Goal: Information Seeking & Learning: Compare options

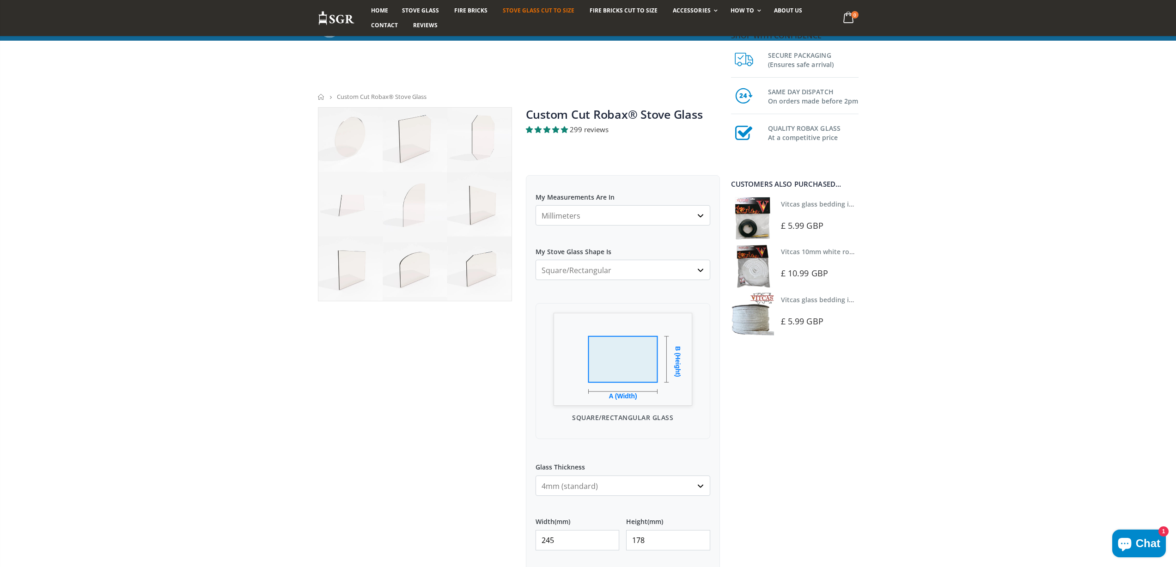
scroll to position [370, 0]
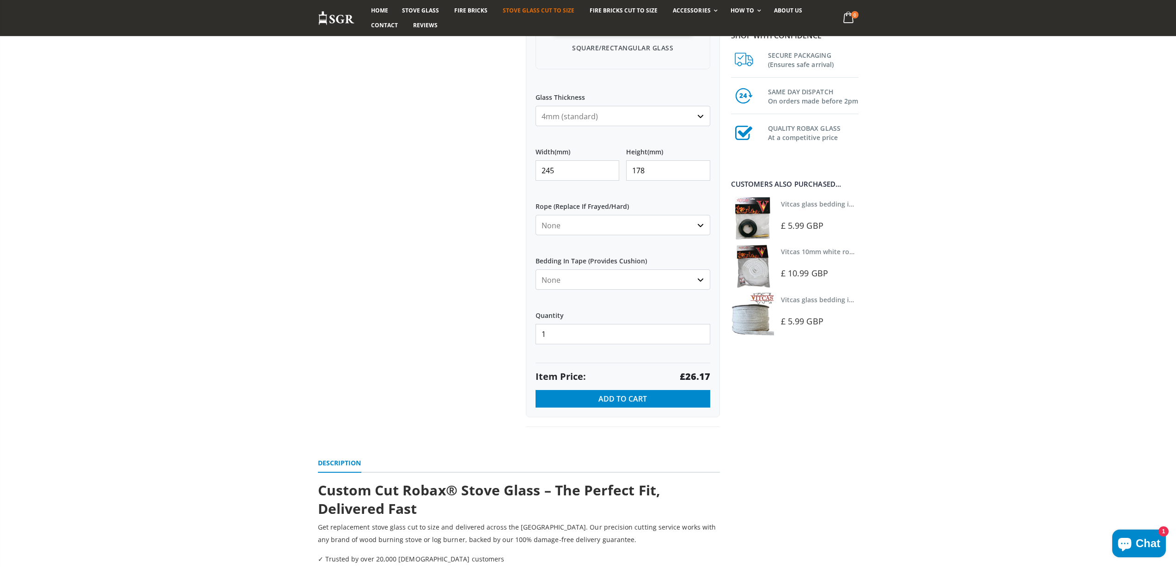
drag, startPoint x: 576, startPoint y: 170, endPoint x: 514, endPoint y: 117, distance: 81.3
click at [533, 154] on div "My Measurements Are In Millimeters Centimeters Inches For inches, please enter …" at bounding box center [623, 112] width 194 height 612
type input "388"
type input "256"
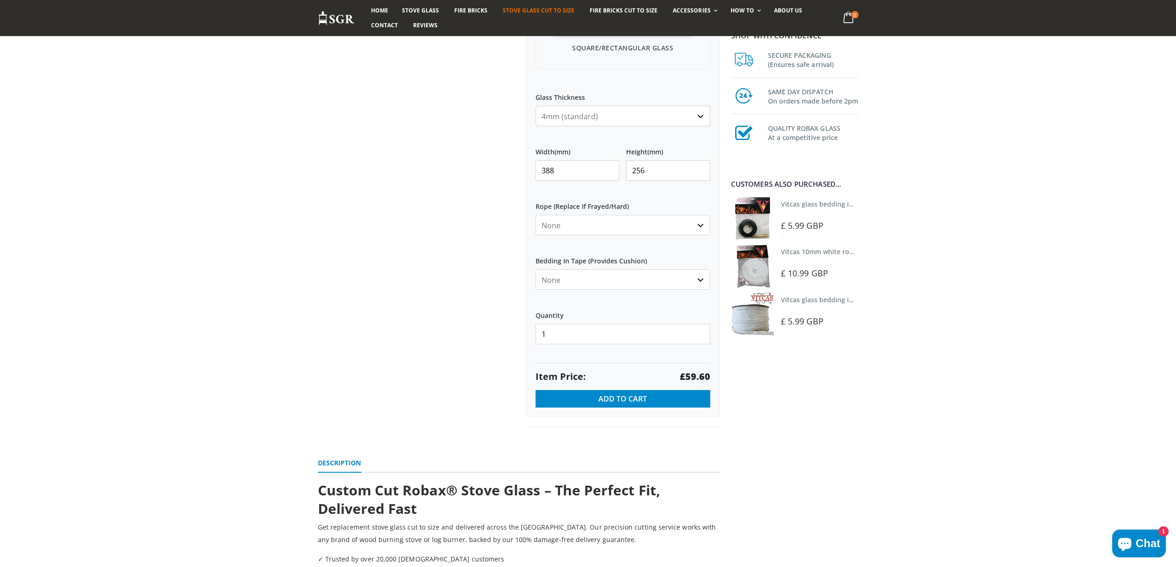
click at [708, 375] on strong "£59.60" at bounding box center [695, 376] width 30 height 13
copy div "£59.60"
click at [700, 378] on strong "£59.60" at bounding box center [695, 376] width 30 height 13
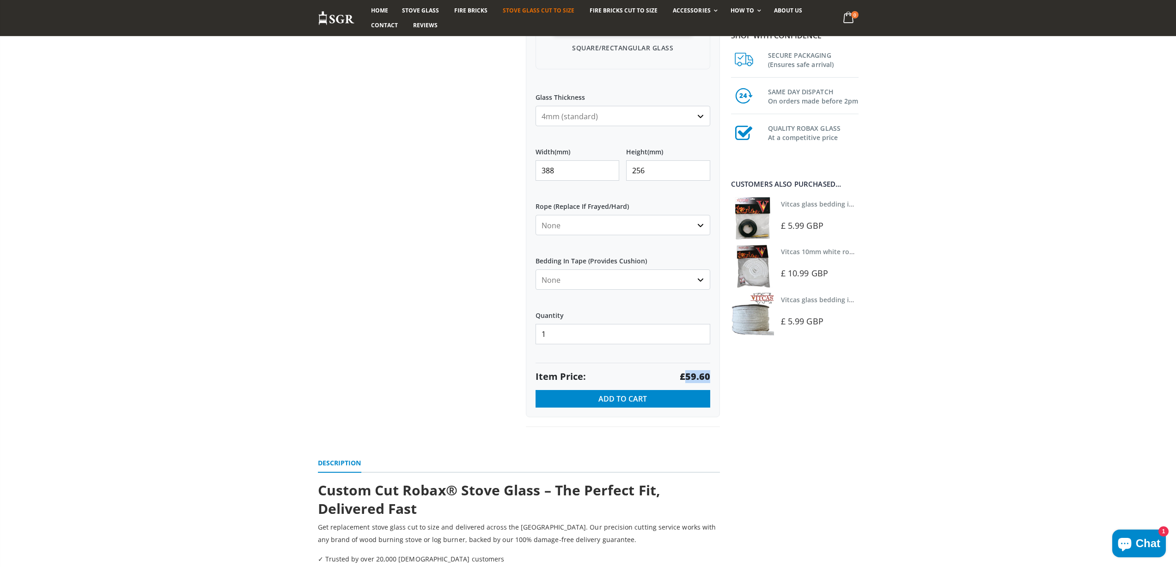
copy strong "59.60"
drag, startPoint x: 559, startPoint y: 172, endPoint x: 517, endPoint y: 158, distance: 44.1
click at [517, 164] on div "Custom Cut Robax® Stove Glass 299 reviews Pool Type Default Title Pool #1 Pool …" at bounding box center [519, 93] width 416 height 710
type input "508"
type input "279"
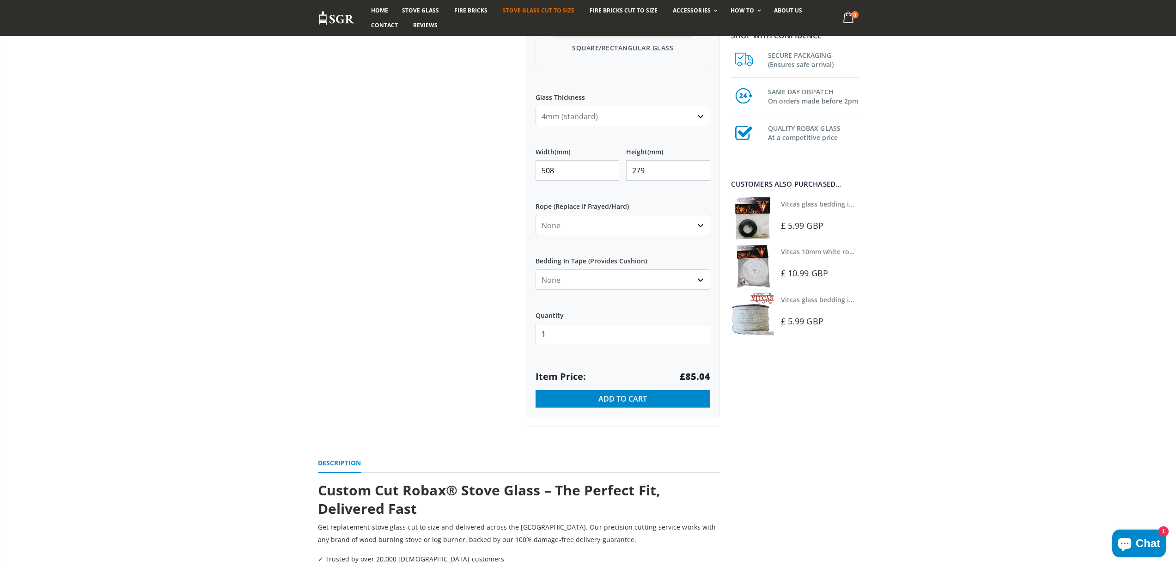
click at [696, 377] on strong "£85.04" at bounding box center [695, 376] width 30 height 13
click at [511, 170] on div "Custom Cut Robax® Stove Glass 299 reviews Pool Type Default Title Pool #1 Pool …" at bounding box center [519, 93] width 416 height 710
type input "410"
type input "153"
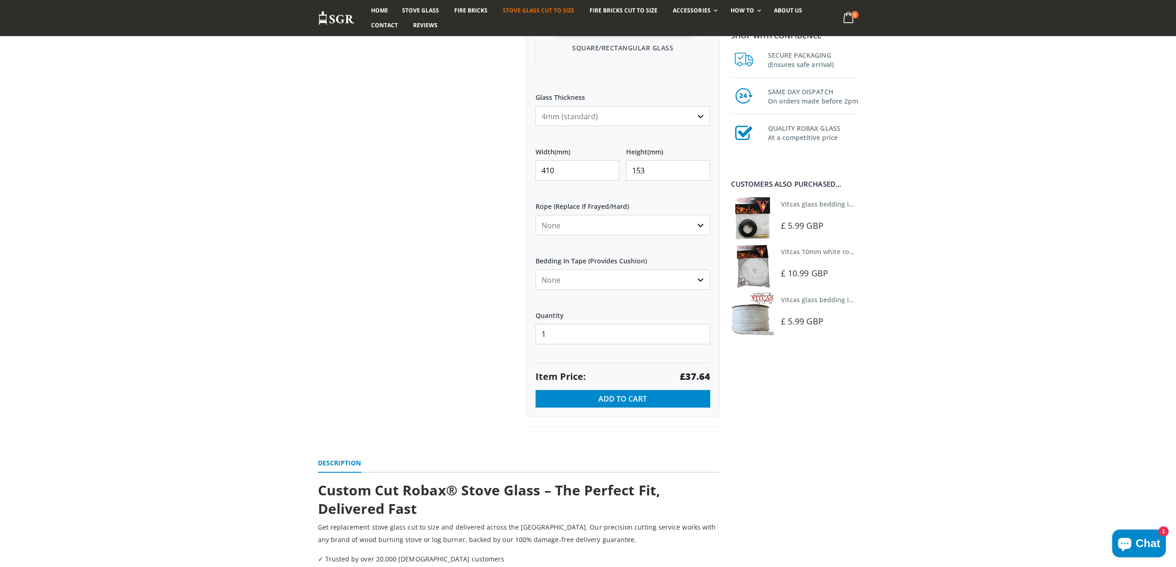
click at [698, 378] on strong "£37.64" at bounding box center [695, 376] width 30 height 13
copy strong "37.64"
drag, startPoint x: 561, startPoint y: 166, endPoint x: 515, endPoint y: 166, distance: 46.7
click at [517, 170] on div "Custom Cut Robax® Stove Glass 299 reviews Pool Type Default Title Pool #1 Pool …" at bounding box center [519, 93] width 416 height 710
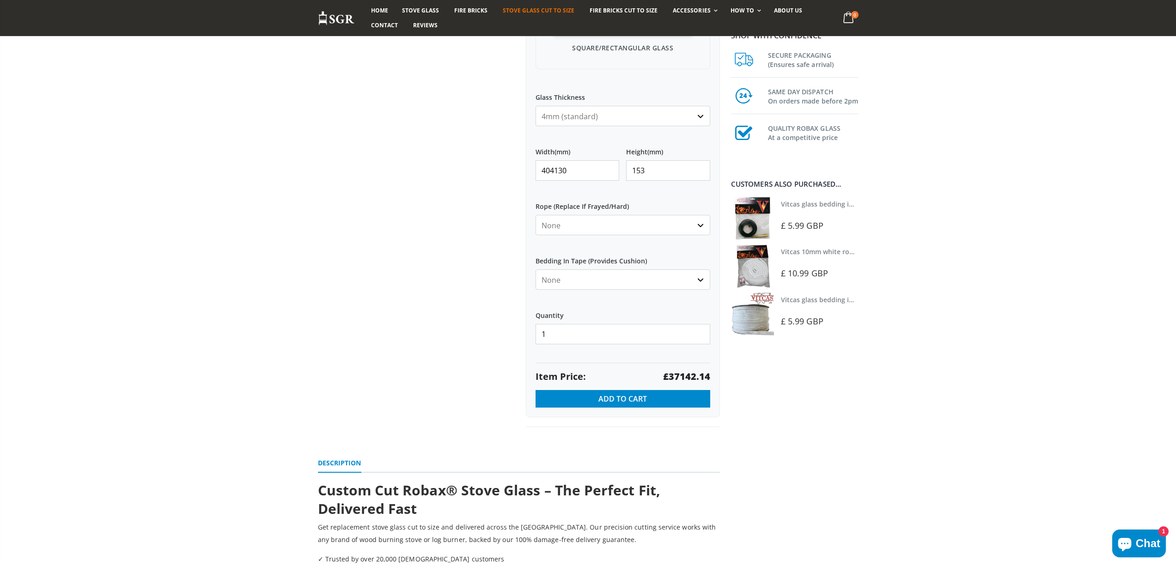
drag, startPoint x: 572, startPoint y: 171, endPoint x: 552, endPoint y: 168, distance: 20.1
click at [552, 168] on input "404130" at bounding box center [577, 170] width 84 height 20
type input "404"
drag, startPoint x: 648, startPoint y: 171, endPoint x: 621, endPoint y: 158, distance: 29.3
click at [621, 168] on div "Width (mm) 404 Height (mm) 153" at bounding box center [622, 164] width 175 height 48
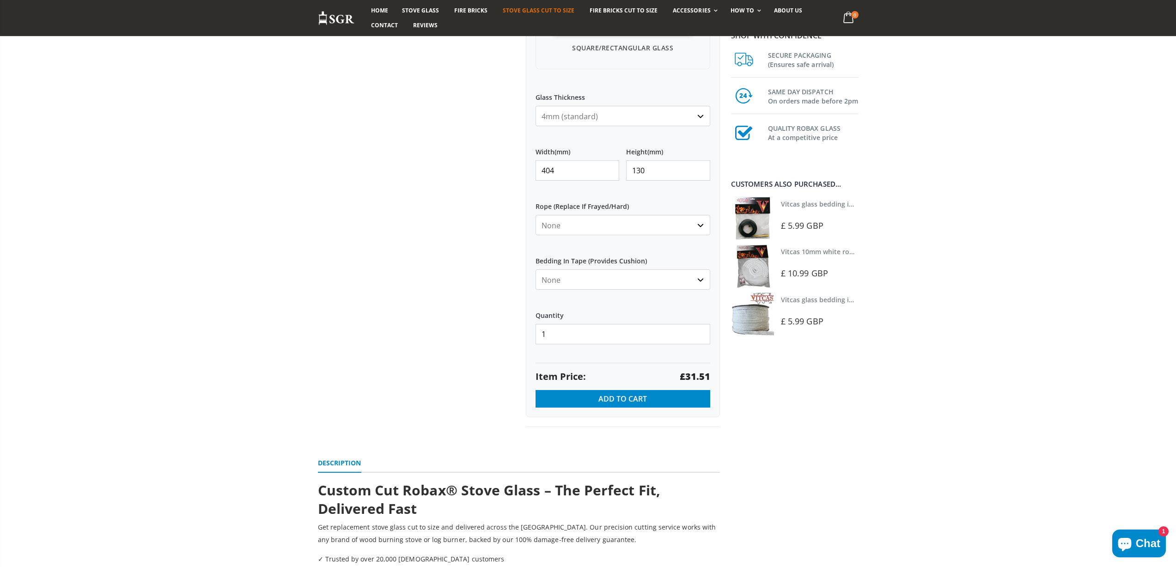
type input "130"
click at [695, 376] on strong "£31.51" at bounding box center [695, 376] width 30 height 13
click at [695, 375] on strong "£31.51" at bounding box center [695, 376] width 30 height 13
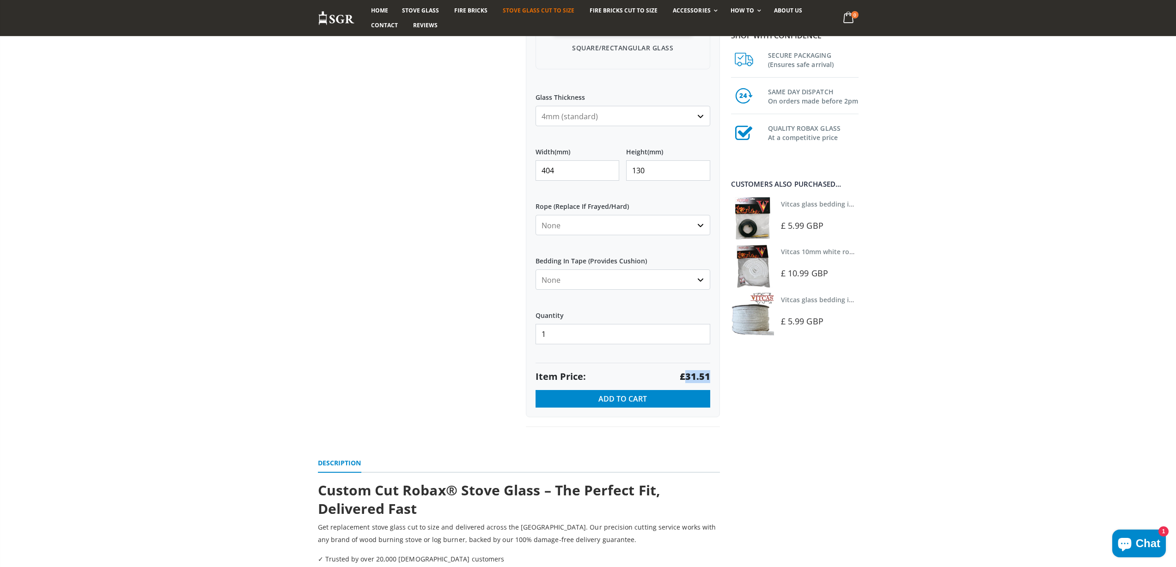
copy strong "31.51"
drag, startPoint x: 587, startPoint y: 166, endPoint x: 522, endPoint y: 166, distance: 64.7
click at [522, 166] on div "Custom Cut Robax® Stove Glass 299 reviews Pool Type Default Title Pool #1 Pool …" at bounding box center [623, 82] width 208 height 689
type input "330"
drag, startPoint x: 654, startPoint y: 176, endPoint x: 599, endPoint y: 181, distance: 55.2
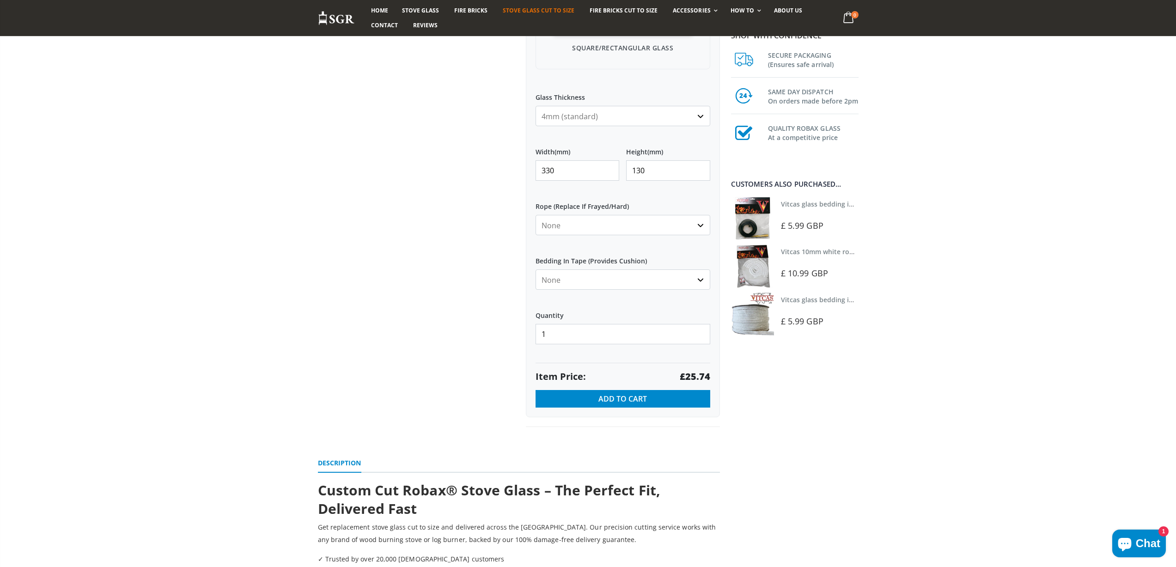
click at [599, 181] on div "Width (mm) 330 Height (mm) 130" at bounding box center [622, 164] width 175 height 48
type input "272"
drag, startPoint x: 563, startPoint y: 174, endPoint x: 539, endPoint y: 168, distance: 24.7
click at [539, 168] on input "330" at bounding box center [577, 170] width 84 height 20
type input "332"
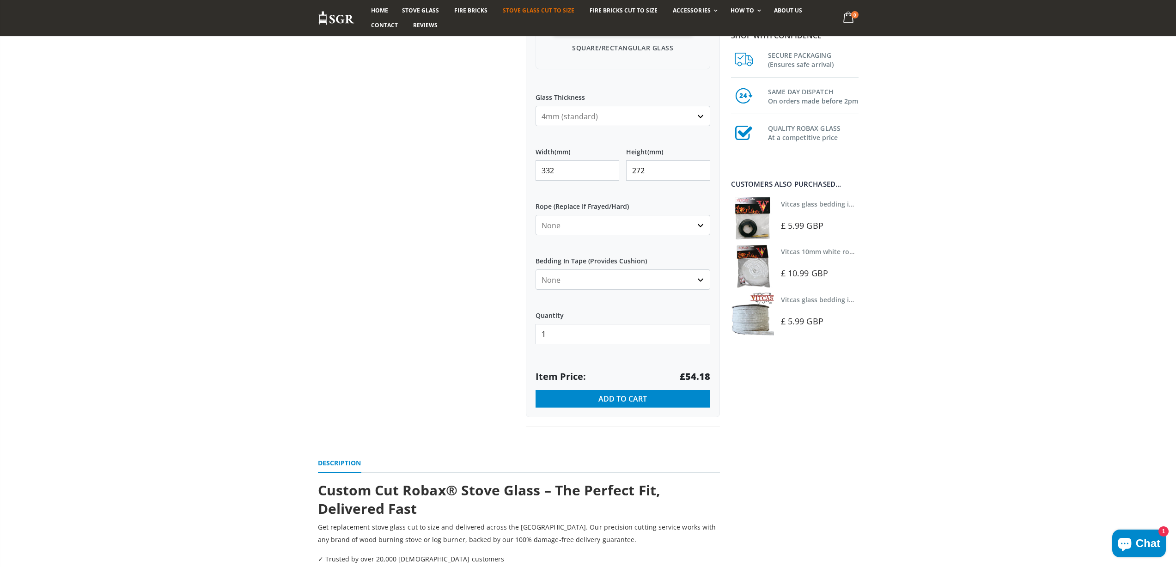
drag, startPoint x: 655, startPoint y: 168, endPoint x: 599, endPoint y: 167, distance: 56.4
click at [599, 170] on div "Width (mm) 332 Height (mm) 272" at bounding box center [622, 164] width 175 height 48
type input "210"
click at [691, 374] on strong "£41.83" at bounding box center [695, 376] width 30 height 13
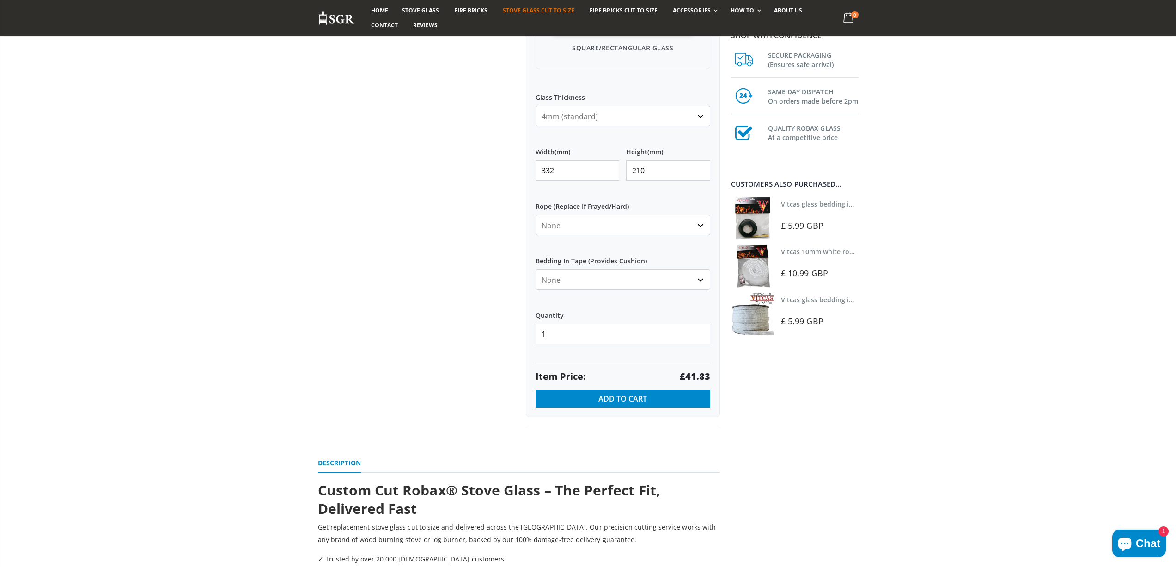
drag, startPoint x: 560, startPoint y: 170, endPoint x: 525, endPoint y: 169, distance: 34.6
click at [527, 170] on div "My Measurements Are In Millimeters Centimeters Inches For inches, please enter …" at bounding box center [623, 112] width 194 height 612
type input "313"
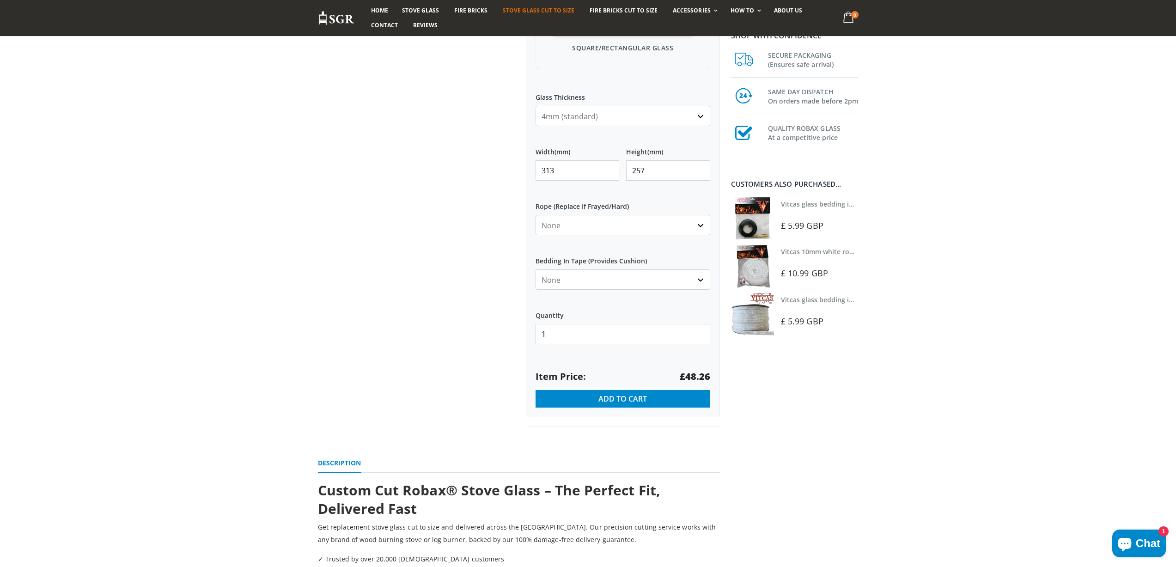
type input "257"
click at [691, 376] on strong "£48.26" at bounding box center [695, 376] width 30 height 13
drag, startPoint x: 570, startPoint y: 170, endPoint x: 476, endPoint y: 155, distance: 95.5
click at [477, 158] on div "Custom Cut Robax® Stove Glass 299 reviews Pool Type Default Title Pool #1 Pool …" at bounding box center [519, 93] width 416 height 710
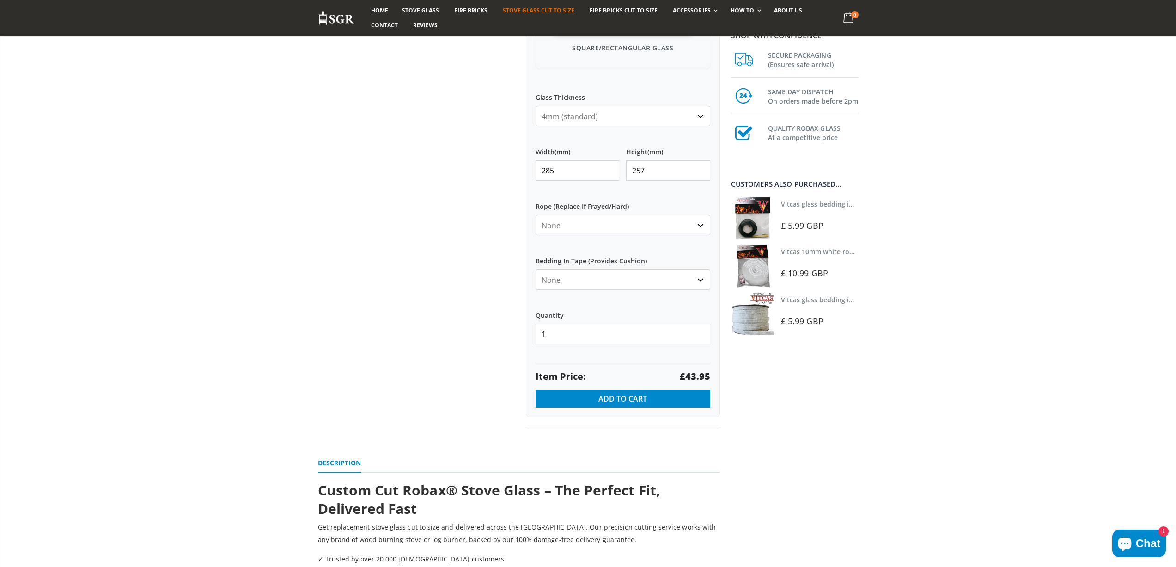
type input "285"
type input "240"
click at [696, 377] on strong "£41.04" at bounding box center [695, 376] width 30 height 13
drag, startPoint x: 540, startPoint y: 172, endPoint x: 497, endPoint y: 173, distance: 42.5
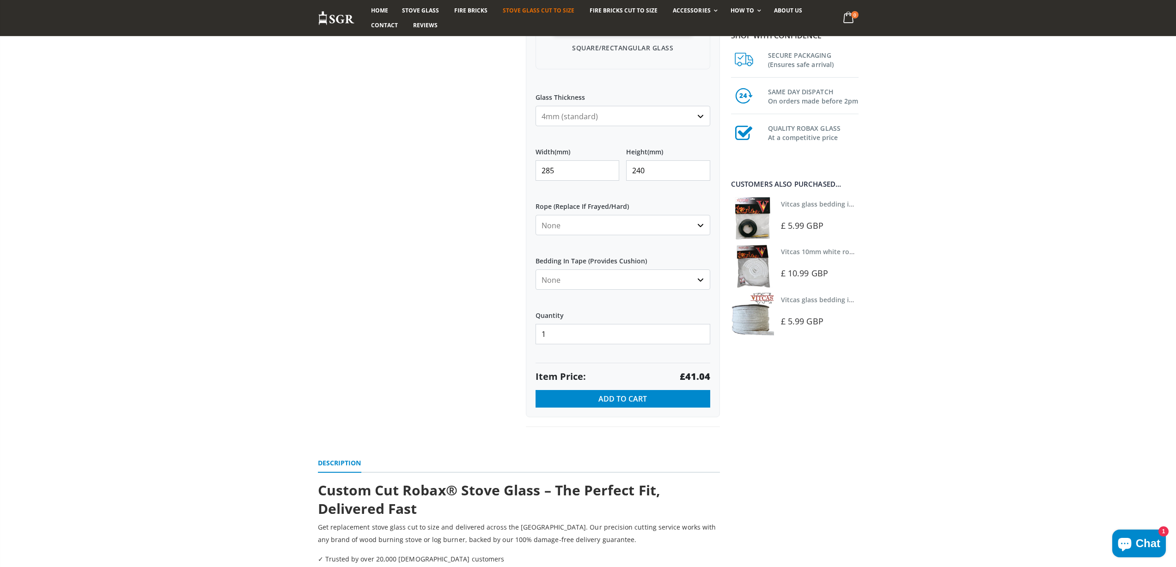
click at [497, 173] on div "Custom Cut Robax® Stove Glass 299 reviews Pool Type Default Title Pool #1 Pool …" at bounding box center [519, 93] width 416 height 710
type input "415"
type input "274"
click at [696, 373] on strong "£68.23" at bounding box center [695, 376] width 30 height 13
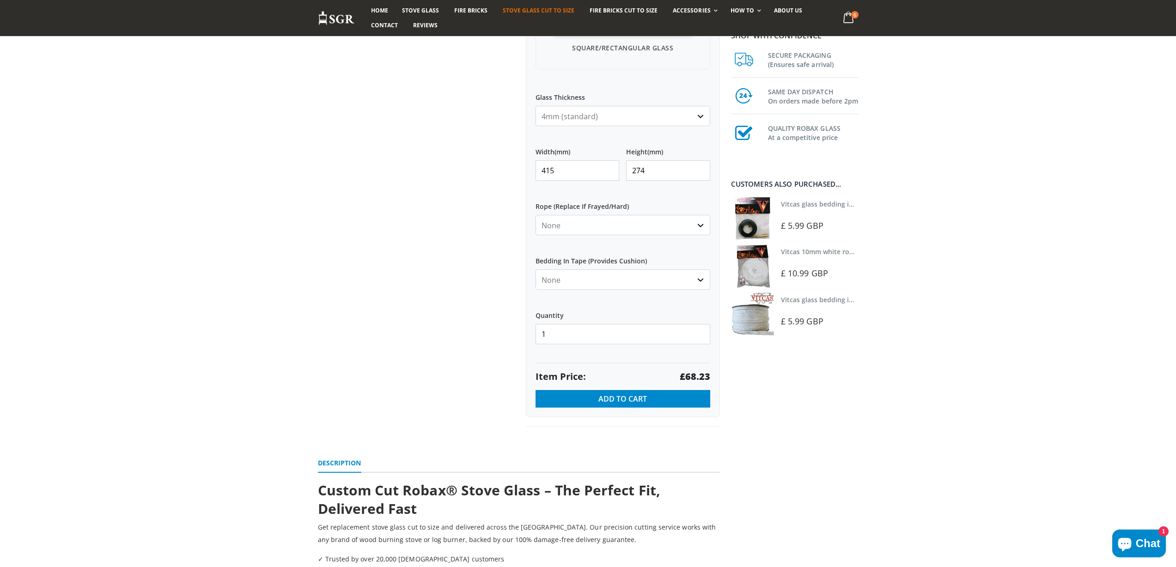
drag, startPoint x: 543, startPoint y: 170, endPoint x: 508, endPoint y: 164, distance: 35.6
click at [509, 168] on div "Custom Cut Robax® Stove Glass 299 reviews Pool Type Default Title Pool #1 Pool …" at bounding box center [519, 93] width 416 height 710
type input "322"
type input "157"
click at [693, 374] on strong "£30.33" at bounding box center [695, 376] width 30 height 13
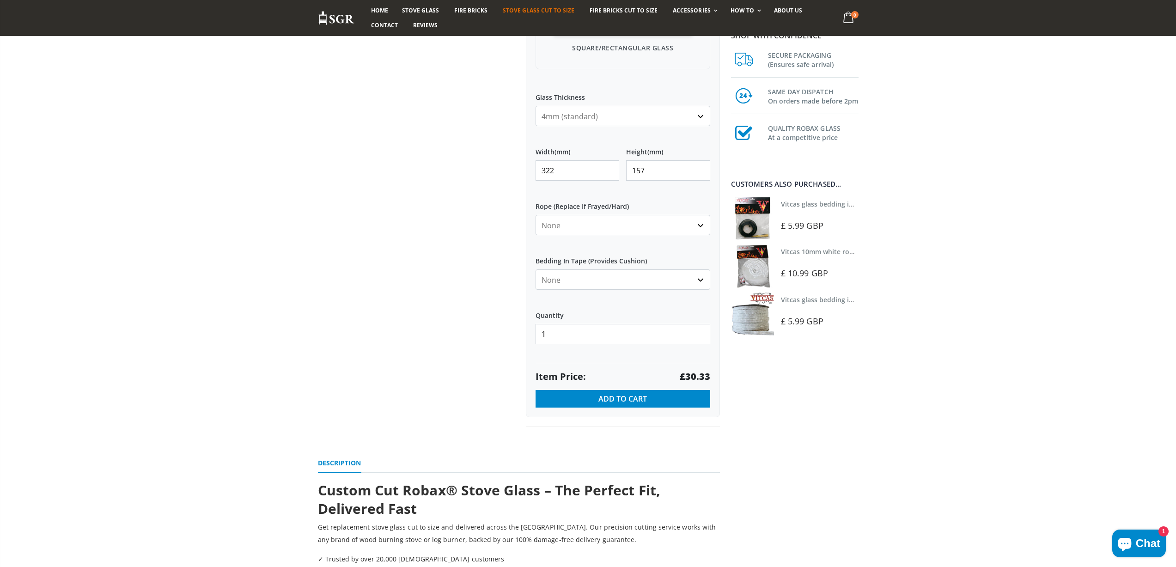
click at [693, 373] on strong "£30.33" at bounding box center [695, 376] width 30 height 13
drag, startPoint x: 565, startPoint y: 168, endPoint x: 540, endPoint y: 168, distance: 25.9
click at [546, 170] on input "322" at bounding box center [577, 170] width 84 height 20
type input "3"
type input "310"
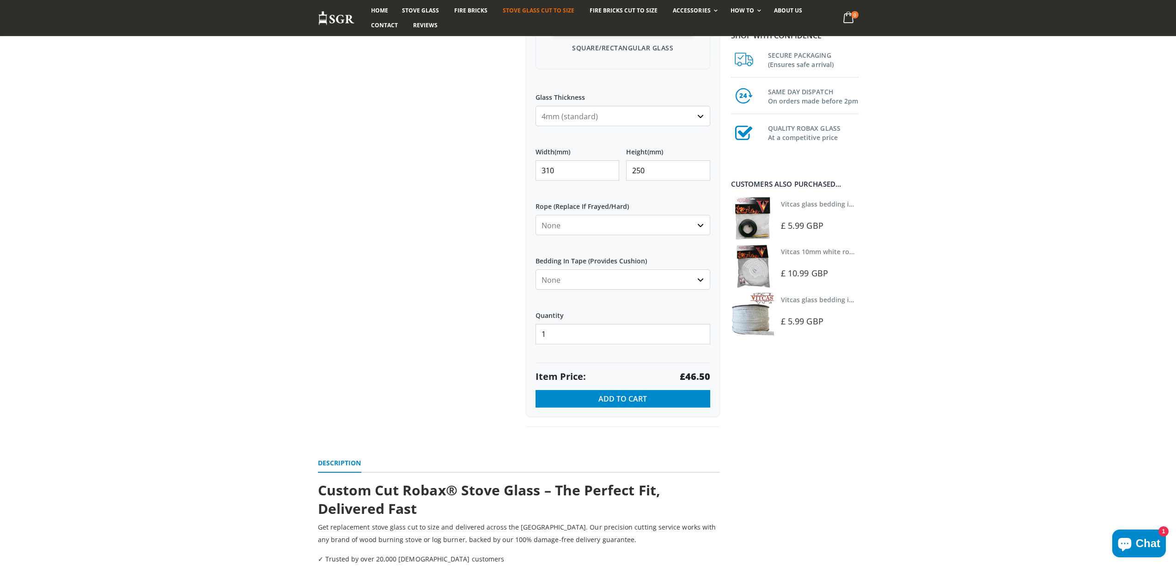
type input "250"
click at [698, 377] on strong "£46.50" at bounding box center [695, 376] width 30 height 13
drag, startPoint x: 522, startPoint y: 172, endPoint x: 506, endPoint y: 170, distance: 16.2
click at [506, 170] on div "Custom Cut Robax® Stove Glass 299 reviews Pool Type Default Title Pool #1 Pool …" at bounding box center [519, 93] width 416 height 710
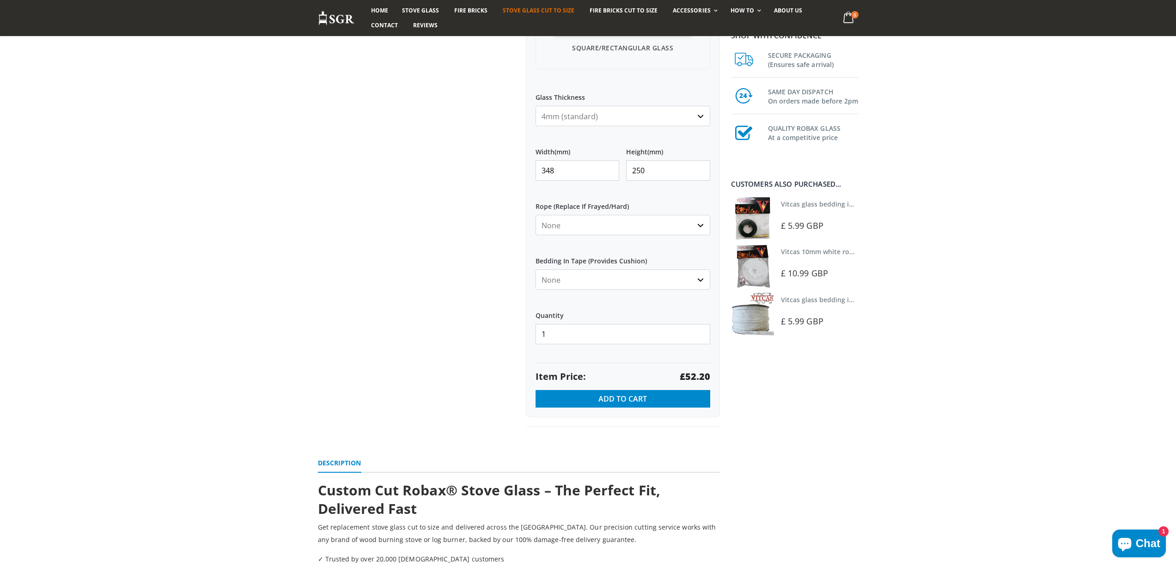
type input "348"
type input "222"
click at [707, 376] on strong "£46.35" at bounding box center [695, 376] width 30 height 13
click at [705, 376] on strong "£46.35" at bounding box center [695, 376] width 30 height 13
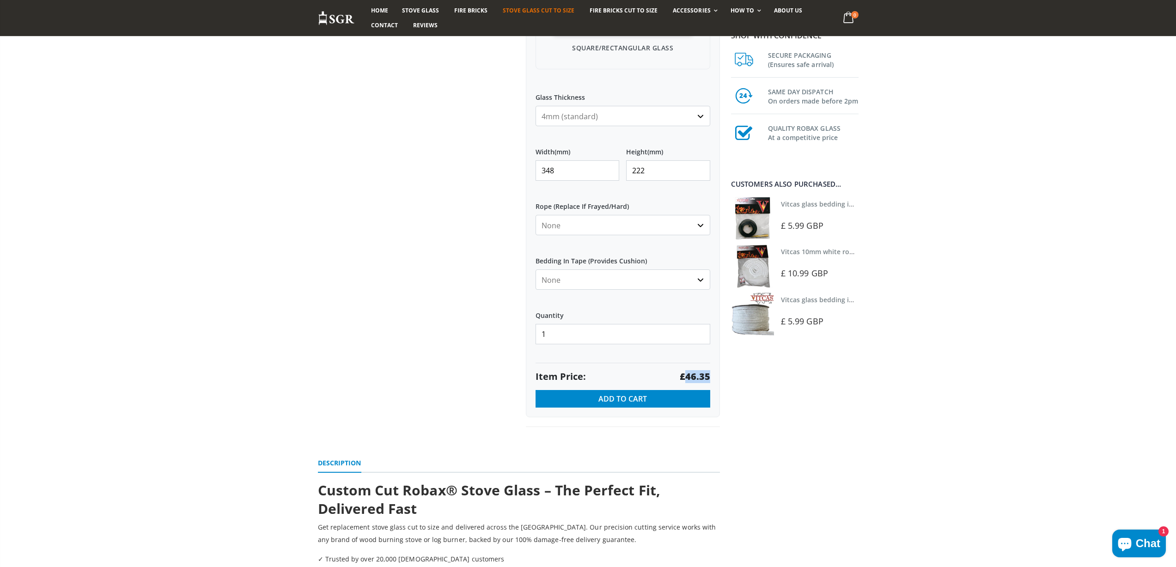
click at [705, 376] on strong "£46.35" at bounding box center [695, 376] width 30 height 13
copy strong "46.35"
drag, startPoint x: 580, startPoint y: 168, endPoint x: 503, endPoint y: 164, distance: 77.3
click at [503, 164] on div "Custom Cut Robax® Stove Glass 299 reviews Pool Type Default Title Pool #1 Pool …" at bounding box center [519, 93] width 416 height 710
type input "295"
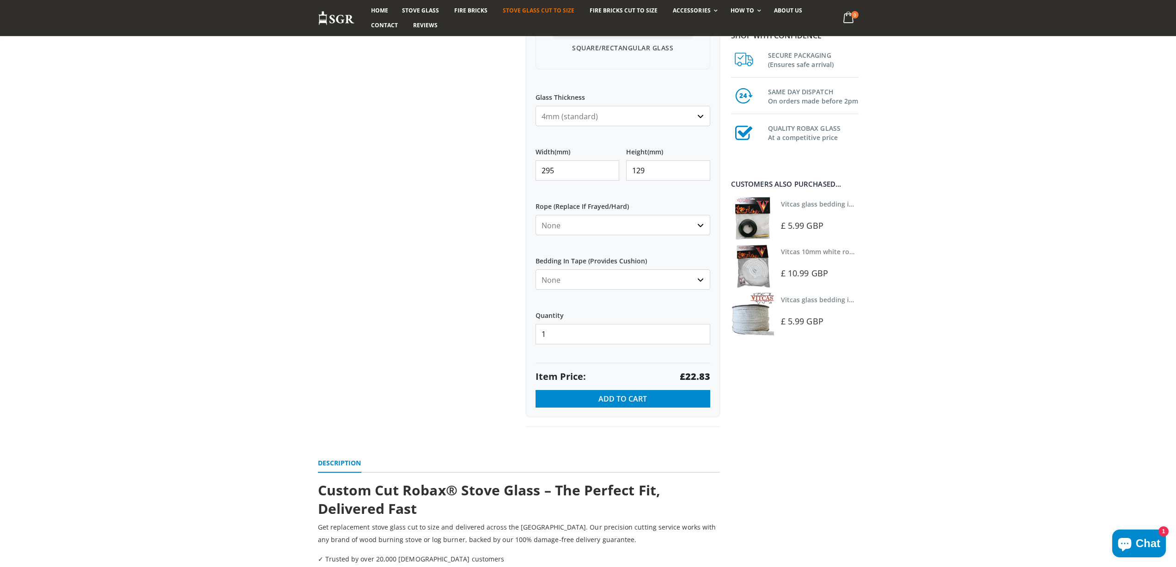
type input "129"
click at [694, 378] on strong "£22.83" at bounding box center [695, 376] width 30 height 13
drag, startPoint x: 582, startPoint y: 171, endPoint x: 512, endPoint y: 168, distance: 70.3
click at [512, 170] on div "Custom Cut Robax® Stove Glass 299 reviews Pool Type Default Title Pool #1 Pool …" at bounding box center [519, 93] width 416 height 710
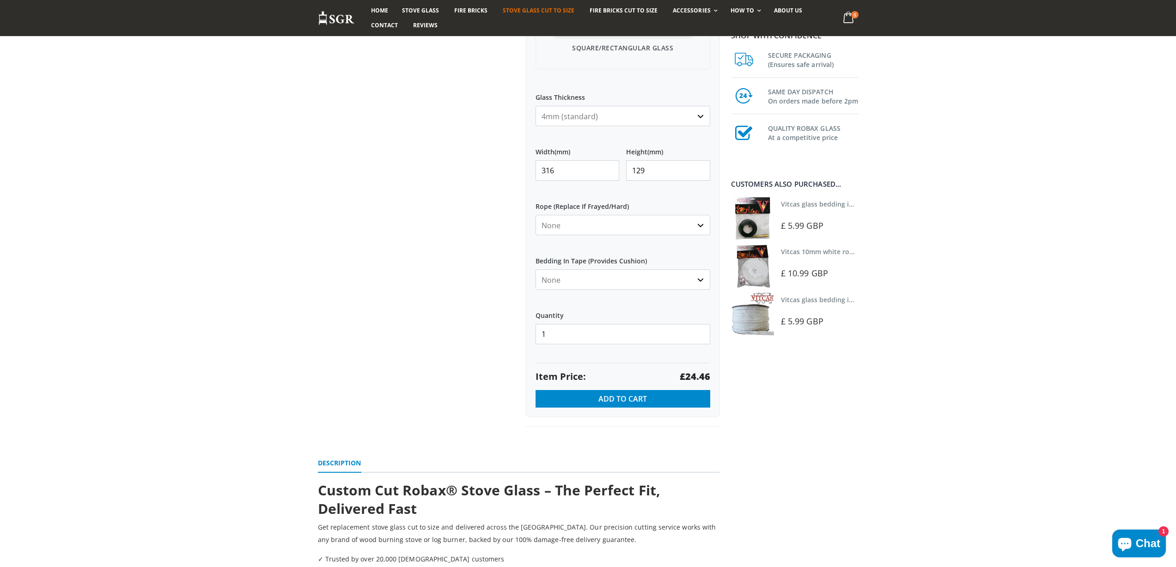
type input "316"
type input "286"
click at [696, 377] on strong "£54.23" at bounding box center [695, 376] width 30 height 13
click at [700, 376] on strong "£54.23" at bounding box center [695, 376] width 30 height 13
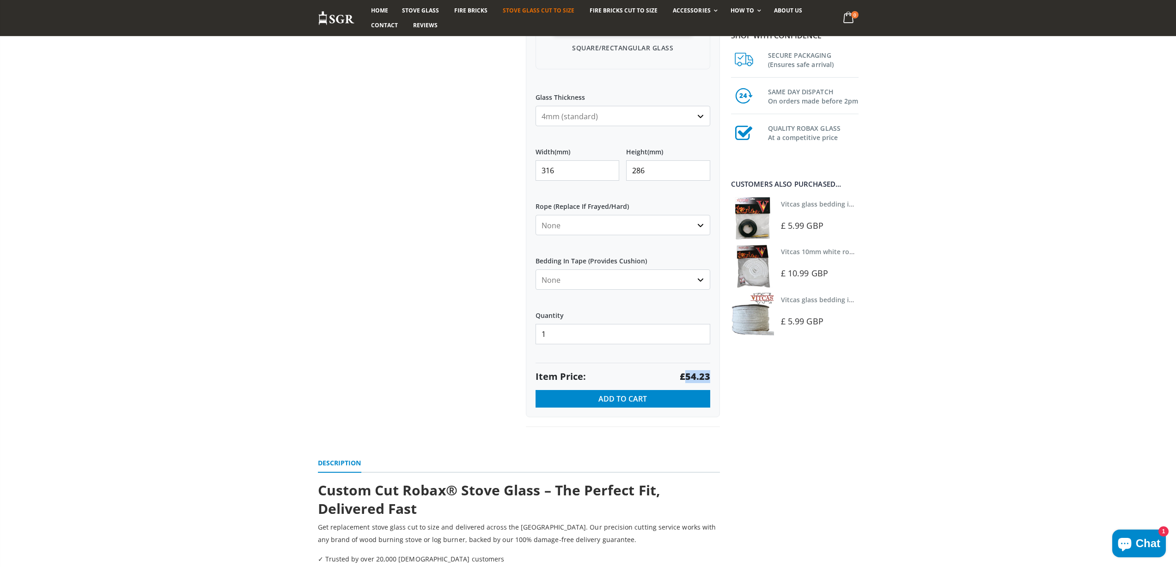
click at [700, 375] on strong "£54.23" at bounding box center [695, 376] width 30 height 13
copy strong "54.23"
drag, startPoint x: 562, startPoint y: 170, endPoint x: 501, endPoint y: 134, distance: 71.3
click at [503, 149] on div "Custom Cut Robax® Stove Glass 299 reviews Pool Type Default Title Pool #1 Pool …" at bounding box center [519, 93] width 416 height 710
type input "185"
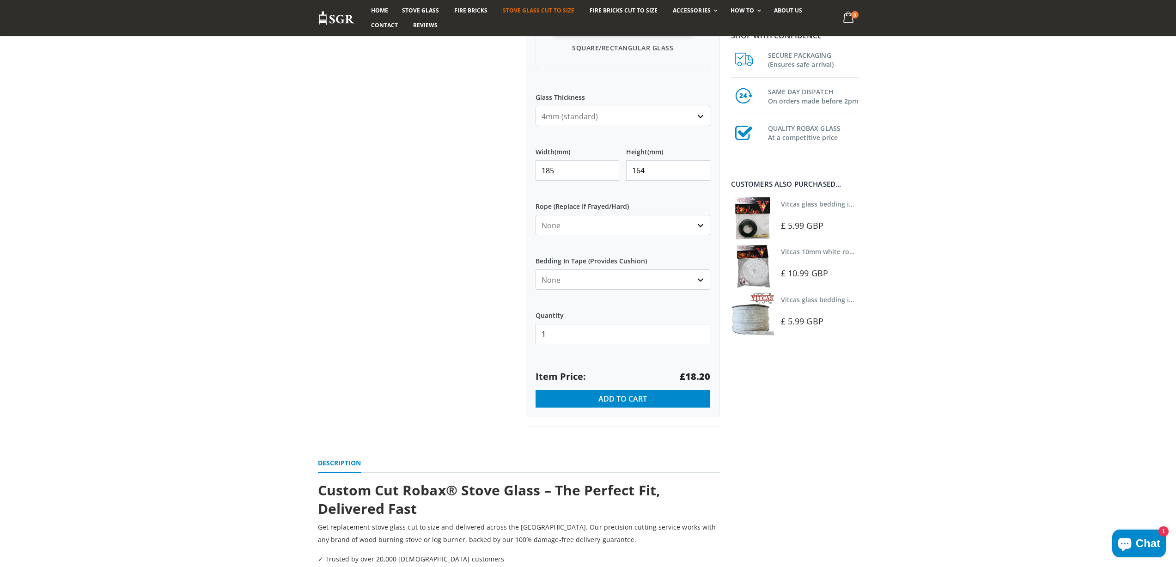
type input "164"
click at [701, 378] on strong "£18.20" at bounding box center [695, 376] width 30 height 13
drag, startPoint x: 564, startPoint y: 170, endPoint x: 541, endPoint y: 170, distance: 23.6
click at [541, 170] on input "185" at bounding box center [577, 170] width 84 height 20
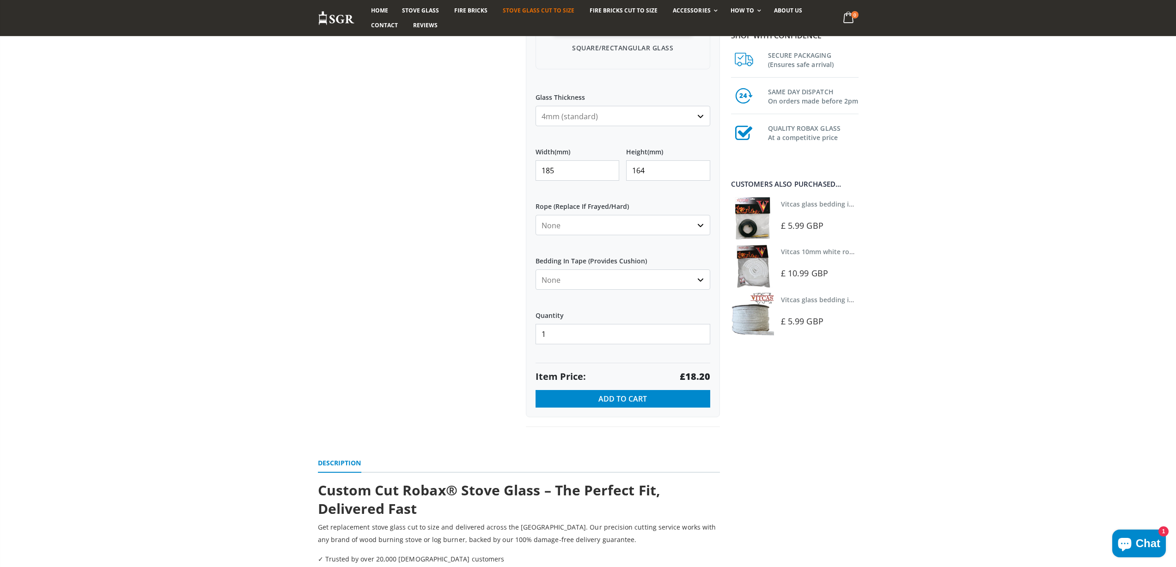
click at [569, 168] on input "185" at bounding box center [577, 170] width 84 height 20
drag, startPoint x: 574, startPoint y: 170, endPoint x: 507, endPoint y: 163, distance: 67.3
click at [507, 163] on div "Custom Cut Robax® Stove Glass 299 reviews Pool Type Default Title Pool #1 Pool …" at bounding box center [519, 93] width 416 height 710
type input "240"
type input "205"
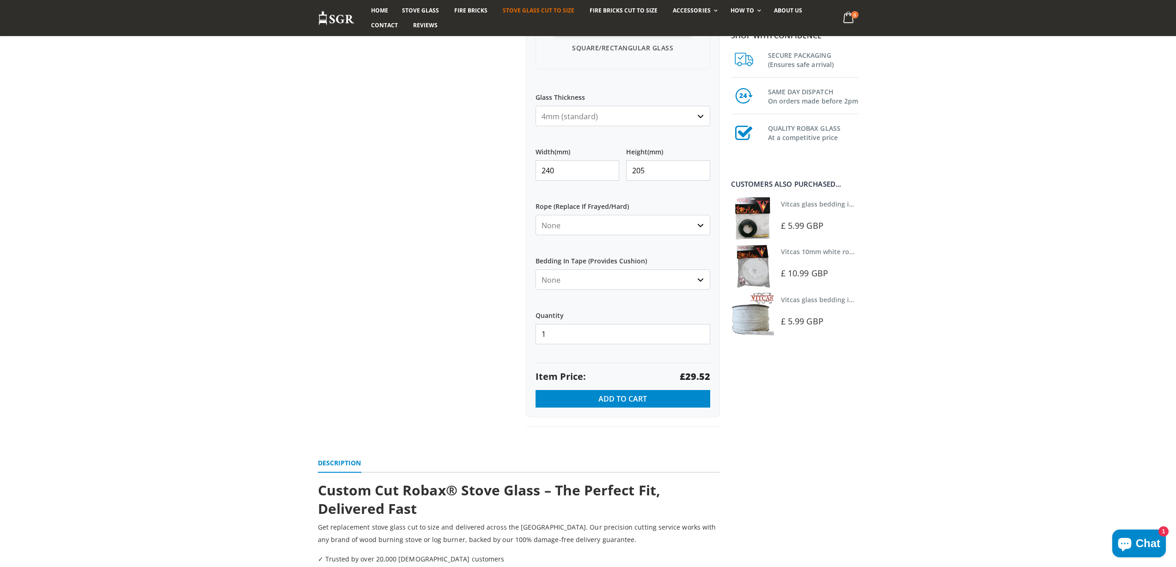
click at [698, 375] on strong "£29.52" at bounding box center [695, 376] width 30 height 13
drag, startPoint x: 566, startPoint y: 166, endPoint x: 525, endPoint y: 168, distance: 41.2
click at [525, 168] on div "Custom Cut Robax® Stove Glass 299 reviews Pool Type Default Title Pool #1 Pool …" at bounding box center [623, 82] width 208 height 689
type input "410"
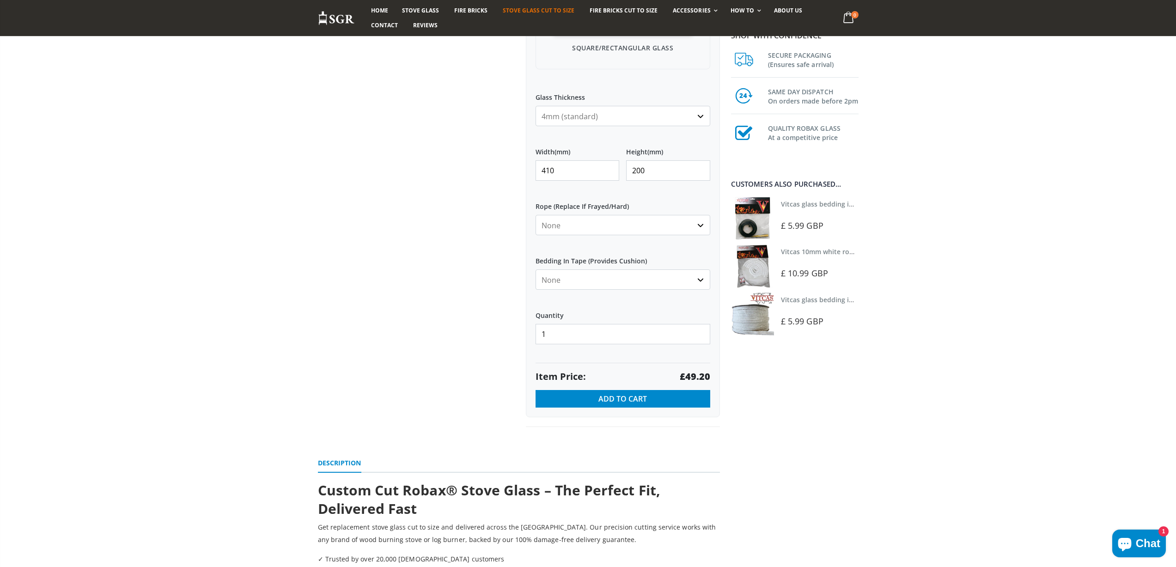
type input "200"
click at [695, 376] on strong "£49.20" at bounding box center [695, 376] width 30 height 13
drag, startPoint x: 589, startPoint y: 167, endPoint x: 478, endPoint y: 168, distance: 110.4
click at [478, 168] on div "Custom Cut Robax® Stove Glass 299 reviews Pool Type Default Title Pool #1 Pool …" at bounding box center [519, 93] width 416 height 710
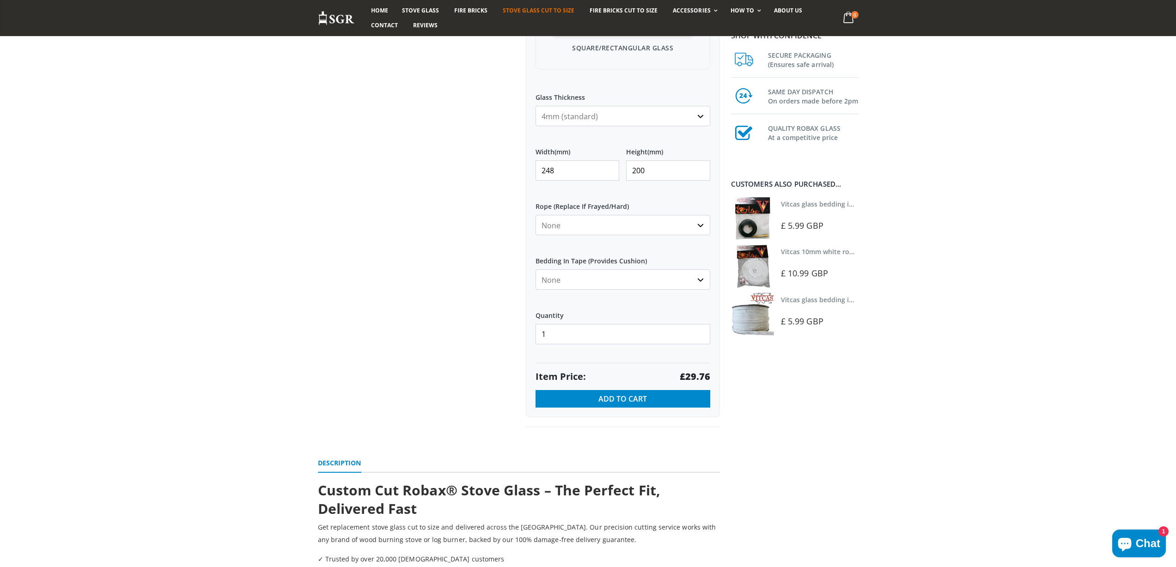
type input "248"
type input "176"
click at [702, 375] on strong "£26.19" at bounding box center [695, 376] width 30 height 13
drag, startPoint x: 563, startPoint y: 170, endPoint x: 516, endPoint y: 161, distance: 47.7
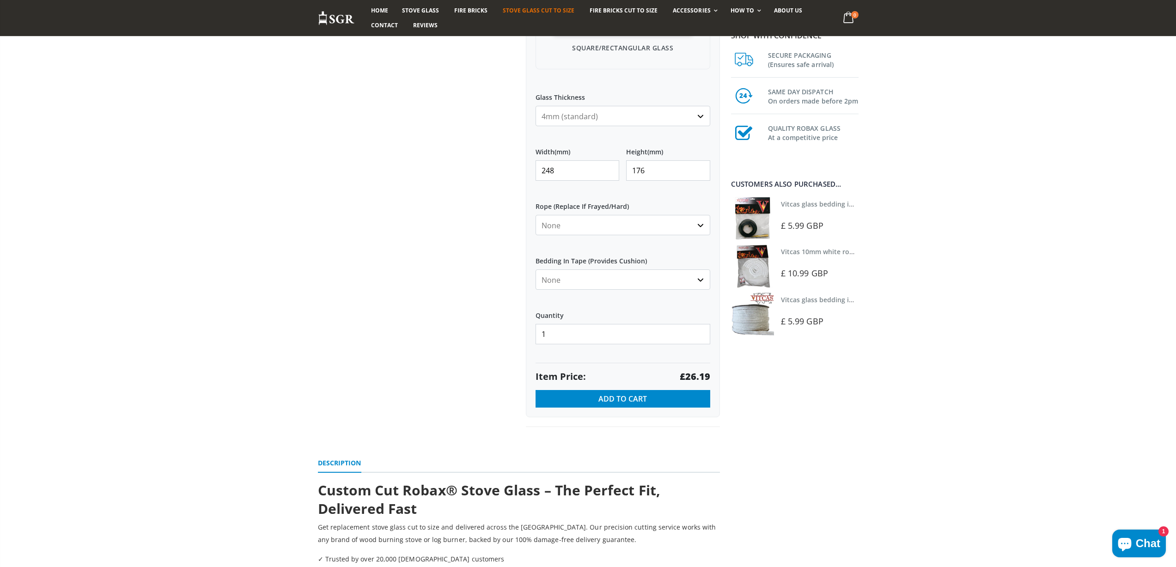
click at [516, 165] on div "Custom Cut Robax® Stove Glass 299 reviews Pool Type Default Title Pool #1 Pool …" at bounding box center [519, 93] width 416 height 710
type input "377"
type input "245"
click at [701, 380] on strong "£55.42" at bounding box center [695, 376] width 30 height 13
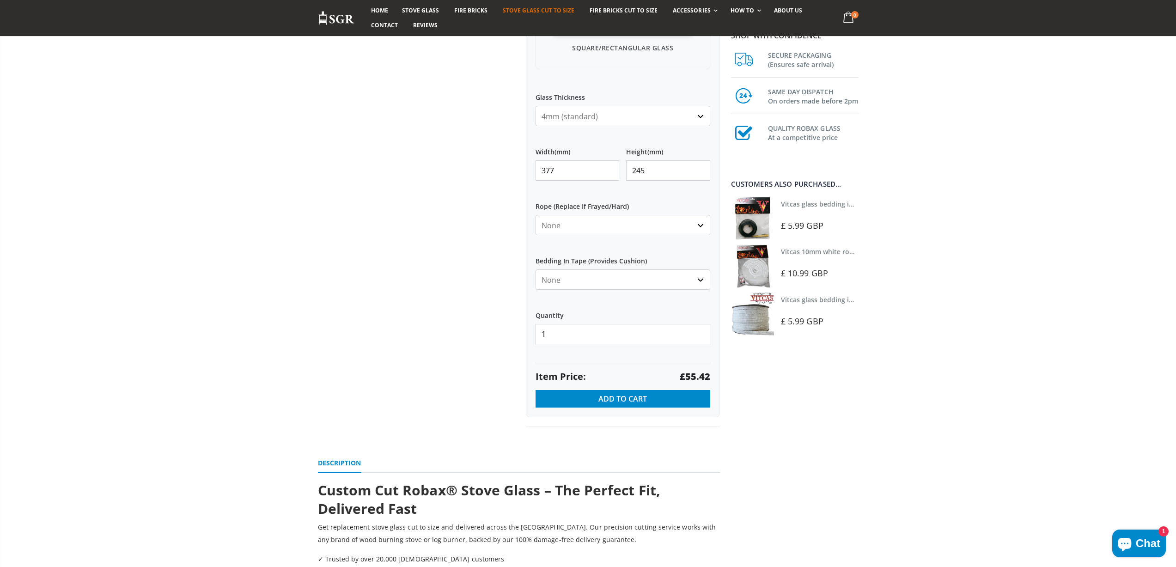
drag, startPoint x: 558, startPoint y: 170, endPoint x: 479, endPoint y: 156, distance: 80.3
click at [481, 170] on div "Custom Cut Robax® Stove Glass 299 reviews Pool Type Default Title Pool #1 Pool …" at bounding box center [519, 93] width 416 height 710
type input "239"
type input "187"
click at [696, 375] on strong "£26.82" at bounding box center [695, 376] width 30 height 13
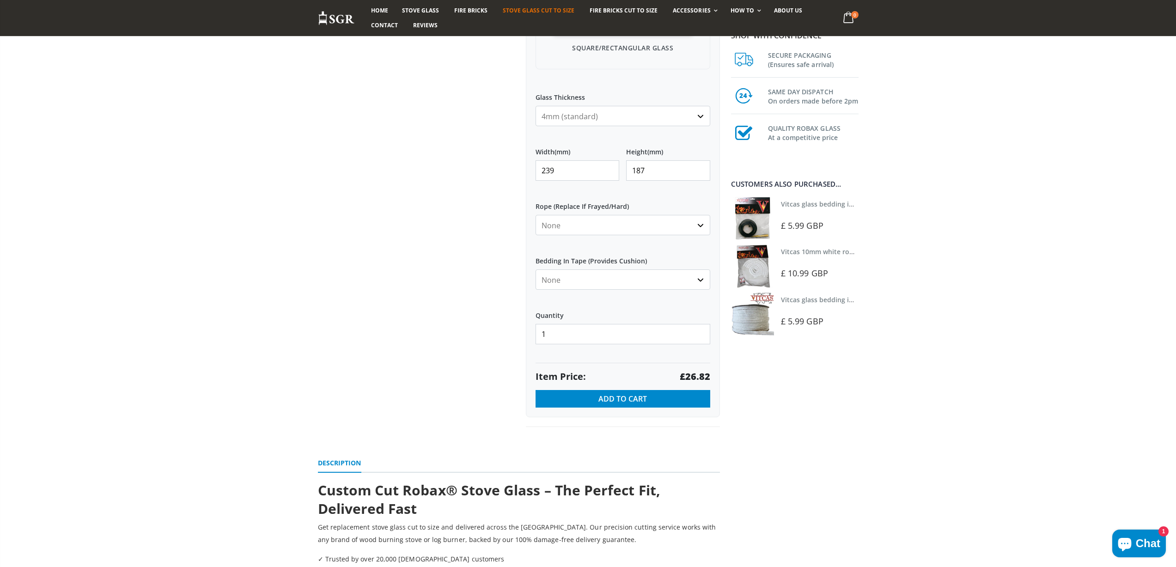
click at [696, 375] on strong "£26.82" at bounding box center [695, 376] width 30 height 13
click at [519, 172] on div "Custom Cut Robax® Stove Glass 299 reviews Pool Type Default Title Pool #1 Pool …" at bounding box center [623, 82] width 208 height 689
type input "338"
type input "220"
click at [700, 380] on strong "£44.62" at bounding box center [695, 376] width 30 height 13
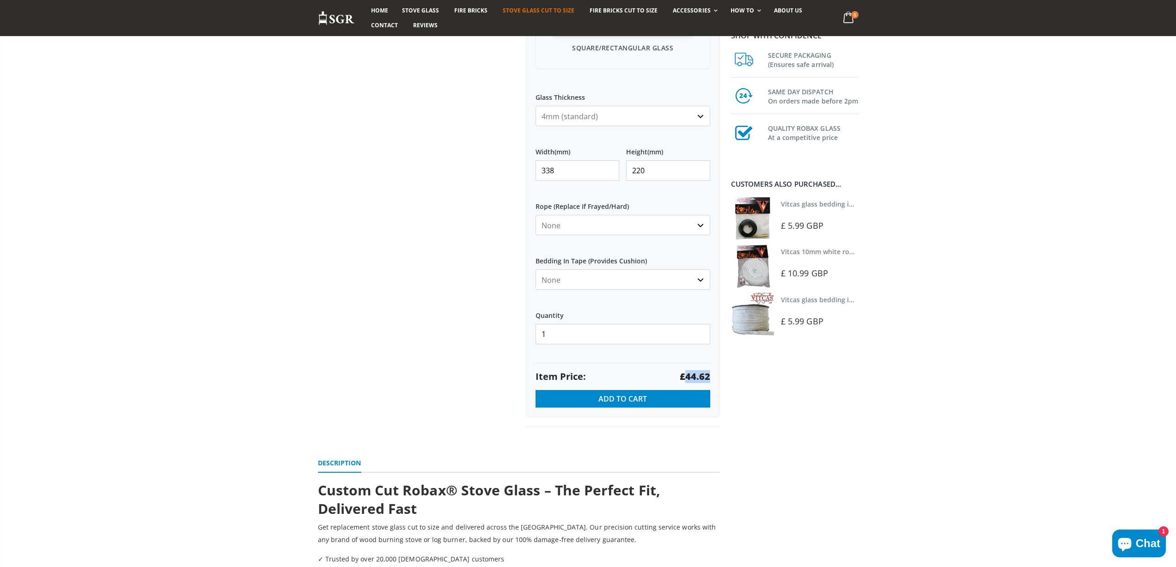
click at [700, 380] on strong "£44.62" at bounding box center [695, 376] width 30 height 13
drag, startPoint x: 570, startPoint y: 172, endPoint x: 478, endPoint y: 166, distance: 93.0
click at [478, 166] on div "Custom Cut Robax® Stove Glass 299 reviews Pool Type Default Title Pool #1 Pool …" at bounding box center [519, 93] width 416 height 710
type input "330"
type input "228"
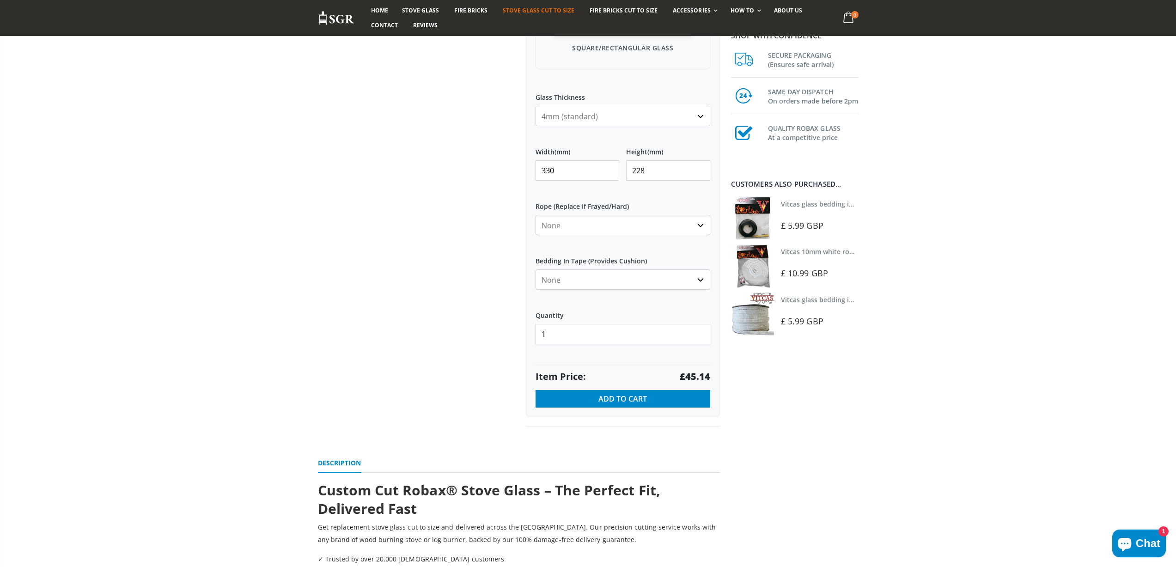
click at [692, 373] on strong "£45.14" at bounding box center [695, 376] width 30 height 13
drag, startPoint x: 558, startPoint y: 170, endPoint x: 536, endPoint y: 170, distance: 21.7
click at [536, 170] on input "330" at bounding box center [577, 170] width 84 height 20
type input "279"
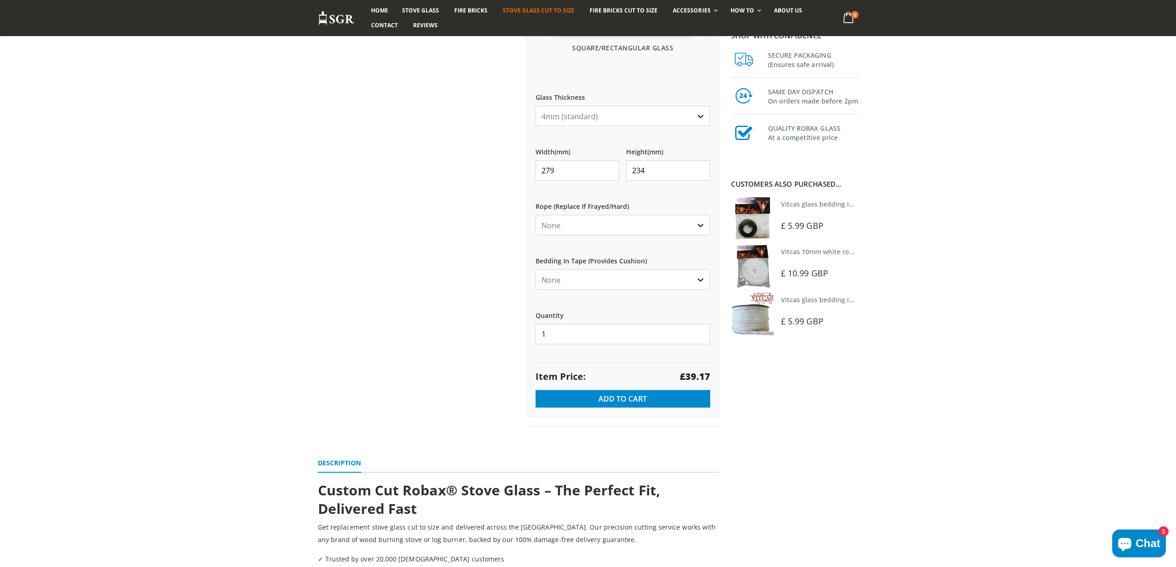
type input "234"
click at [694, 377] on strong "£39.17" at bounding box center [695, 376] width 30 height 13
drag, startPoint x: 559, startPoint y: 172, endPoint x: 507, endPoint y: 166, distance: 52.5
click at [507, 166] on div "Custom Cut Robax® Stove Glass 299 reviews Pool Type Default Title Pool #1 Pool …" at bounding box center [519, 93] width 416 height 710
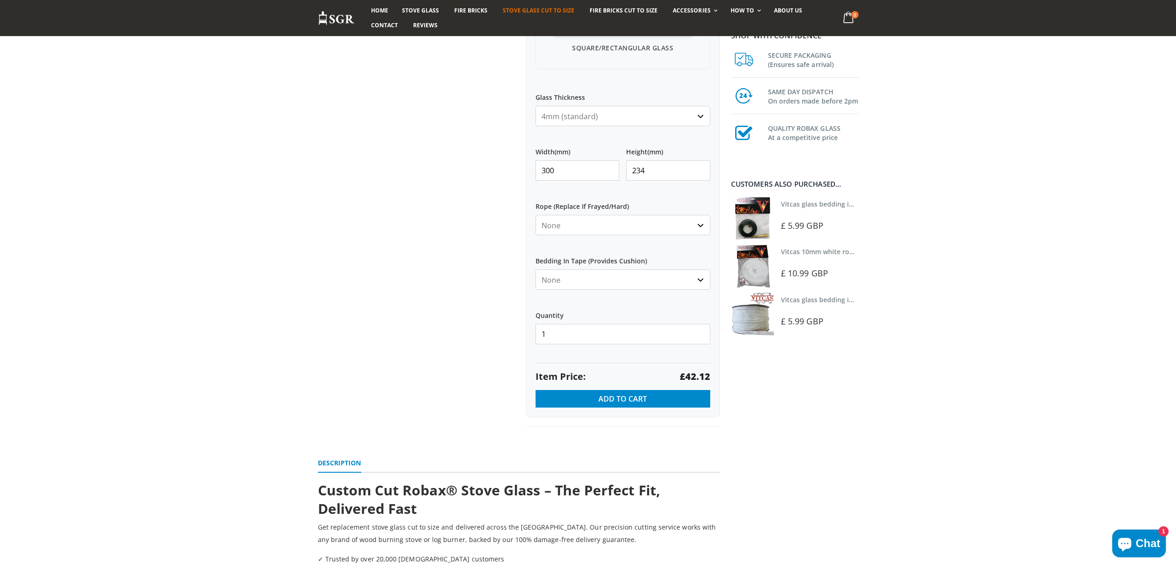
type input "300"
type input "206"
click at [697, 377] on strong "£37.08" at bounding box center [695, 376] width 30 height 13
drag, startPoint x: 568, startPoint y: 162, endPoint x: 505, endPoint y: 156, distance: 62.7
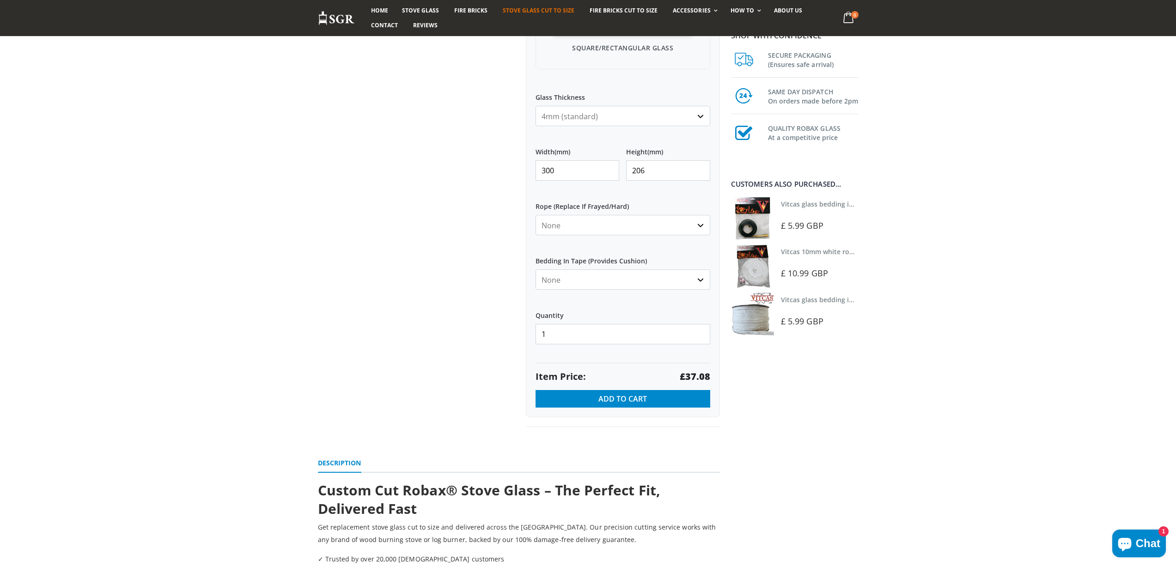
click at [505, 156] on div "Custom Cut Robax® Stove Glass 299 reviews Pool Type Default Title Pool #1 Pool …" at bounding box center [519, 93] width 416 height 710
type input "305"
type input "205"
click at [695, 374] on strong "£37.52" at bounding box center [695, 376] width 30 height 13
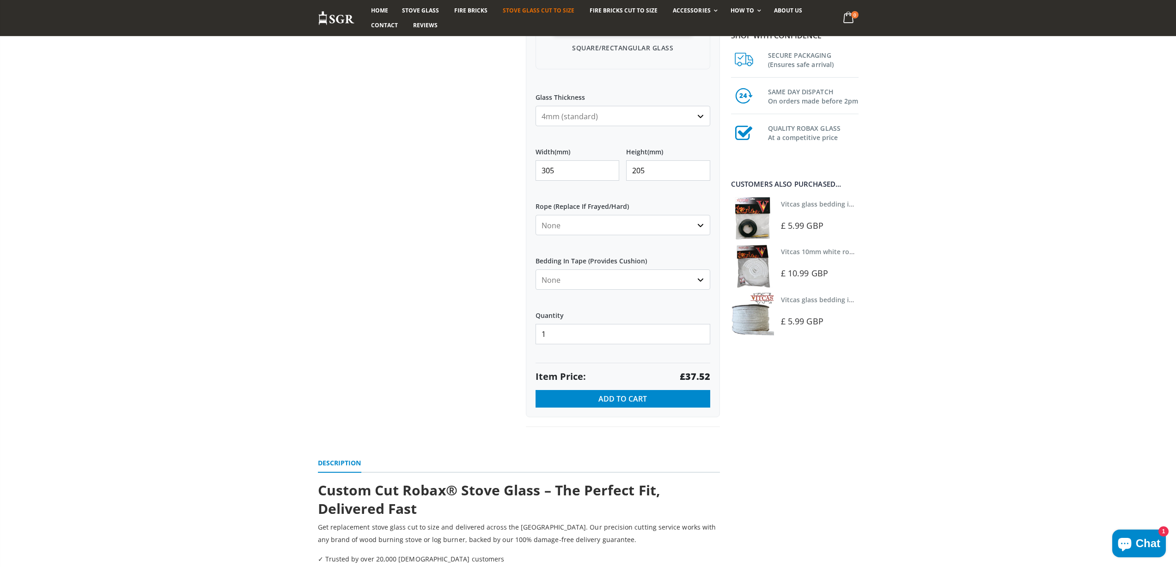
drag, startPoint x: 575, startPoint y: 167, endPoint x: 501, endPoint y: 158, distance: 74.8
click at [507, 167] on div "Custom Cut Robax® Stove Glass 299 reviews Pool Type Default Title Pool #1 Pool …" at bounding box center [519, 93] width 416 height 710
type input "240"
click at [694, 377] on strong "£34.56" at bounding box center [695, 376] width 30 height 13
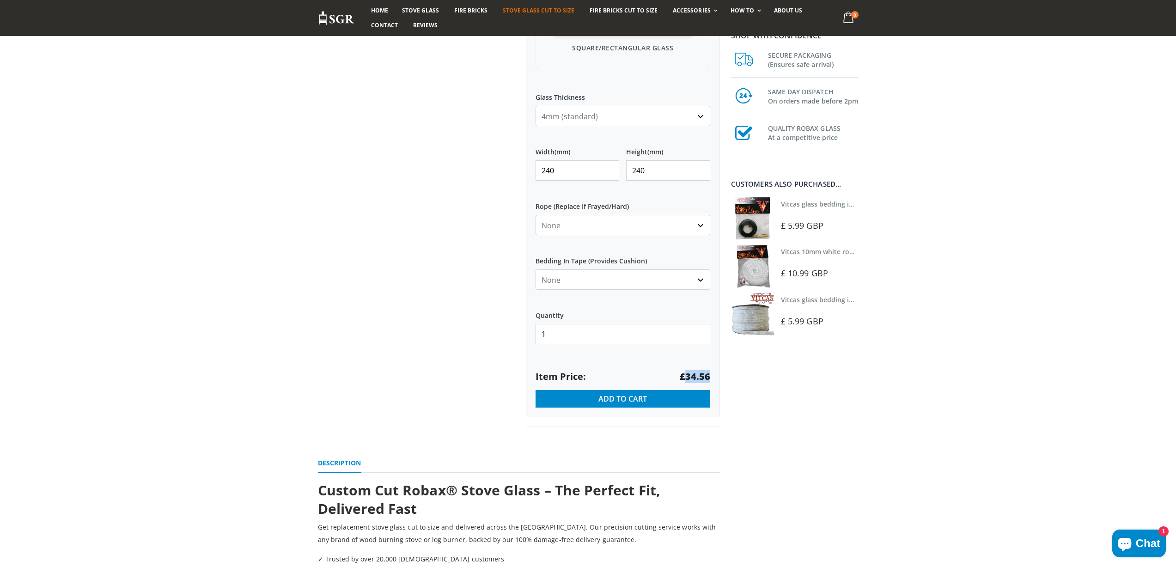
click at [694, 377] on strong "£34.56" at bounding box center [695, 376] width 30 height 13
drag, startPoint x: 558, startPoint y: 165, endPoint x: 507, endPoint y: 161, distance: 51.0
click at [507, 161] on div "Custom Cut Robax® Stove Glass 299 reviews Pool Type Default Title Pool #1 Pool …" at bounding box center [519, 93] width 416 height 710
type input "270"
type input "260"
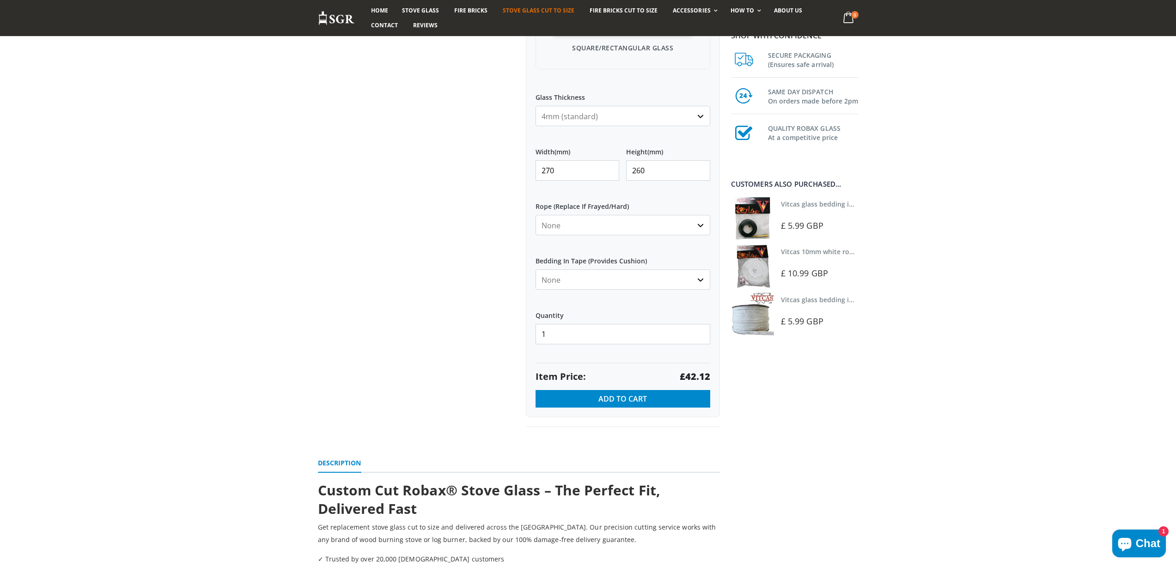
click at [694, 378] on strong "£42.12" at bounding box center [695, 376] width 30 height 13
drag, startPoint x: 529, startPoint y: 163, endPoint x: 480, endPoint y: 144, distance: 51.9
click at [485, 156] on div "Custom Cut Robax® Stove Glass 299 reviews Pool Type Default Title Pool #1 Pool …" at bounding box center [519, 93] width 416 height 710
type input "362"
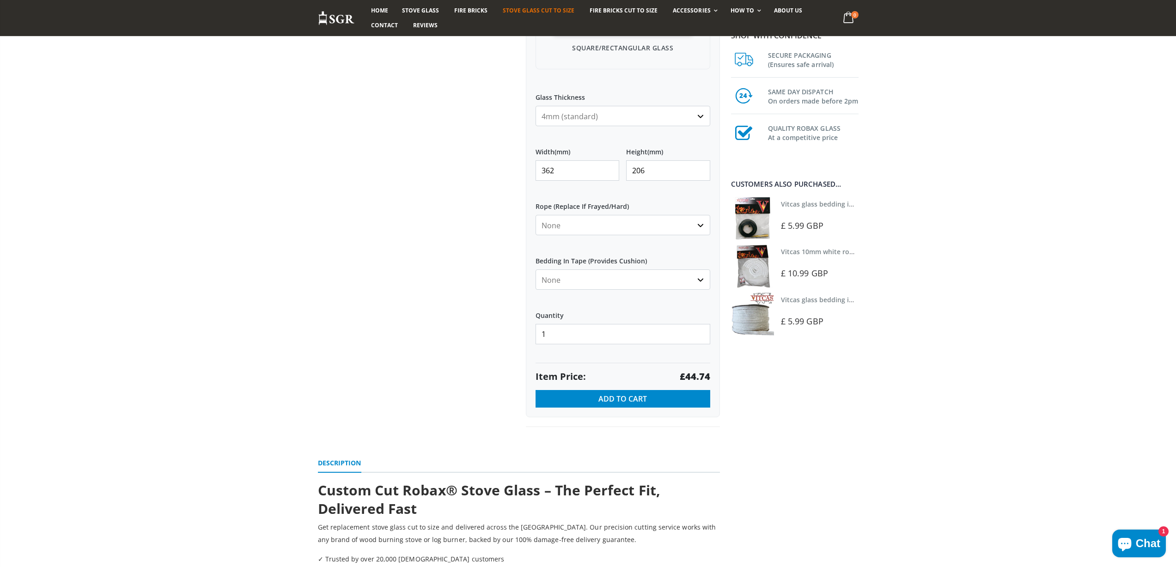
type input "206"
click at [702, 374] on strong "£44.74" at bounding box center [695, 376] width 30 height 13
drag, startPoint x: 564, startPoint y: 167, endPoint x: 503, endPoint y: 162, distance: 61.6
click at [503, 162] on div "Custom Cut Robax® Stove Glass 299 reviews Pool Type Default Title Pool #1 Pool …" at bounding box center [519, 93] width 416 height 710
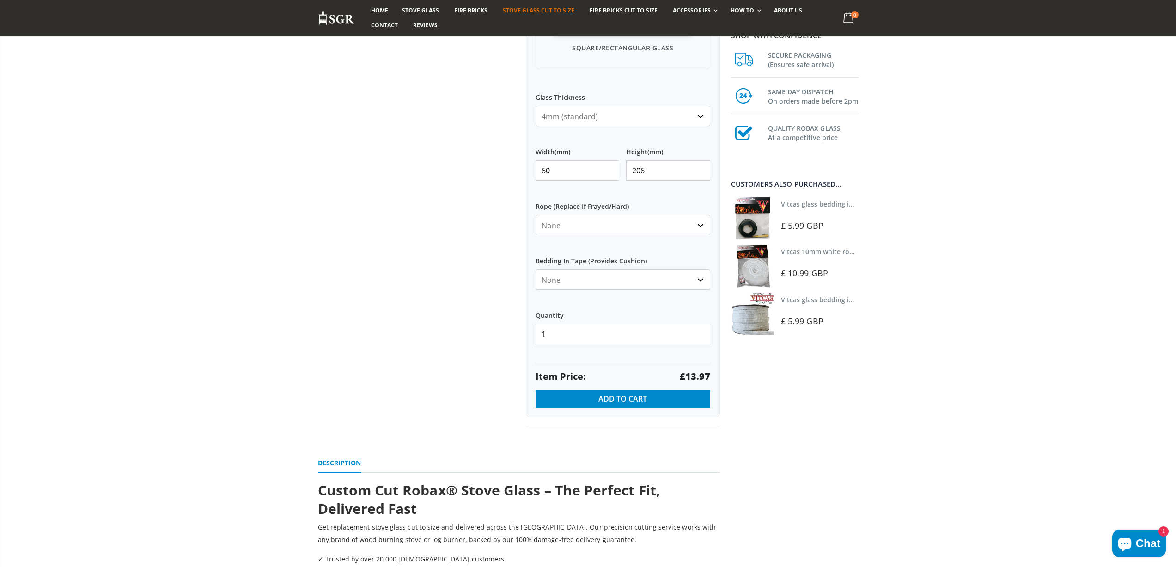
type input "60"
type input "50"
click at [696, 375] on strong "£13.97" at bounding box center [695, 376] width 30 height 13
drag, startPoint x: 570, startPoint y: 169, endPoint x: 497, endPoint y: 153, distance: 74.2
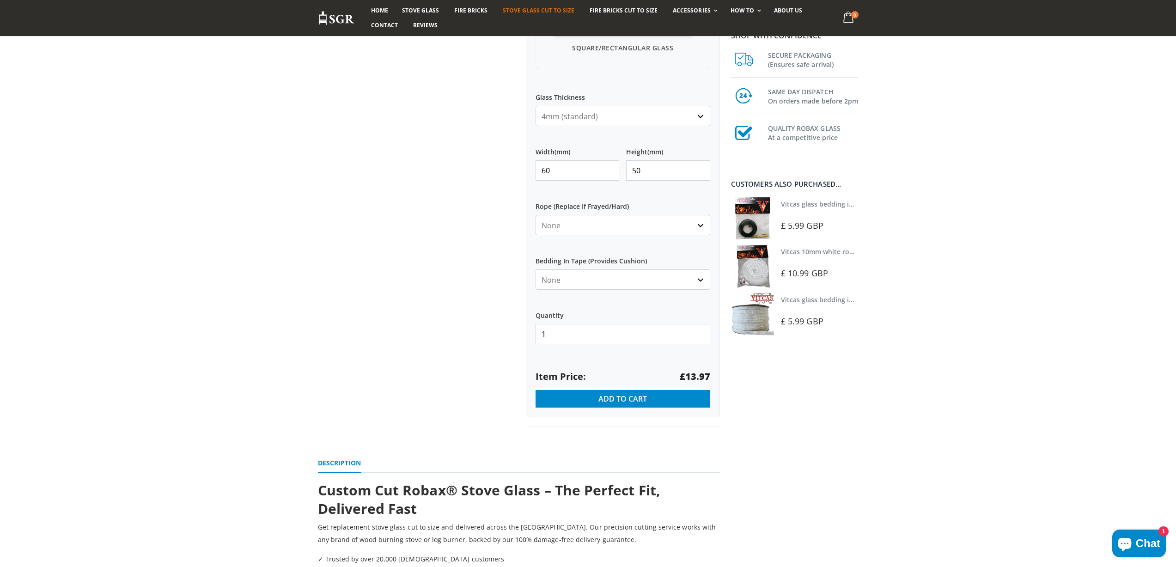
click at [499, 162] on div "Custom Cut Robax® Stove Glass 299 reviews Pool Type Default Title Pool #1 Pool …" at bounding box center [519, 93] width 416 height 710
type input "366"
type input "214"
click at [704, 376] on strong "£46.99" at bounding box center [695, 376] width 30 height 13
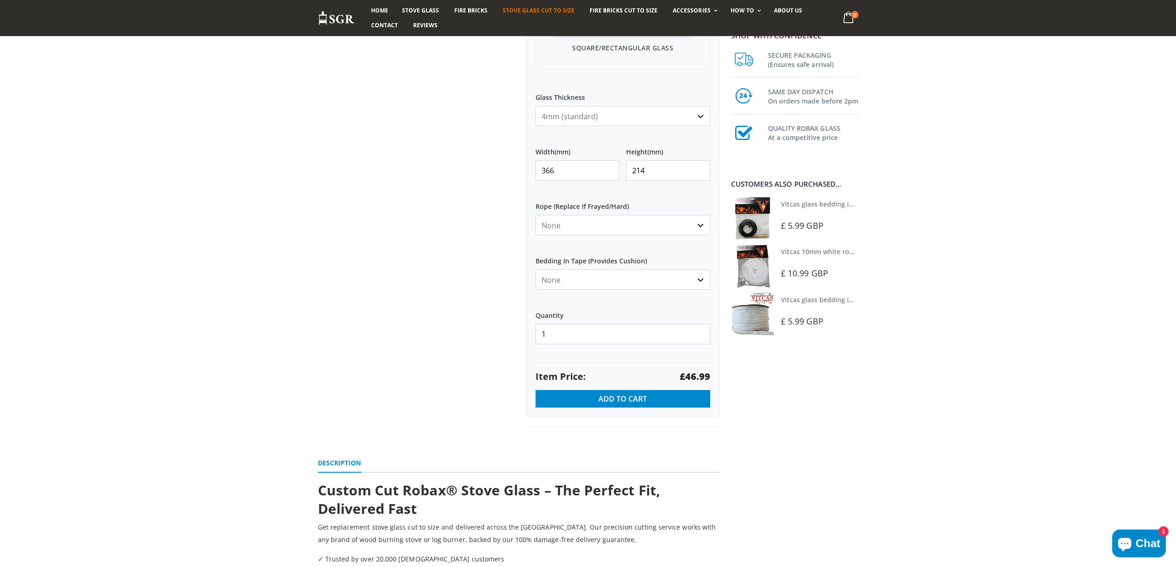
drag, startPoint x: 557, startPoint y: 168, endPoint x: 489, endPoint y: 158, distance: 68.1
click at [492, 163] on div "Custom Cut Robax® Stove Glass 299 reviews Pool Type Default Title Pool #1 Pool …" at bounding box center [519, 93] width 416 height 710
type input "340"
type input "160"
click at [689, 375] on strong "£32.64" at bounding box center [695, 376] width 30 height 13
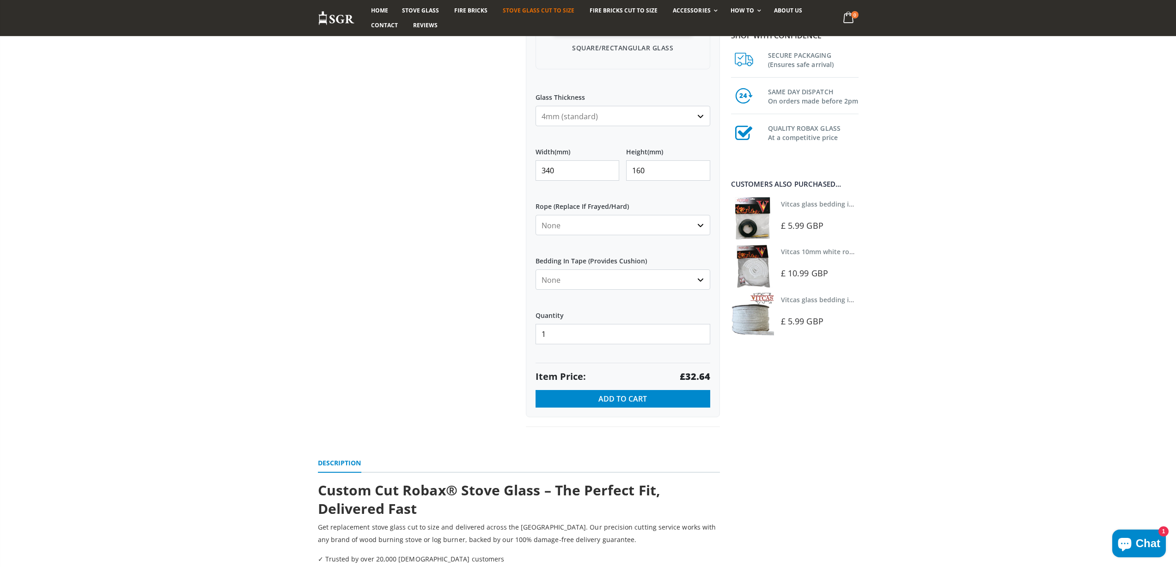
click at [689, 375] on strong "£32.64" at bounding box center [695, 376] width 30 height 13
drag, startPoint x: 561, startPoint y: 171, endPoint x: 514, endPoint y: 168, distance: 47.7
click at [514, 169] on div "Custom Cut Robax® Stove Glass 299 reviews Pool Type Default Title Pool #1 Pool …" at bounding box center [519, 93] width 416 height 710
type input "250"
type input "205"
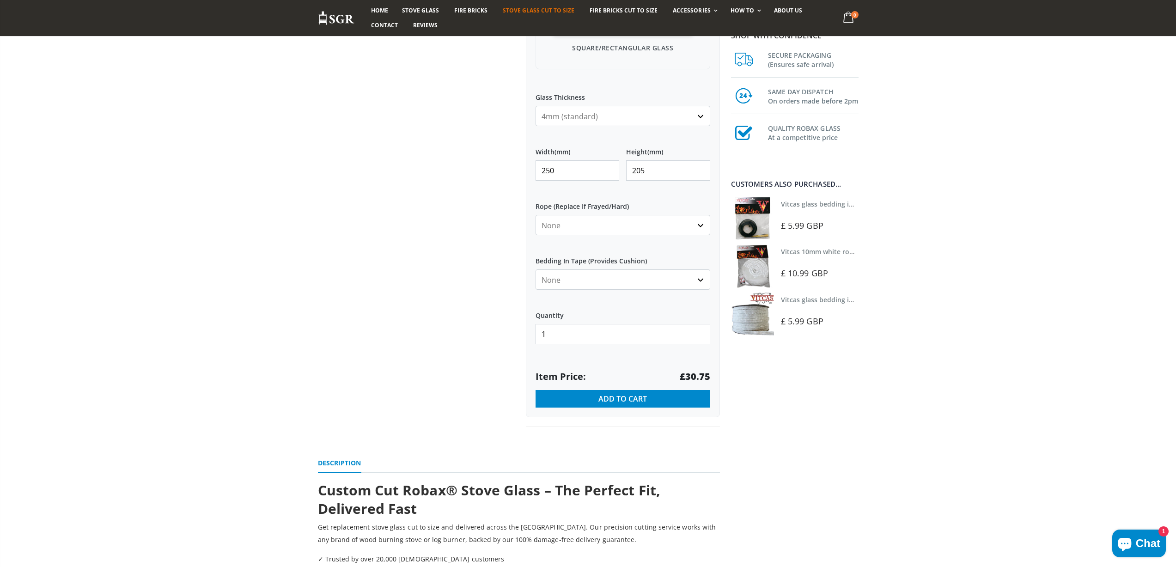
click at [690, 377] on strong "£30.75" at bounding box center [695, 376] width 30 height 13
copy strong "30.75"
click at [524, 165] on div "Custom Cut Robax® Stove Glass 299 reviews Pool Type Default Title Pool #1 Pool …" at bounding box center [623, 82] width 208 height 689
type input "260"
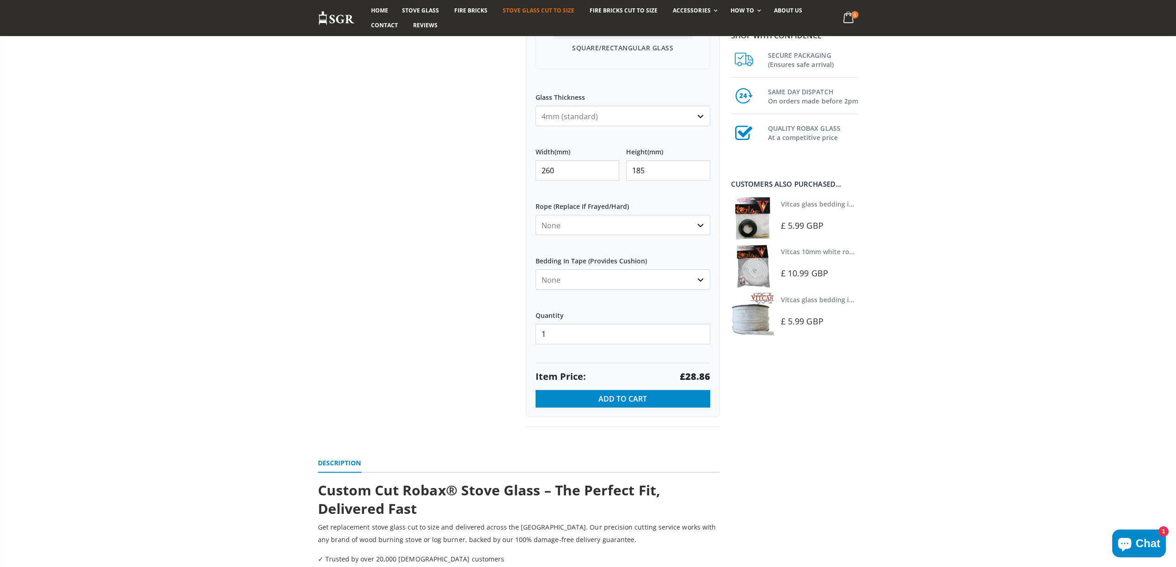
type input "185"
click at [699, 372] on strong "£28.86" at bounding box center [695, 376] width 30 height 13
drag, startPoint x: 566, startPoint y: 169, endPoint x: 525, endPoint y: 169, distance: 40.7
click at [526, 169] on div "My Measurements Are In Millimeters Centimeters Inches For inches, please enter …" at bounding box center [623, 112] width 194 height 612
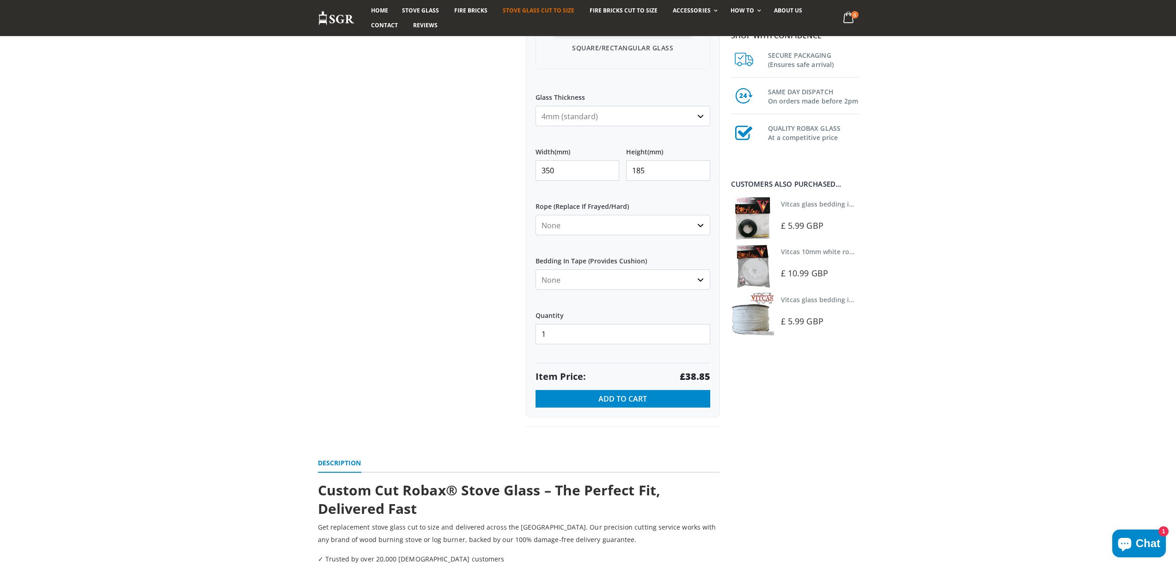
type input "350"
type input "205"
click at [698, 379] on strong "£43.05" at bounding box center [695, 376] width 30 height 13
drag, startPoint x: 555, startPoint y: 171, endPoint x: 482, endPoint y: 169, distance: 73.0
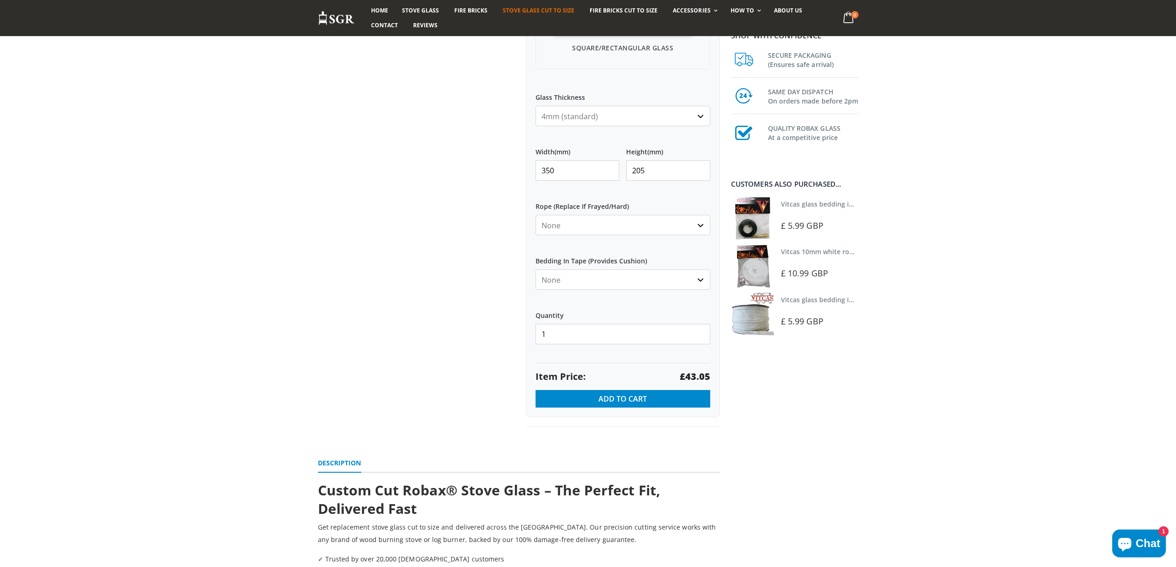
click at [484, 170] on div "Custom Cut Robax® Stove Glass 299 reviews Pool Type Default Title Pool #1 Pool …" at bounding box center [519, 93] width 416 height 710
type input "330"
type input "170"
click at [702, 376] on strong "£33.66" at bounding box center [695, 376] width 30 height 13
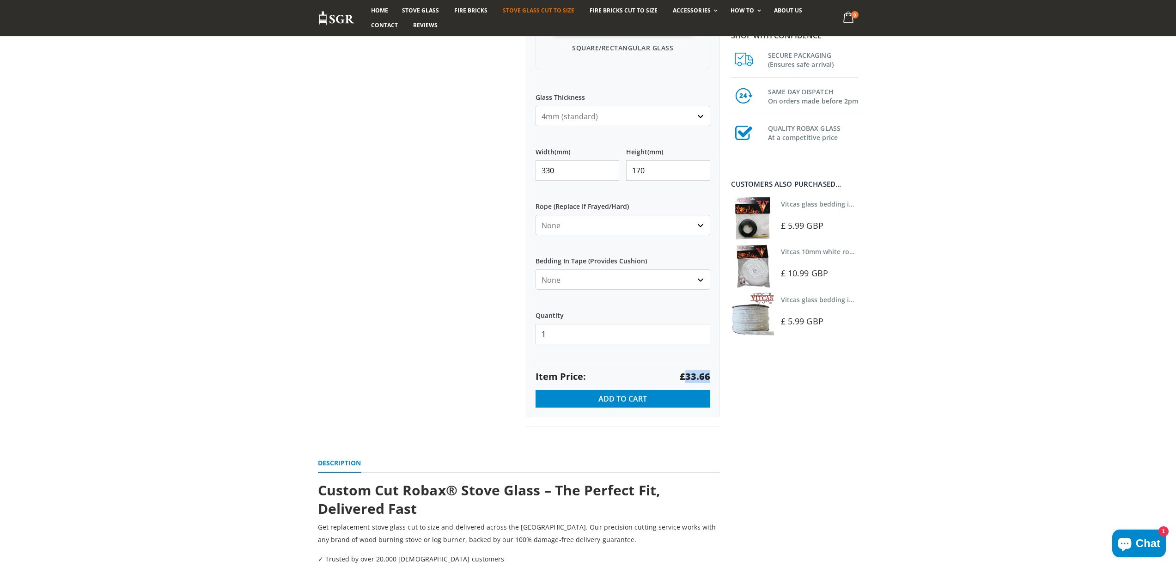
click at [605, 174] on input "330" at bounding box center [577, 170] width 84 height 20
click at [603, 174] on input "330" at bounding box center [577, 170] width 84 height 20
drag, startPoint x: 563, startPoint y: 174, endPoint x: 517, endPoint y: 173, distance: 45.8
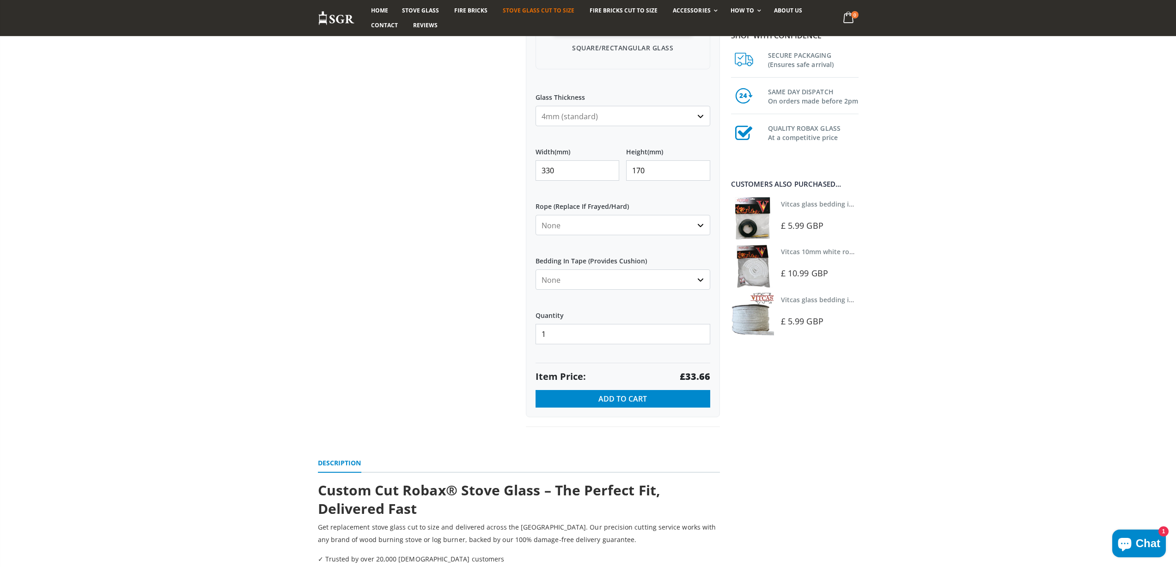
click at [517, 173] on div "Custom Cut Robax® Stove Glass 299 reviews Pool Type Default Title Pool #1 Pool …" at bounding box center [519, 93] width 416 height 710
type input "222"
type input "209"
click at [696, 379] on strong "£27.84" at bounding box center [695, 376] width 30 height 13
click at [696, 378] on strong "£27.84" at bounding box center [695, 376] width 30 height 13
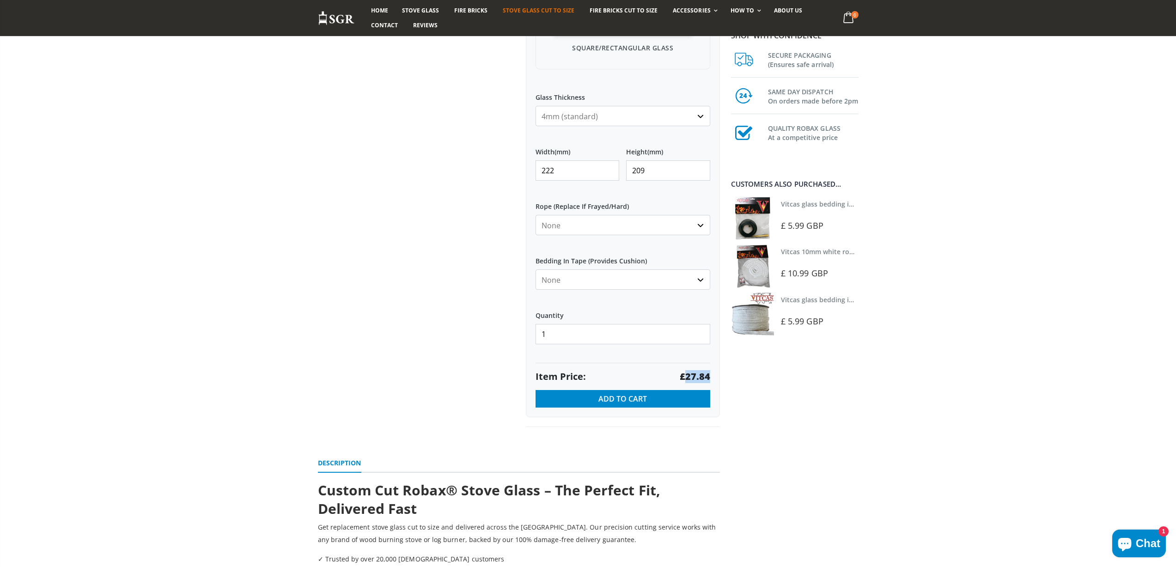
click at [696, 378] on strong "£27.84" at bounding box center [695, 376] width 30 height 13
copy strong "27.84"
drag, startPoint x: 537, startPoint y: 177, endPoint x: 531, endPoint y: 164, distance: 14.7
click at [531, 174] on div "My Measurements Are In Millimeters Centimeters Inches For inches, please enter …" at bounding box center [623, 112] width 194 height 612
type input "336"
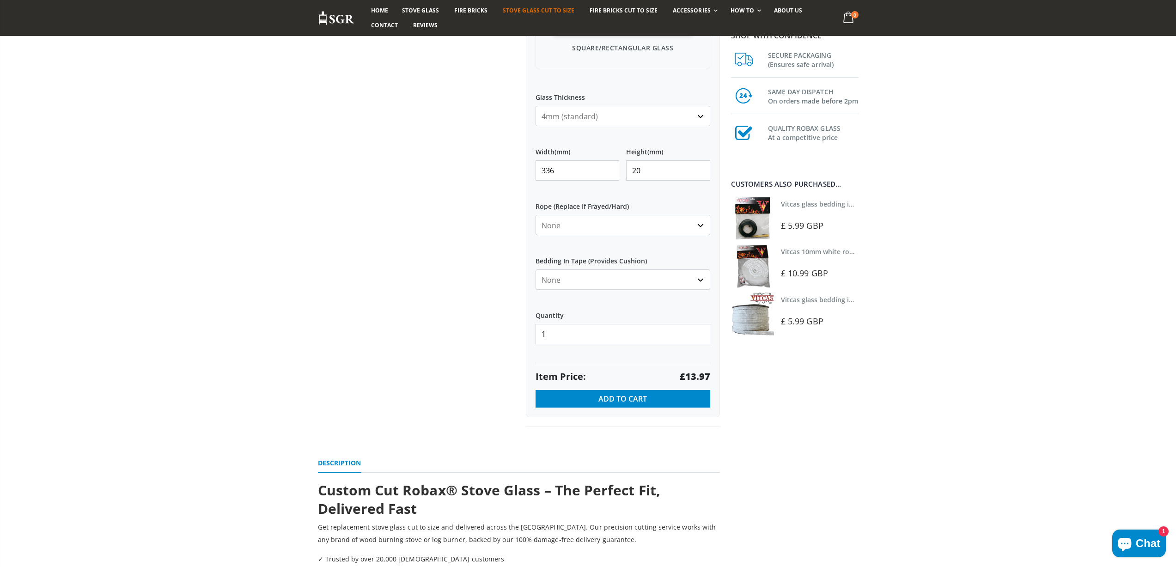
type input "209"
click at [707, 378] on strong "£42.13" at bounding box center [695, 376] width 30 height 13
copy strong "42.13"
drag, startPoint x: 579, startPoint y: 170, endPoint x: 487, endPoint y: 165, distance: 92.0
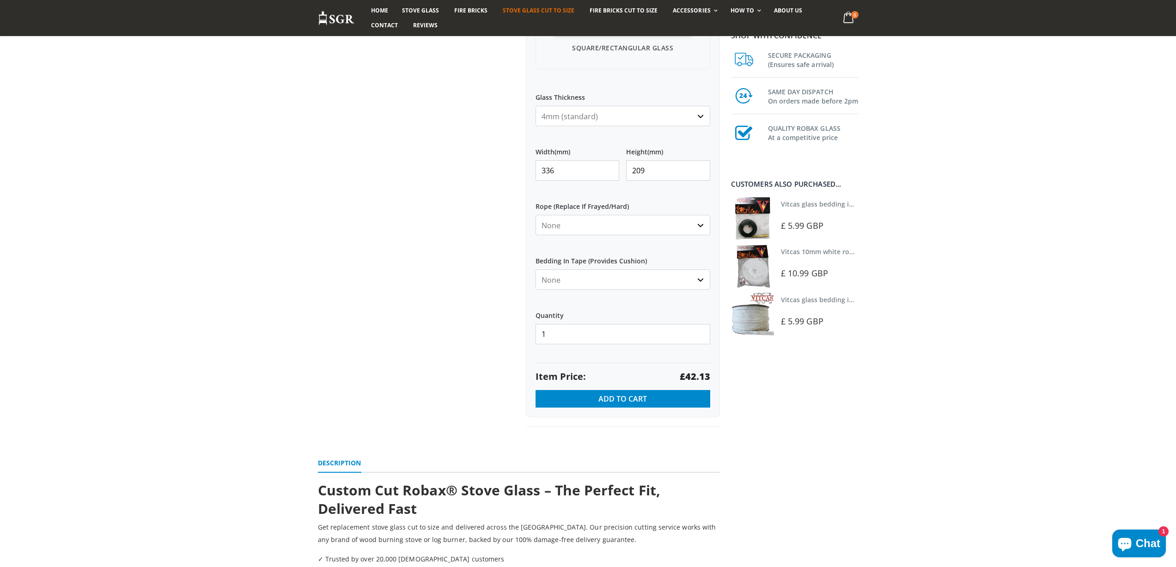
click at [487, 165] on div "Custom Cut Robax® Stove Glass 299 reviews Pool Type Default Title Pool #1 Pool …" at bounding box center [519, 93] width 416 height 710
type input "298"
type input "239"
click at [694, 372] on strong "£42.73" at bounding box center [695, 376] width 30 height 13
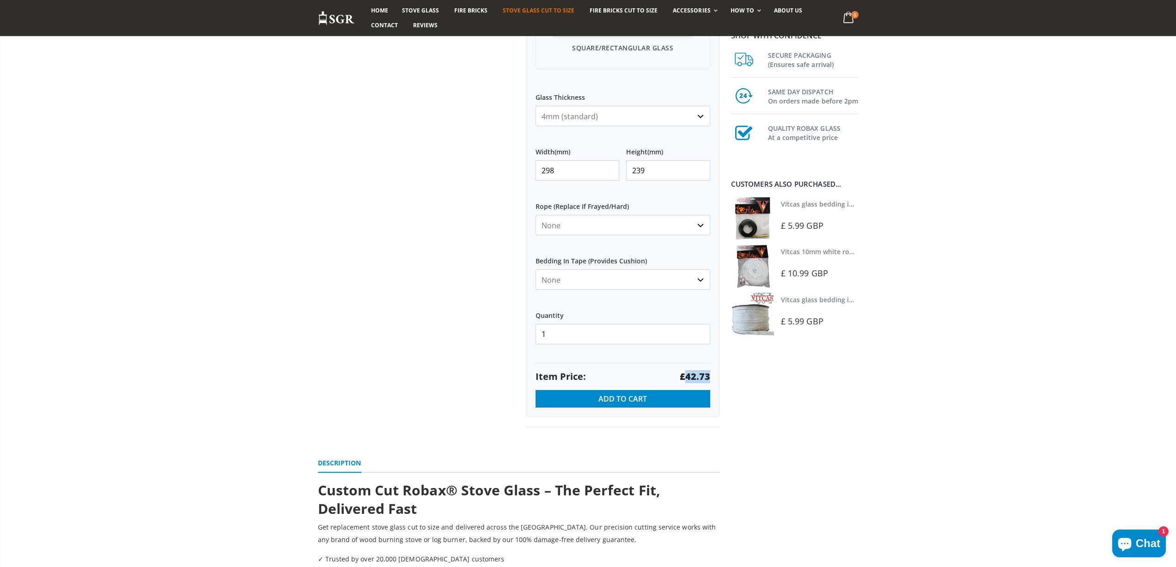
copy strong "42.73"
drag, startPoint x: 558, startPoint y: 169, endPoint x: 537, endPoint y: 169, distance: 21.2
click at [537, 169] on input "298" at bounding box center [577, 170] width 84 height 20
type input "297"
type input "210"
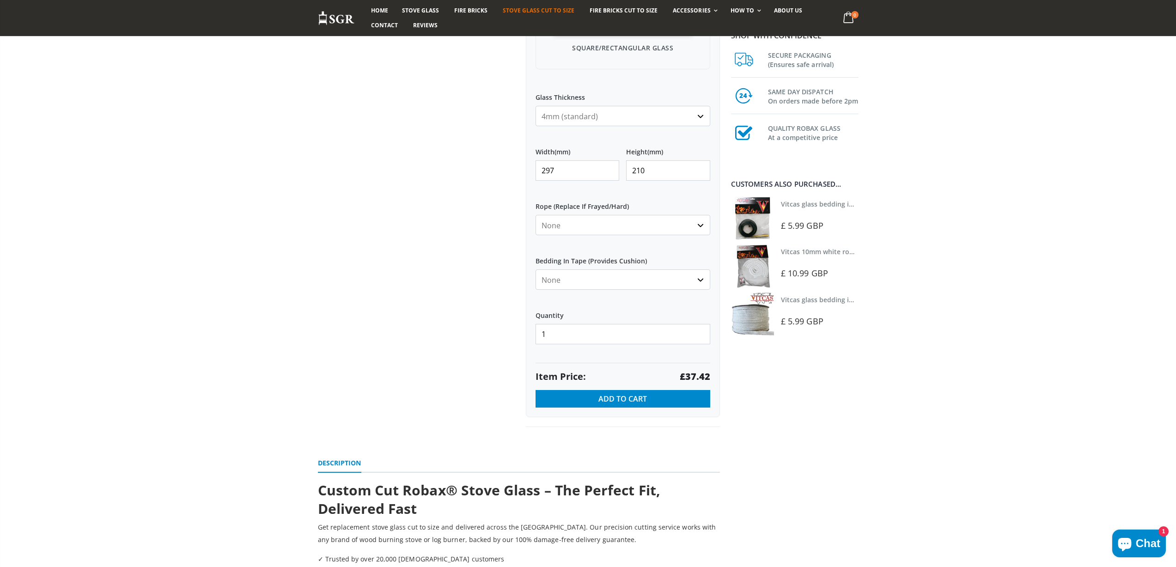
click at [690, 374] on strong "£37.42" at bounding box center [695, 376] width 30 height 13
drag, startPoint x: 579, startPoint y: 170, endPoint x: 535, endPoint y: 169, distance: 43.9
click at [535, 169] on input "297" at bounding box center [577, 170] width 84 height 20
click at [701, 379] on strong "£37.55" at bounding box center [695, 376] width 30 height 13
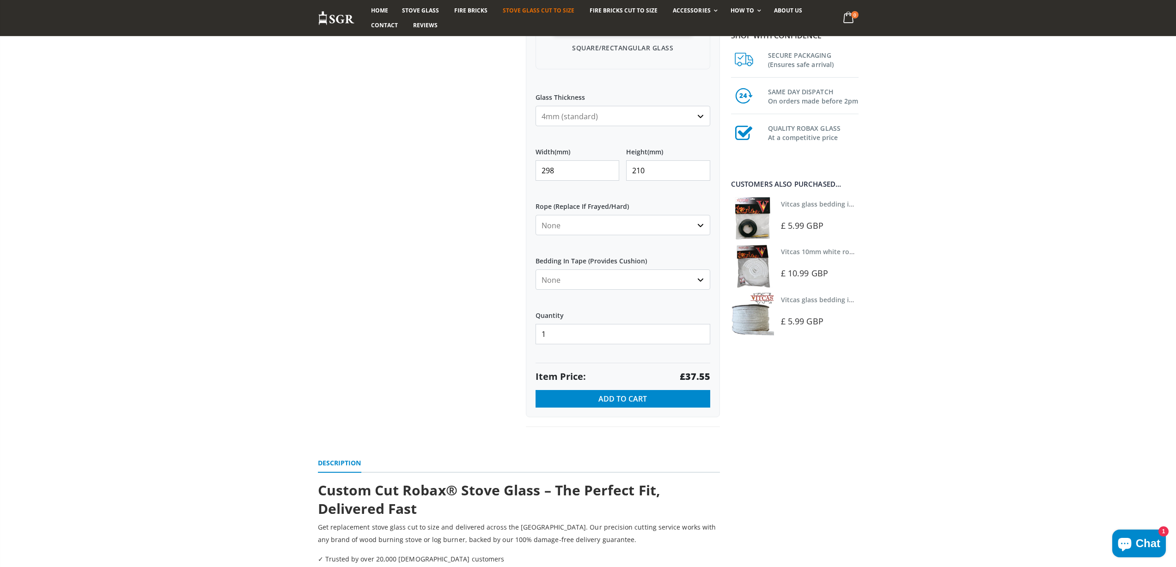
click at [701, 379] on strong "£37.55" at bounding box center [695, 376] width 30 height 13
click at [576, 168] on input "298" at bounding box center [577, 170] width 84 height 20
type input "297"
drag, startPoint x: 652, startPoint y: 174, endPoint x: 631, endPoint y: 172, distance: 20.5
click at [631, 172] on input "210" at bounding box center [668, 170] width 84 height 20
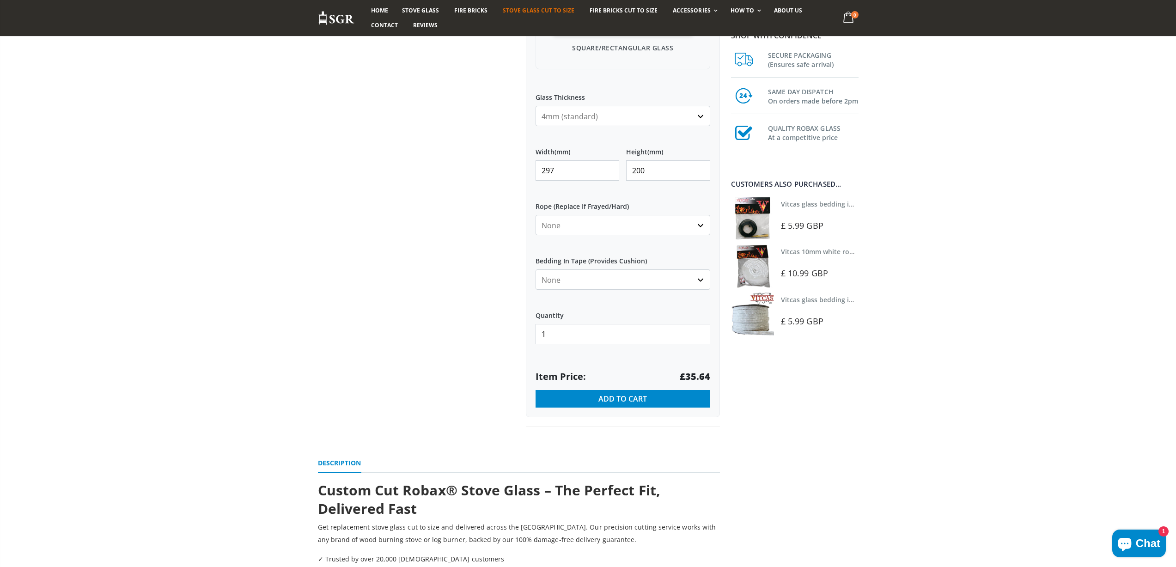
type input "200"
click at [698, 376] on strong "£35.64" at bounding box center [695, 376] width 30 height 13
drag, startPoint x: 556, startPoint y: 164, endPoint x: 538, endPoint y: 165, distance: 18.0
click at [538, 165] on input "297" at bounding box center [577, 170] width 84 height 20
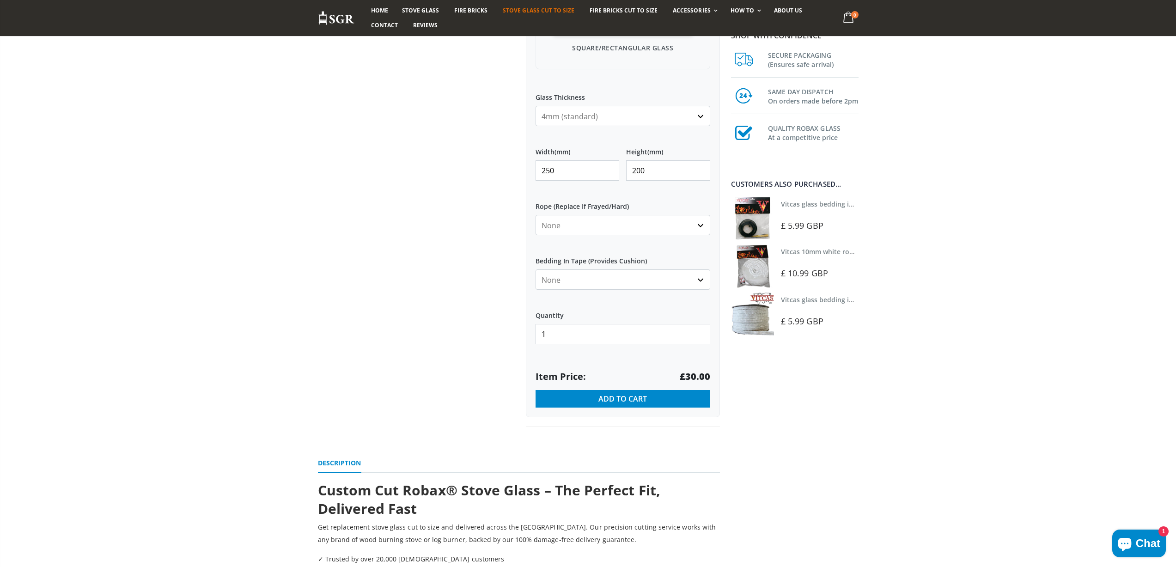
type input "250"
type input "192"
click at [691, 372] on strong "£28.80" at bounding box center [695, 376] width 30 height 13
drag, startPoint x: 578, startPoint y: 168, endPoint x: 500, endPoint y: 155, distance: 79.1
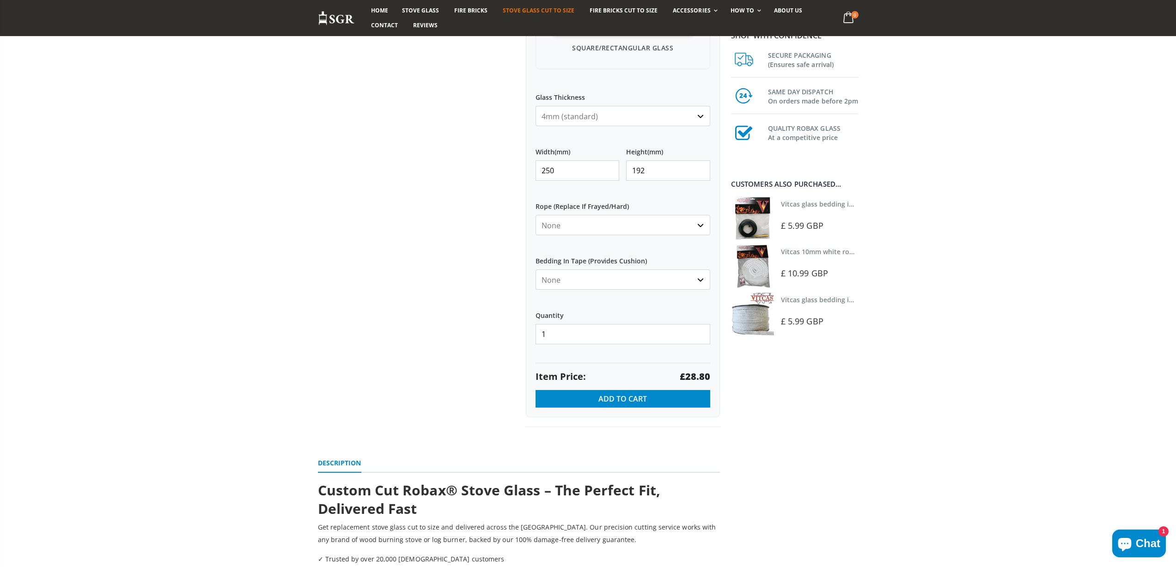
click at [502, 159] on div "Custom Cut Robax® Stove Glass 299 reviews Pool Type Default Title Pool #1 Pool …" at bounding box center [519, 93] width 416 height 710
type input "225"
type input "135"
click at [699, 376] on strong "£18.23" at bounding box center [695, 376] width 30 height 13
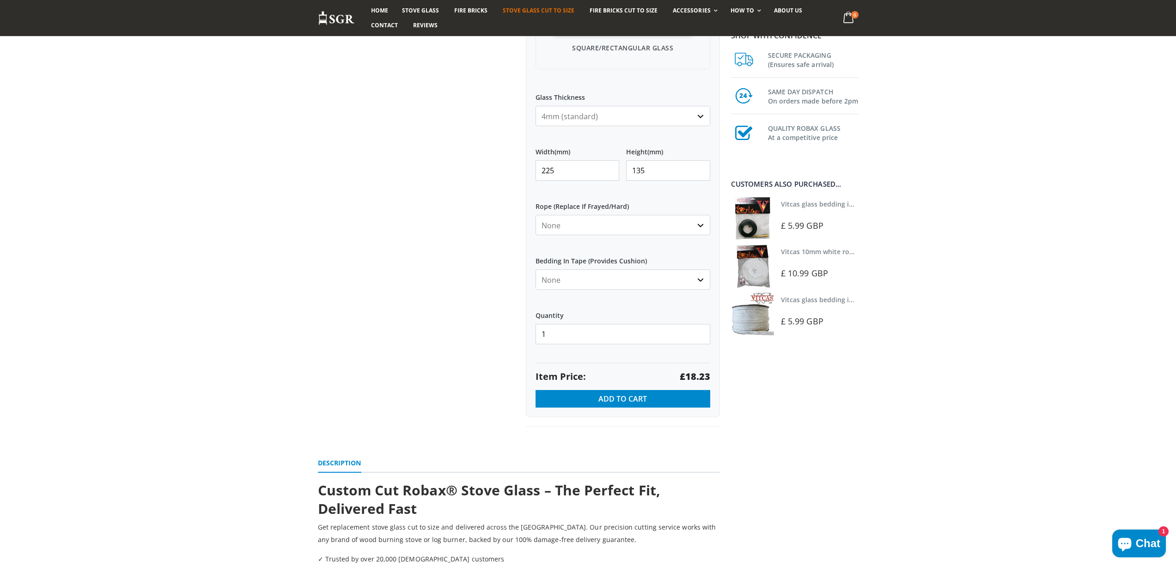
drag, startPoint x: 564, startPoint y: 173, endPoint x: 510, endPoint y: 162, distance: 55.2
click at [511, 170] on div "Custom Cut Robax® Stove Glass 299 reviews Pool Type Default Title Pool #1 Pool …" at bounding box center [519, 93] width 416 height 710
type input "306"
type input "210"
click at [689, 374] on strong "£38.56" at bounding box center [695, 376] width 30 height 13
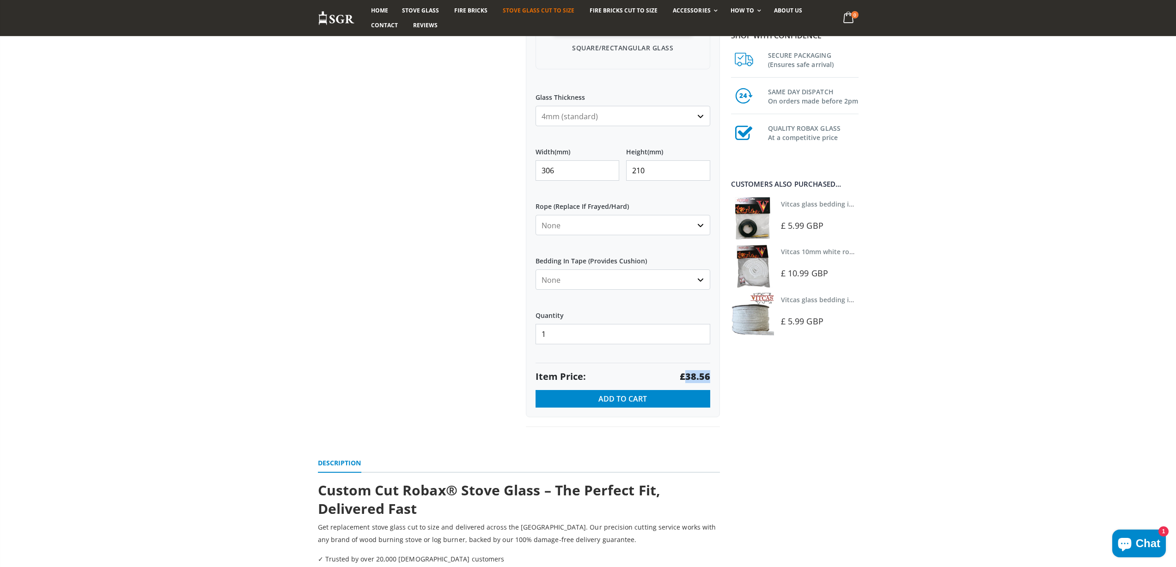
click at [689, 374] on strong "£38.56" at bounding box center [695, 376] width 30 height 13
drag, startPoint x: 520, startPoint y: 165, endPoint x: 503, endPoint y: 165, distance: 17.1
click at [503, 165] on div "Custom Cut Robax® Stove Glass 299 reviews Pool Type Default Title Pool #1 Pool …" at bounding box center [519, 93] width 416 height 710
type input "210"
type input "100"
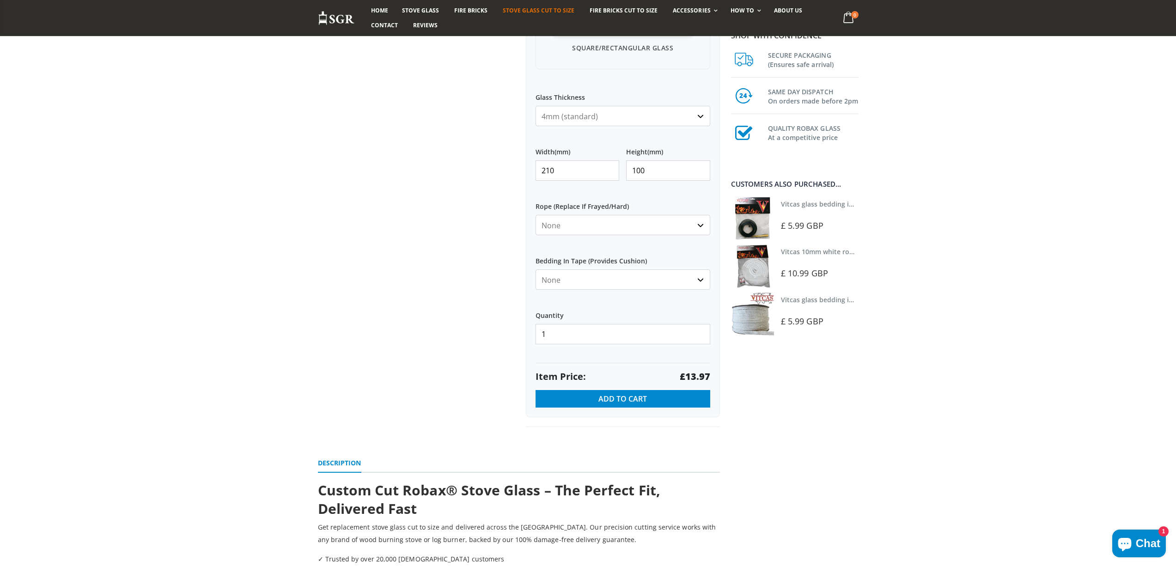
click at [694, 375] on strong "£13.97" at bounding box center [695, 376] width 30 height 13
drag, startPoint x: 556, startPoint y: 170, endPoint x: 530, endPoint y: 172, distance: 26.4
click at [530, 172] on div "My Measurements Are In Millimeters Centimeters Inches For inches, please enter …" at bounding box center [623, 112] width 194 height 612
type input "250"
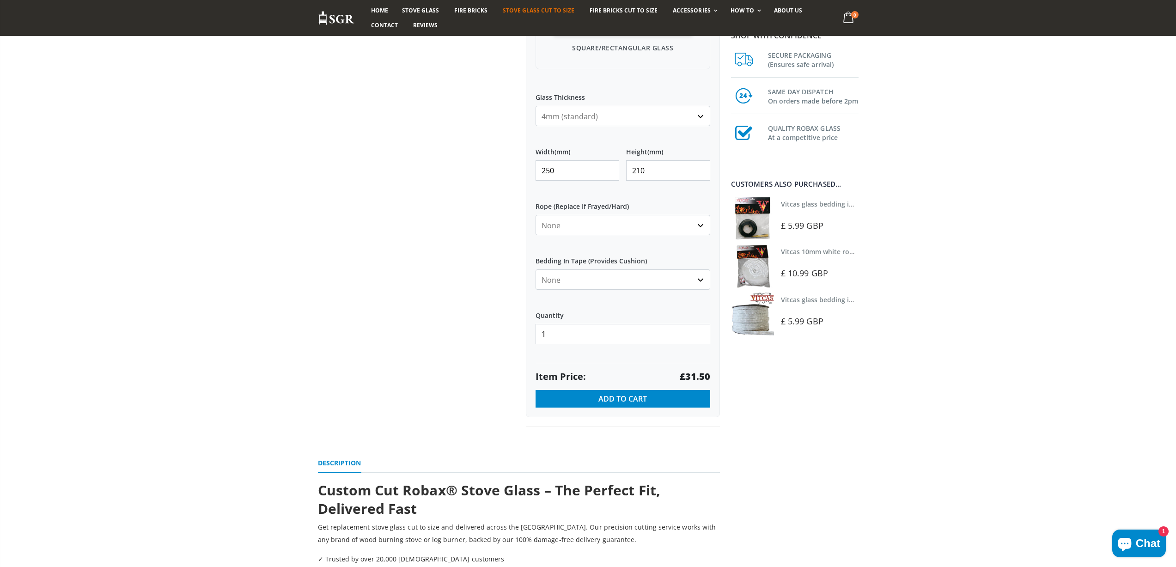
type input "210"
click at [701, 377] on strong "£31.50" at bounding box center [695, 376] width 30 height 13
drag, startPoint x: 540, startPoint y: 163, endPoint x: 539, endPoint y: 153, distance: 9.9
click at [540, 161] on input "250" at bounding box center [577, 170] width 84 height 20
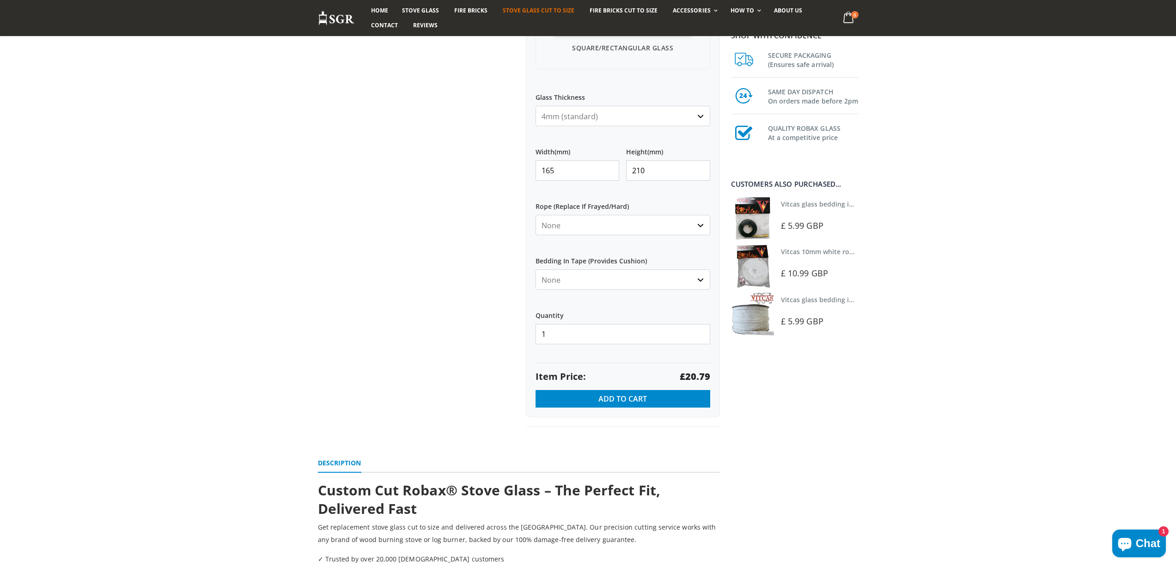
type input "165"
type input "104"
click at [697, 375] on strong "£13.97" at bounding box center [695, 376] width 30 height 13
drag, startPoint x: 584, startPoint y: 169, endPoint x: 492, endPoint y: 168, distance: 91.5
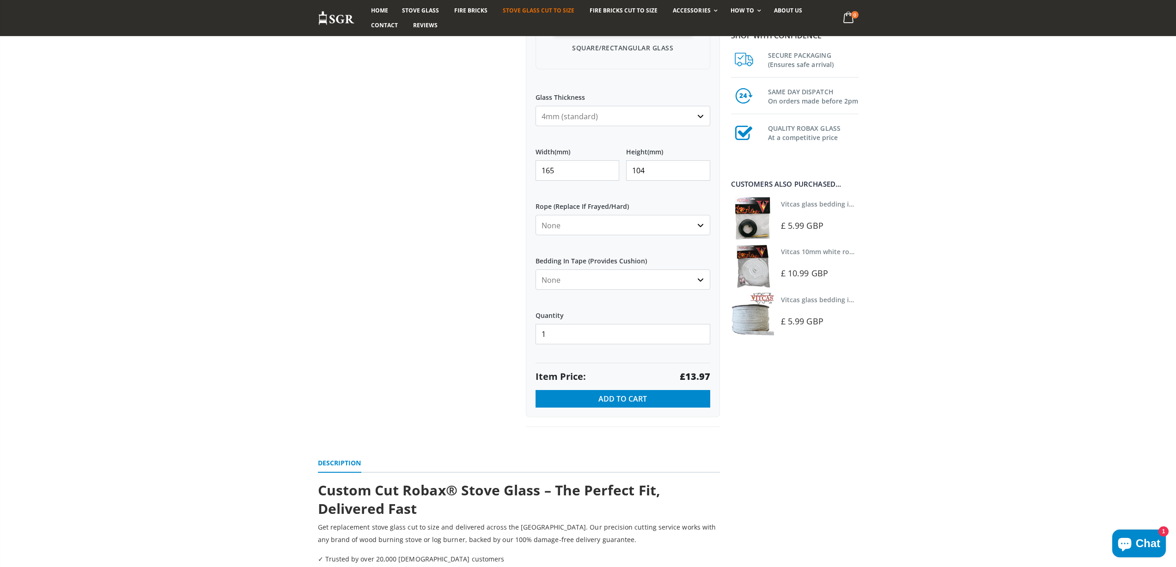
click at [492, 168] on div "Custom Cut Robax® Stove Glass 299 reviews Pool Type Default Title Pool #1 Pool …" at bounding box center [519, 93] width 416 height 710
type input "453"
type input "273"
click at [691, 374] on strong "£74.20" at bounding box center [695, 376] width 30 height 13
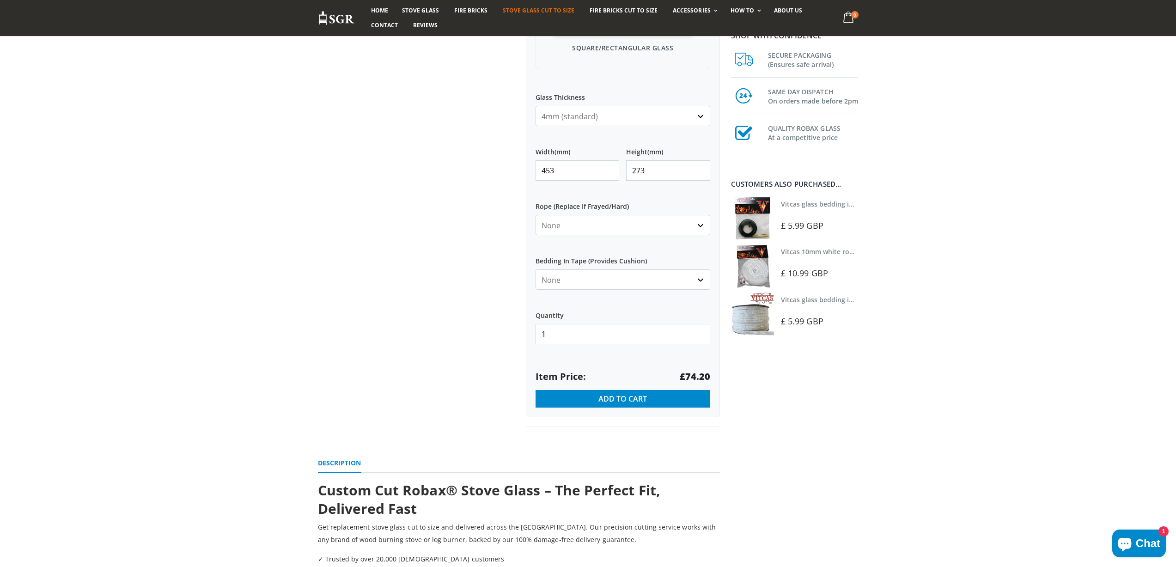
drag, startPoint x: 560, startPoint y: 169, endPoint x: 528, endPoint y: 168, distance: 32.3
click at [528, 168] on div "My Measurements Are In Millimeters Centimeters Inches For inches, please enter …" at bounding box center [623, 112] width 194 height 612
type input "305"
type input "255"
click at [692, 372] on strong "£46.66" at bounding box center [695, 376] width 30 height 13
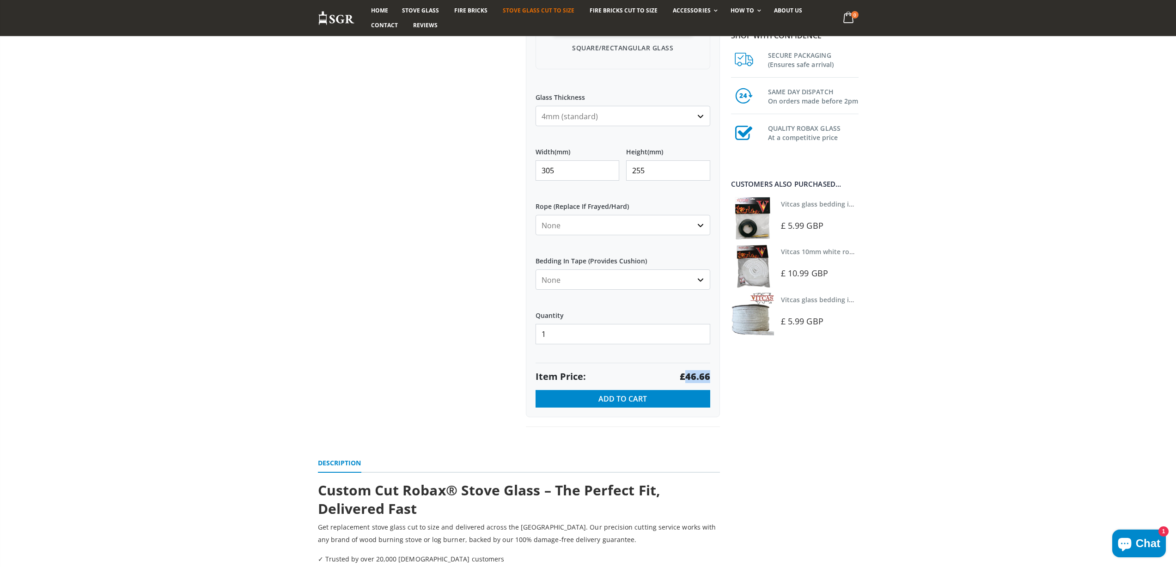
click at [692, 372] on strong "£46.66" at bounding box center [695, 376] width 30 height 13
drag, startPoint x: 562, startPoint y: 173, endPoint x: 528, endPoint y: 168, distance: 34.6
click at [533, 173] on div "My Measurements Are In Millimeters Centimeters Inches For inches, please enter …" at bounding box center [623, 112] width 194 height 612
type input "325"
type input "245"
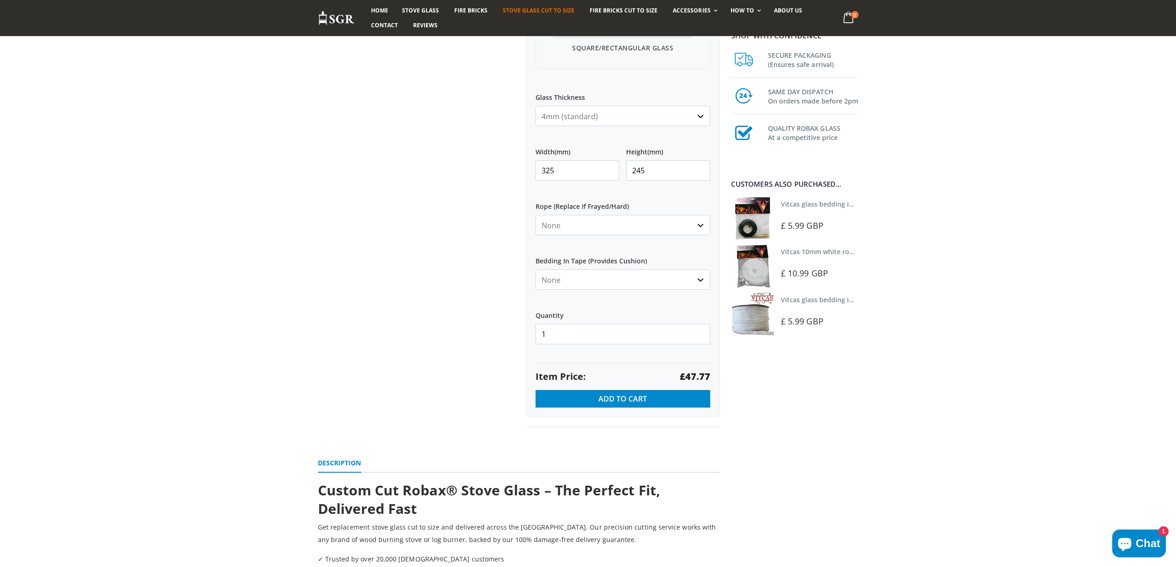
click at [692, 372] on strong "£47.77" at bounding box center [695, 376] width 30 height 13
click at [692, 373] on strong "£47.77" at bounding box center [695, 376] width 30 height 13
drag, startPoint x: 564, startPoint y: 166, endPoint x: 512, endPoint y: 160, distance: 53.0
click at [515, 164] on div "Custom Cut Robax® Stove Glass 299 reviews Pool Type Default Title Pool #1 Pool …" at bounding box center [519, 93] width 416 height 710
type input "160"
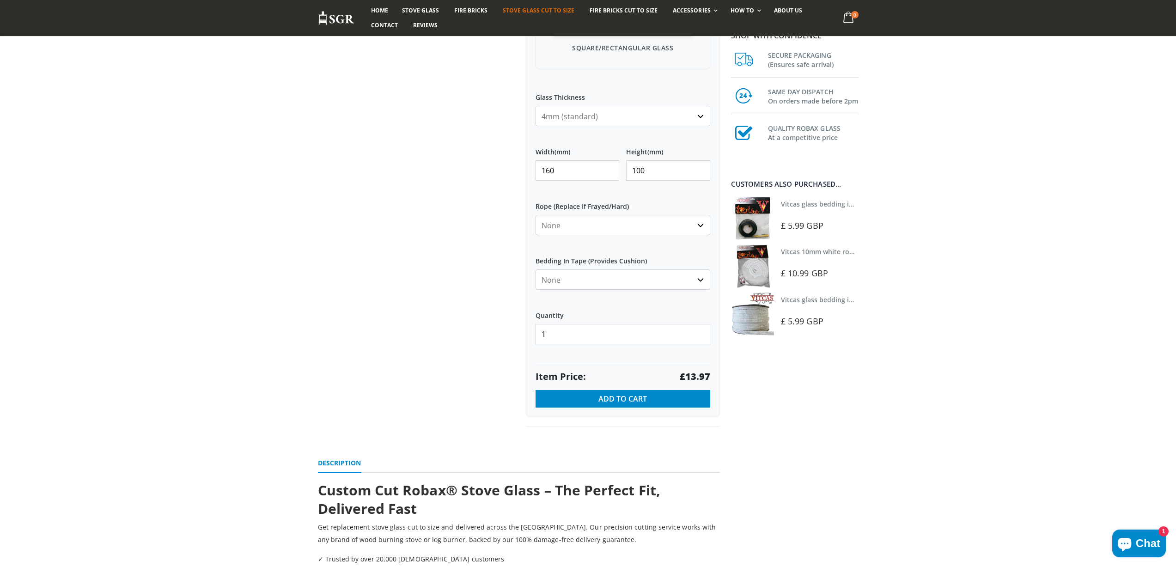
type input "100"
click at [689, 376] on strong "£13.97" at bounding box center [695, 376] width 30 height 13
drag, startPoint x: 521, startPoint y: 169, endPoint x: 507, endPoint y: 158, distance: 17.2
click at [508, 163] on div "Custom Cut Robax® Stove Glass 299 reviews Pool Type Default Title Pool #1 Pool …" at bounding box center [519, 93] width 416 height 710
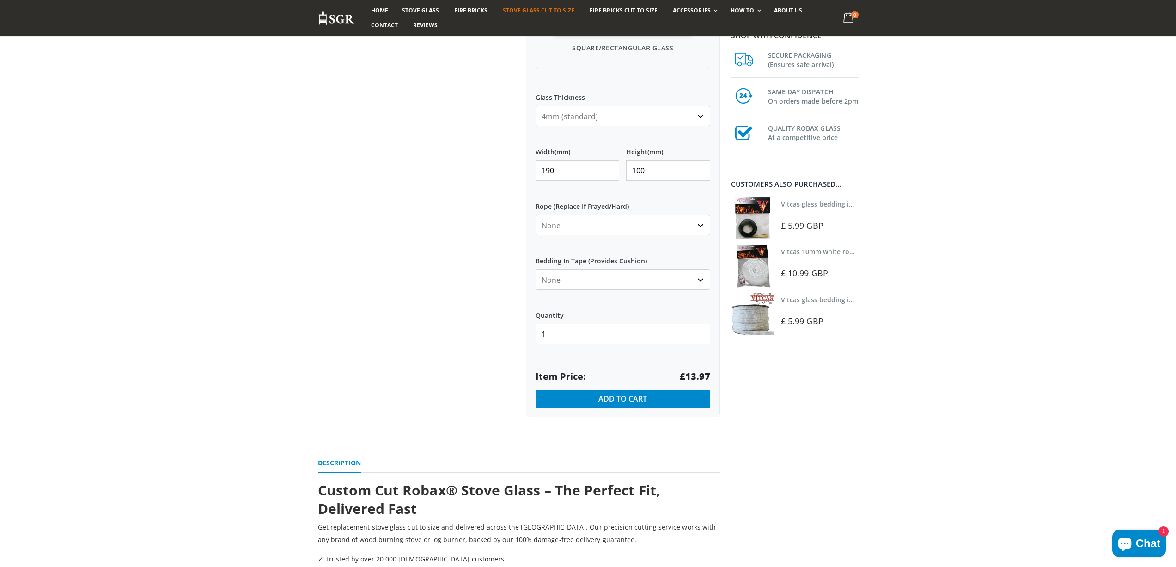
type input "190"
type input "165"
click at [702, 376] on strong "£18.81" at bounding box center [695, 376] width 30 height 13
drag, startPoint x: 555, startPoint y: 166, endPoint x: 544, endPoint y: 167, distance: 11.6
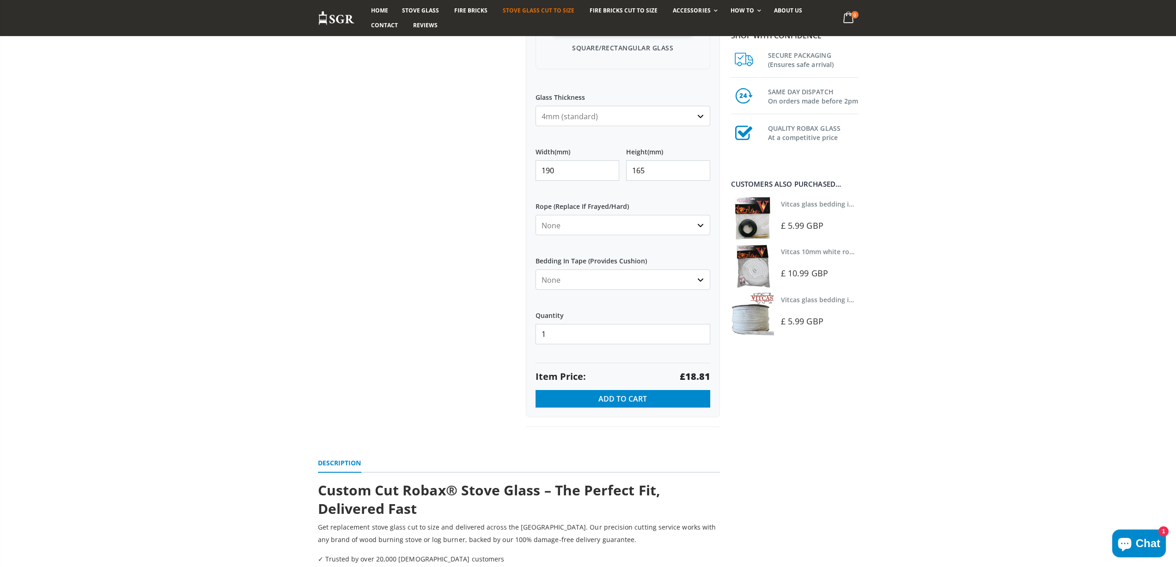
click at [544, 167] on input "190" at bounding box center [577, 170] width 84 height 20
type input "1"
type input "412"
type input "294"
click at [694, 380] on strong "£72.68" at bounding box center [695, 376] width 30 height 13
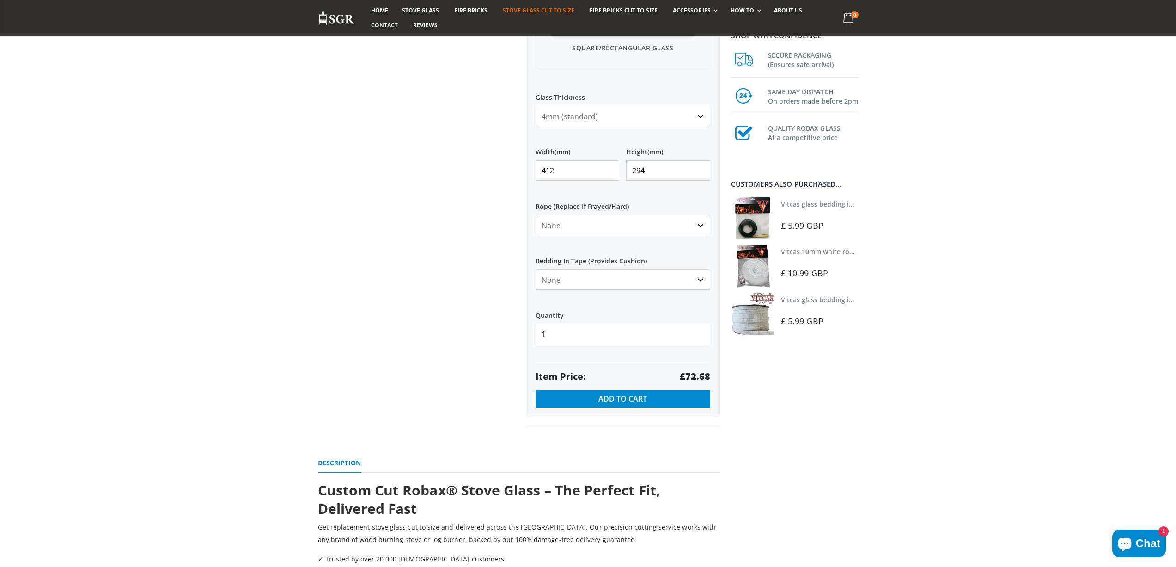
click at [694, 380] on strong "£72.68" at bounding box center [695, 376] width 30 height 13
click at [696, 377] on strong "£72.68" at bounding box center [695, 376] width 30 height 13
click at [697, 377] on strong "£72.68" at bounding box center [695, 376] width 30 height 13
click at [585, 170] on input "412" at bounding box center [577, 170] width 84 height 20
type input "414"
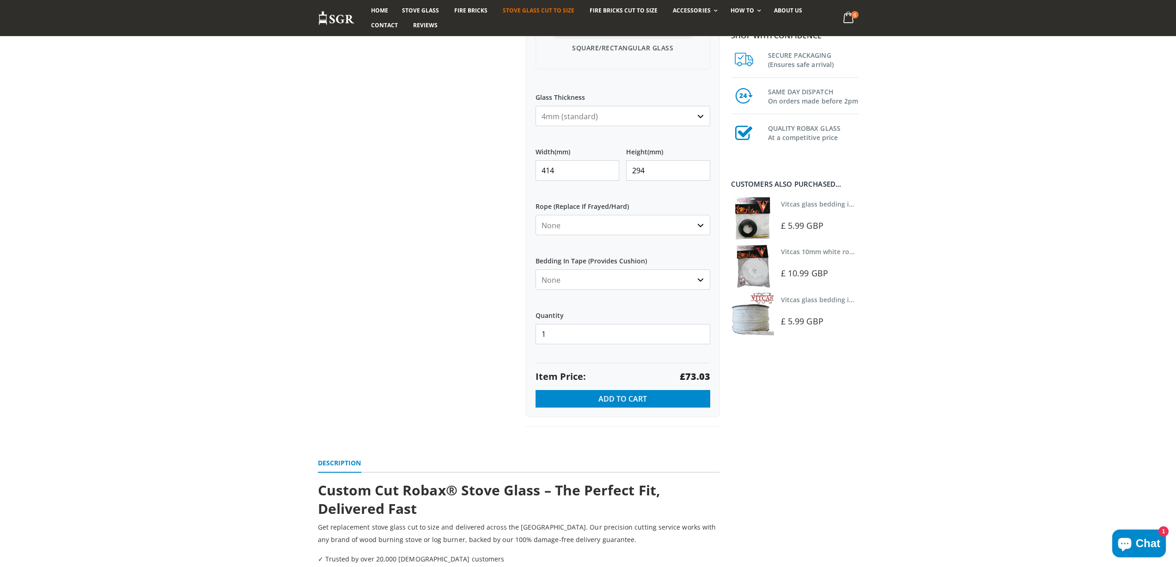
click at [669, 164] on input "294" at bounding box center [668, 170] width 84 height 20
type input "296"
click at [695, 376] on strong "£73.53" at bounding box center [695, 376] width 30 height 13
drag, startPoint x: 562, startPoint y: 166, endPoint x: 489, endPoint y: 153, distance: 74.1
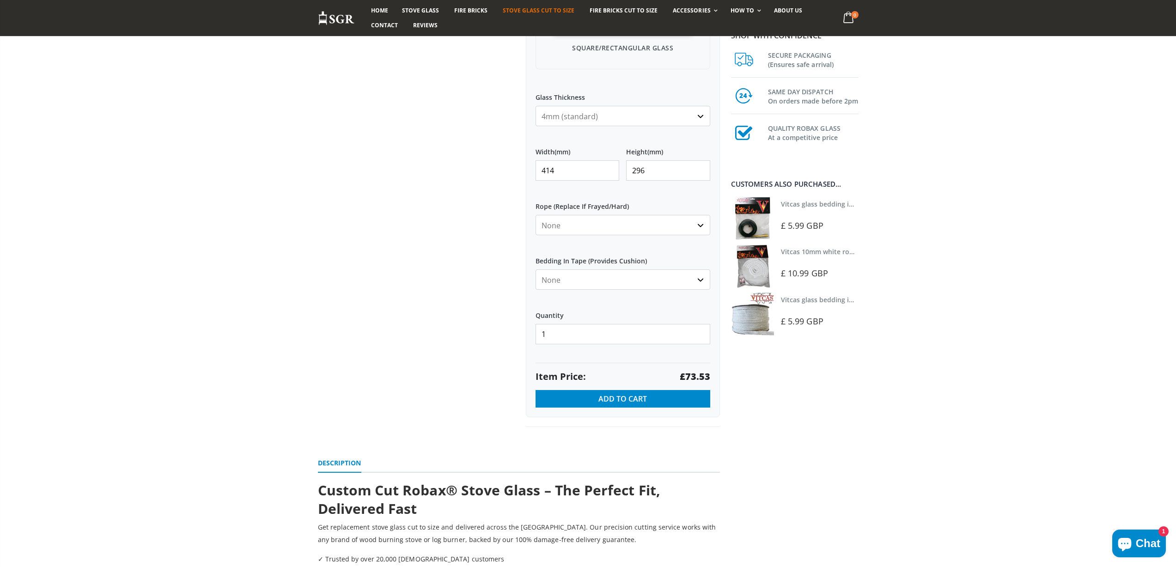
click at [499, 164] on div "Custom Cut Robax® Stove Glass 299 reviews Pool Type Default Title Pool #1 Pool …" at bounding box center [519, 93] width 416 height 710
type input "185"
type input "130"
click at [694, 378] on strong "£14.43" at bounding box center [695, 376] width 30 height 13
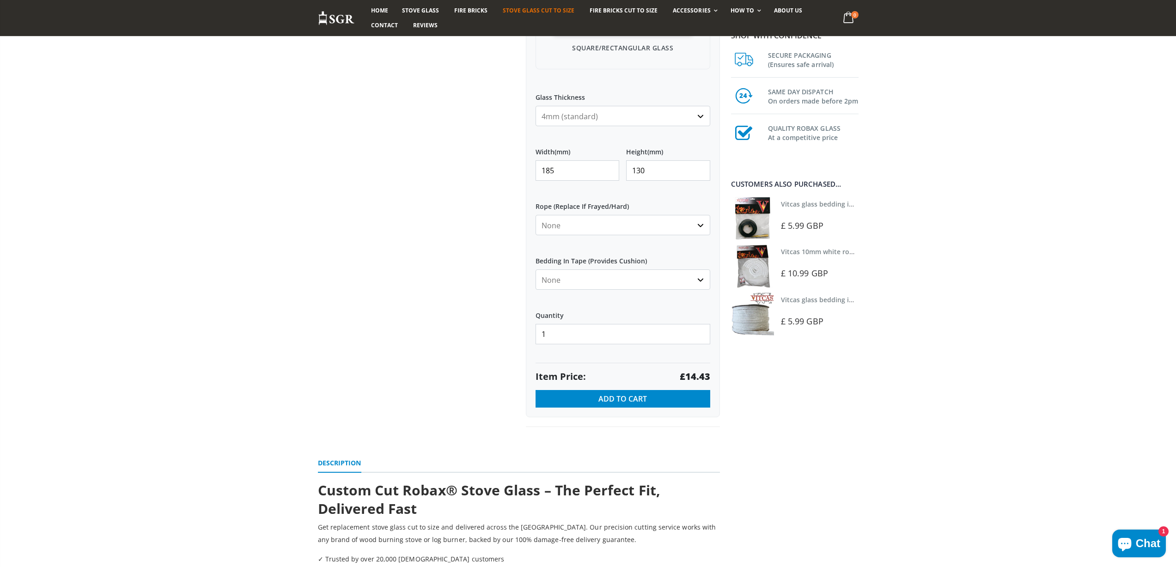
drag, startPoint x: 560, startPoint y: 170, endPoint x: 528, endPoint y: 172, distance: 31.9
click at [528, 172] on div "My Measurements Are In Millimeters Centimeters Inches For inches, please enter …" at bounding box center [623, 112] width 194 height 612
type input "300"
type input "170"
click at [702, 372] on strong "£30.60" at bounding box center [695, 376] width 30 height 13
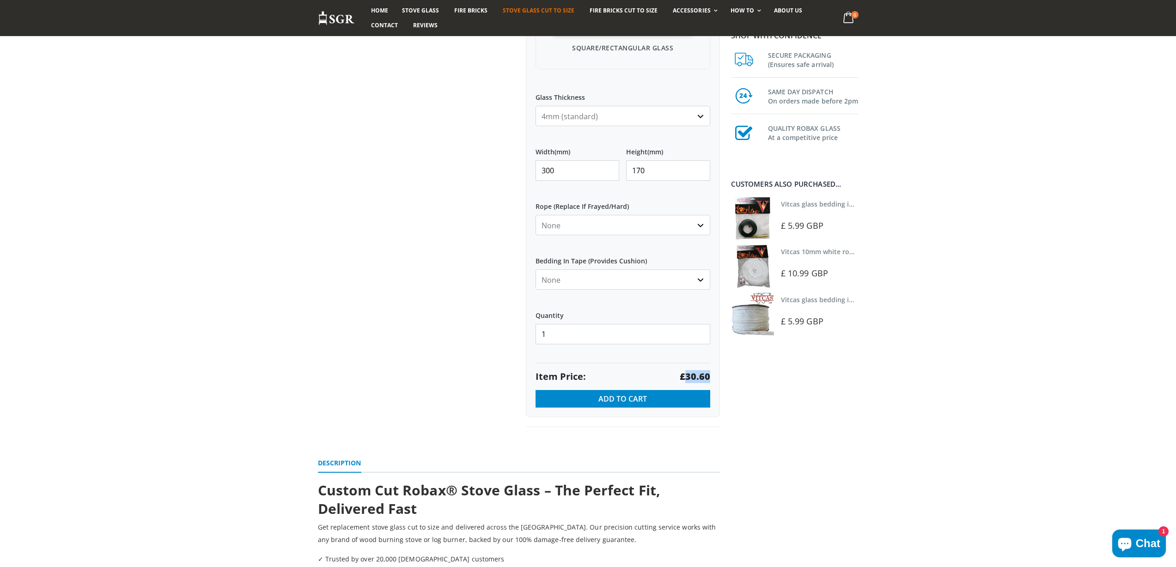
click at [702, 372] on strong "£30.60" at bounding box center [695, 376] width 30 height 13
drag, startPoint x: 554, startPoint y: 171, endPoint x: 515, endPoint y: 170, distance: 38.8
click at [516, 171] on div "Custom Cut Robax® Stove Glass 299 reviews Pool Type Default Title Pool #1 Pool …" at bounding box center [519, 93] width 416 height 710
type input "250"
type input "180"
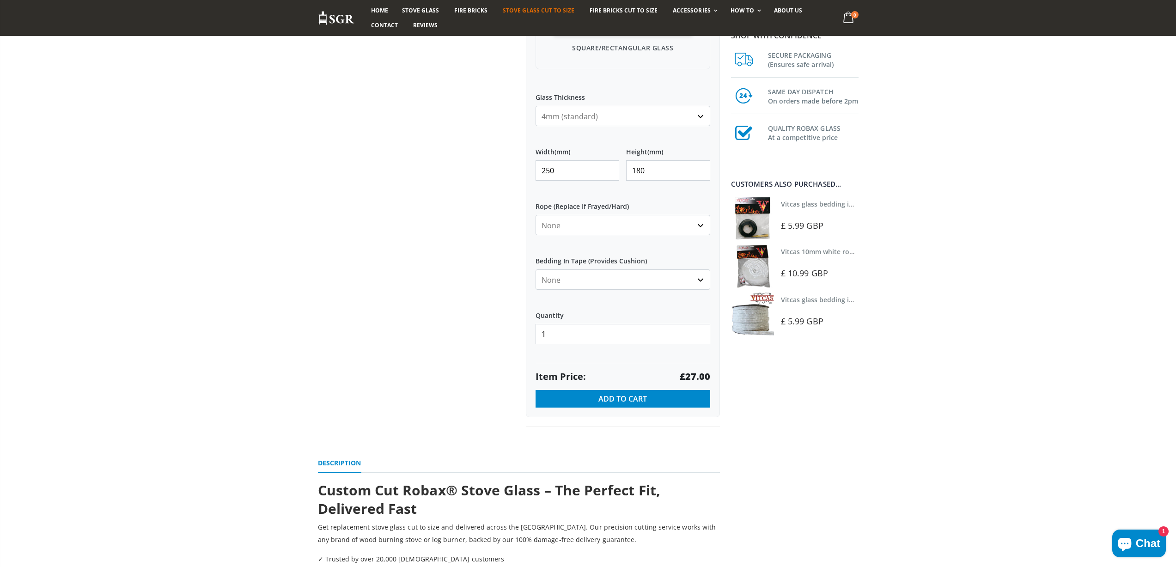
click at [700, 374] on strong "£27.00" at bounding box center [695, 376] width 30 height 13
drag, startPoint x: 561, startPoint y: 166, endPoint x: 475, endPoint y: 150, distance: 87.4
click at [473, 164] on div "Custom Cut Robax® Stove Glass 299 reviews Pool Type Default Title Pool #1 Pool …" at bounding box center [519, 93] width 416 height 710
type input "240"
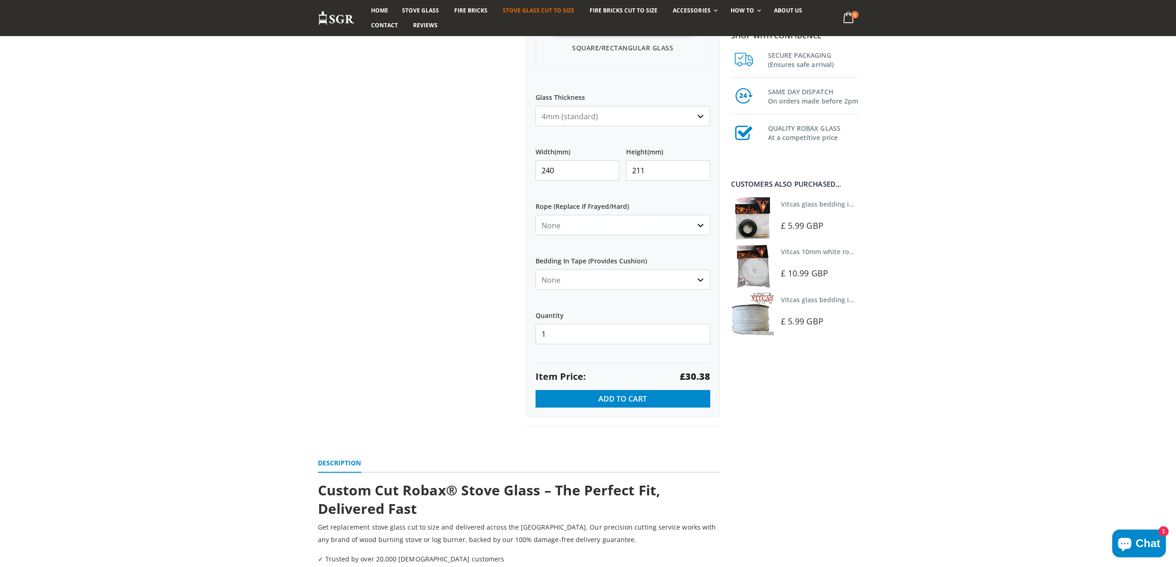
type input "211"
drag, startPoint x: 693, startPoint y: 374, endPoint x: 698, endPoint y: 371, distance: 5.8
click at [696, 373] on strong "£30.38" at bounding box center [695, 376] width 30 height 13
click at [698, 371] on strong "£30.38" at bounding box center [695, 376] width 30 height 13
click at [704, 373] on strong "£30.38" at bounding box center [695, 376] width 30 height 13
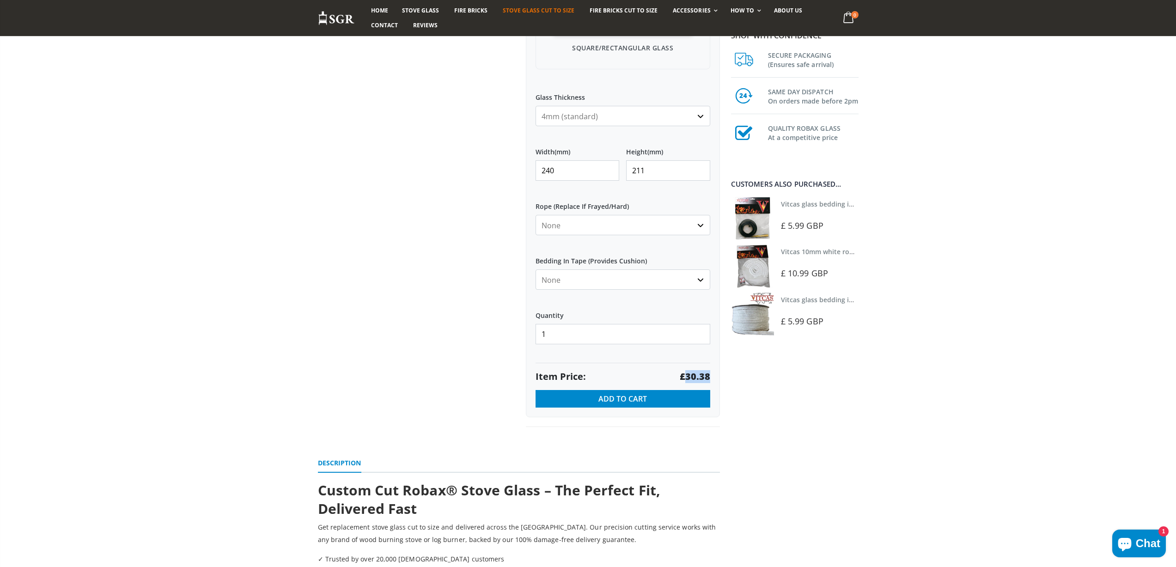
click at [704, 373] on strong "£30.38" at bounding box center [695, 376] width 30 height 13
drag, startPoint x: 591, startPoint y: 169, endPoint x: 439, endPoint y: 164, distance: 152.5
click at [439, 164] on div "Custom Cut Robax® Stove Glass 299 reviews Pool Type Default Title Pool #1 Pool …" at bounding box center [519, 93] width 416 height 710
type input "270"
type input "205"
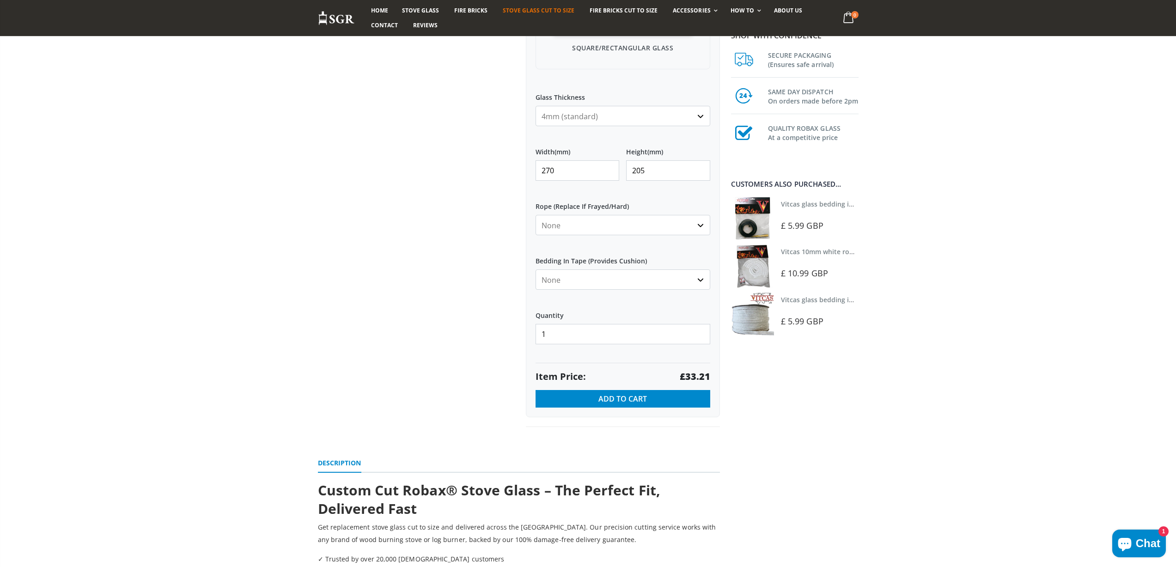
click at [693, 375] on strong "£33.21" at bounding box center [695, 376] width 30 height 13
drag, startPoint x: 561, startPoint y: 170, endPoint x: 506, endPoint y: 165, distance: 55.6
click at [509, 170] on div "Custom Cut Robax® Stove Glass 299 reviews Pool Type Default Title Pool #1 Pool …" at bounding box center [519, 93] width 416 height 710
drag, startPoint x: 570, startPoint y: 169, endPoint x: 555, endPoint y: 167, distance: 15.4
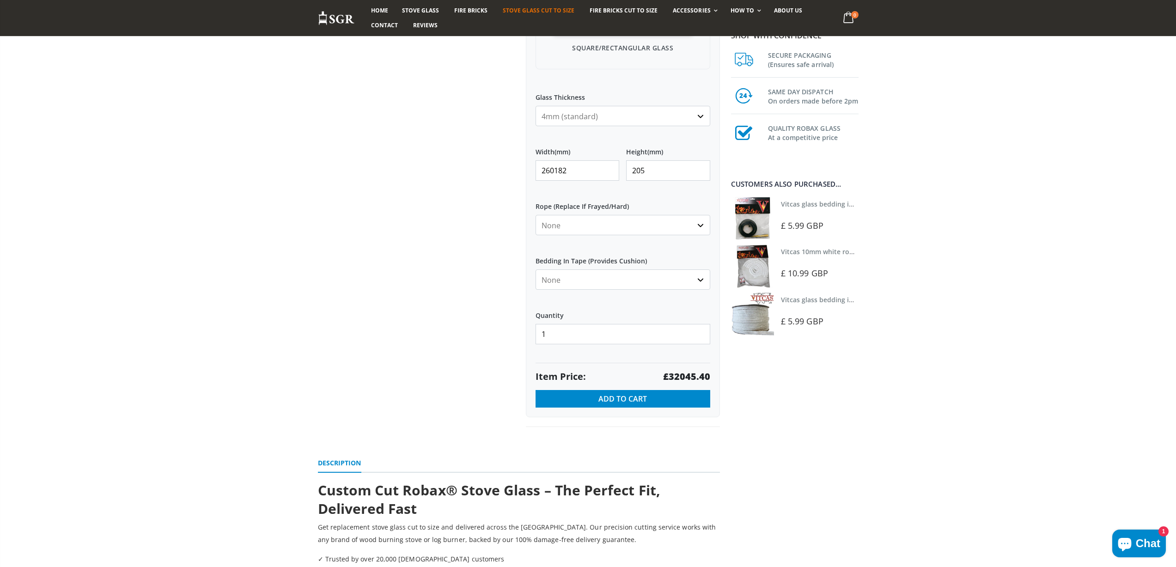
click at [555, 167] on input "260182" at bounding box center [577, 170] width 84 height 20
type input "260"
drag, startPoint x: 647, startPoint y: 171, endPoint x: 617, endPoint y: 166, distance: 30.0
click at [618, 171] on div "Width (mm) 260 Height (mm) 205" at bounding box center [622, 164] width 175 height 48
type input "182"
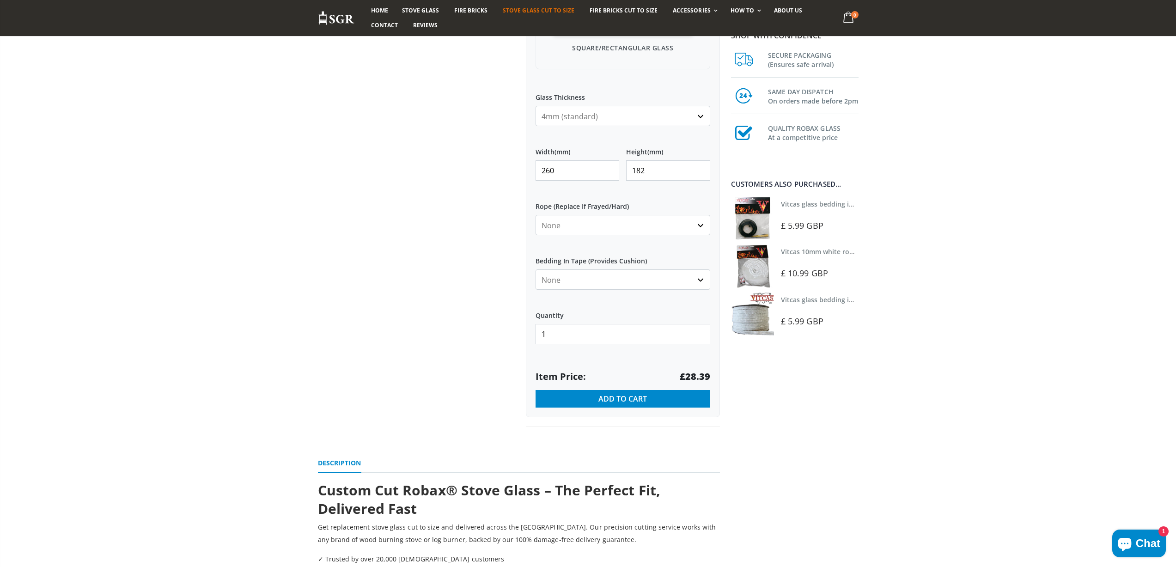
click at [697, 375] on strong "£28.39" at bounding box center [695, 376] width 30 height 13
click at [698, 375] on strong "£28.39" at bounding box center [695, 376] width 30 height 13
click at [701, 375] on strong "£28.39" at bounding box center [695, 376] width 30 height 13
drag, startPoint x: 555, startPoint y: 164, endPoint x: 522, endPoint y: 164, distance: 33.3
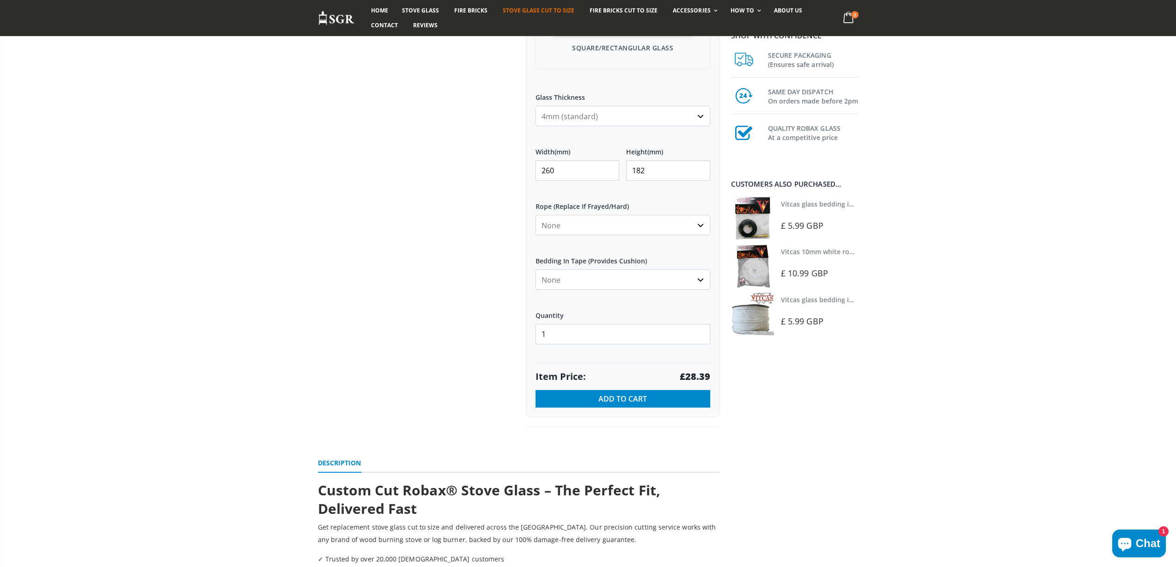
click at [522, 164] on div "Custom Cut Robax® Stove Glass 299 reviews Pool Type Default Title Pool #1 Pool …" at bounding box center [623, 82] width 208 height 689
type input "429"
type input "270"
click at [691, 375] on strong "£69.50" at bounding box center [695, 376] width 30 height 13
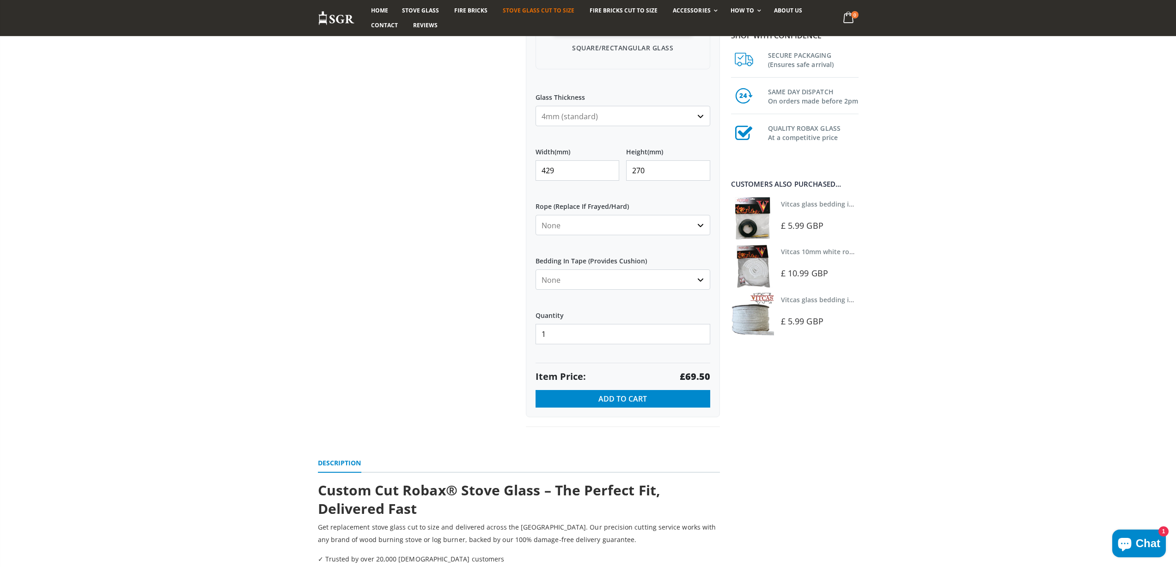
drag, startPoint x: 582, startPoint y: 168, endPoint x: 467, endPoint y: 156, distance: 115.2
click at [467, 156] on div "Custom Cut Robax® Stove Glass 299 reviews Pool Type Default Title Pool #1 Pool …" at bounding box center [519, 93] width 416 height 710
type input "242"
type input "192"
click at [698, 373] on strong "£27.88" at bounding box center [695, 376] width 30 height 13
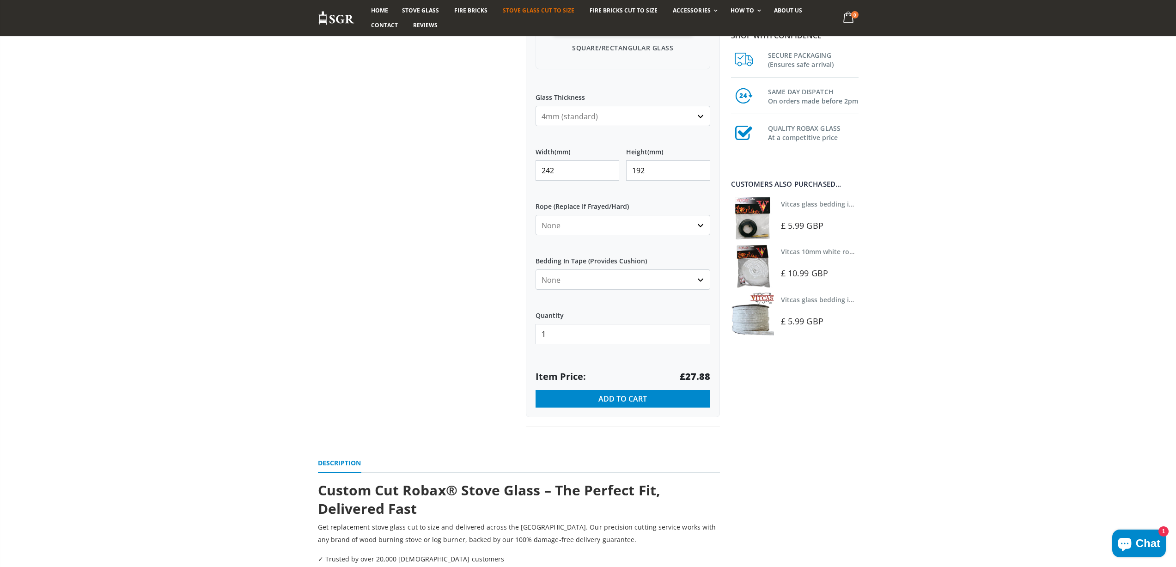
click at [698, 373] on strong "£27.88" at bounding box center [695, 376] width 30 height 13
drag, startPoint x: 558, startPoint y: 169, endPoint x: 525, endPoint y: 166, distance: 32.9
click at [527, 166] on div "My Measurements Are In Millimeters Centimeters Inches For inches, please enter …" at bounding box center [623, 112] width 194 height 612
type input "365"
type input "244"
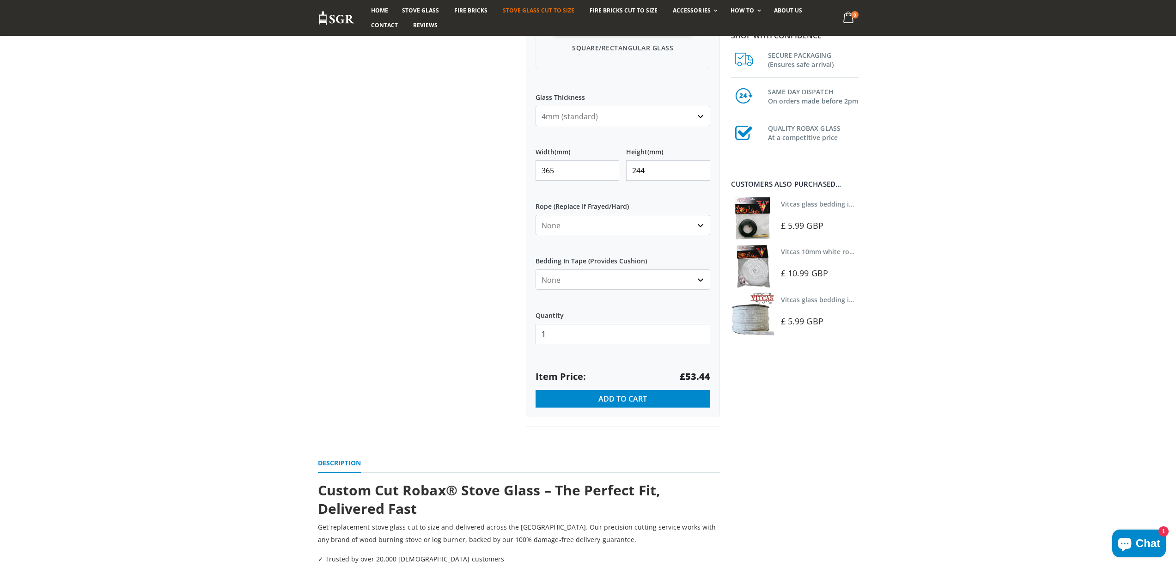
click at [695, 377] on strong "£53.44" at bounding box center [695, 376] width 30 height 13
drag, startPoint x: 571, startPoint y: 166, endPoint x: 513, endPoint y: 164, distance: 58.7
click at [513, 164] on div "Custom Cut Robax® Stove Glass 299 reviews Pool Type Default Title Pool #1 Pool …" at bounding box center [519, 93] width 416 height 710
click at [698, 372] on strong "£54.17" at bounding box center [695, 376] width 30 height 13
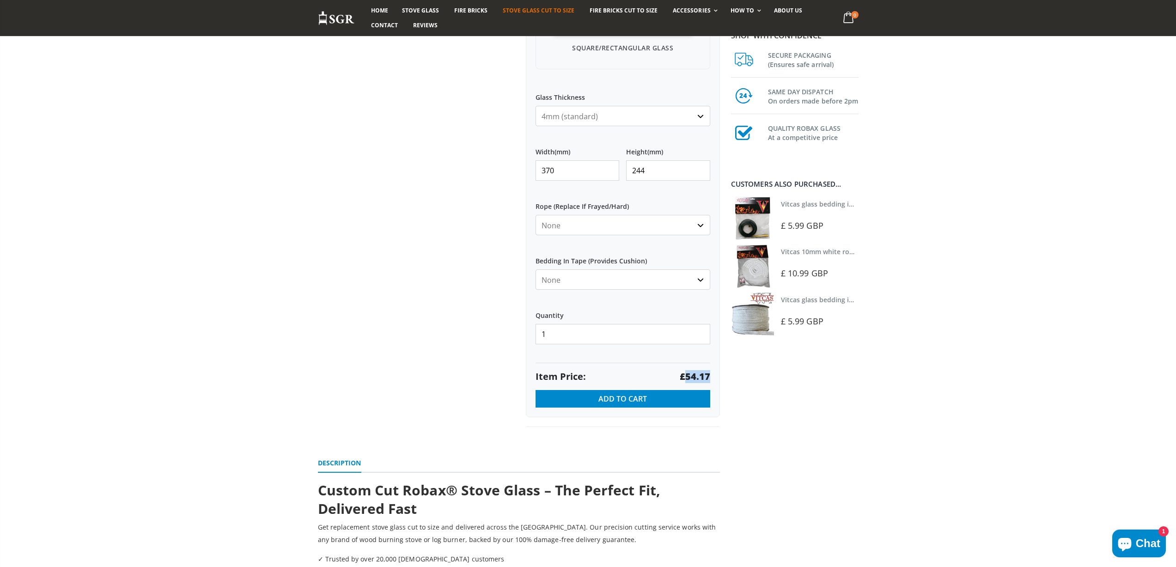
click at [698, 372] on strong "£54.17" at bounding box center [695, 376] width 30 height 13
drag, startPoint x: 558, startPoint y: 172, endPoint x: 498, endPoint y: 169, distance: 60.1
click at [501, 170] on div "Custom Cut Robax® Stove Glass 299 reviews Pool Type Default Title Pool #1 Pool …" at bounding box center [519, 93] width 416 height 710
type input "345"
click at [696, 172] on input "244" at bounding box center [668, 170] width 84 height 20
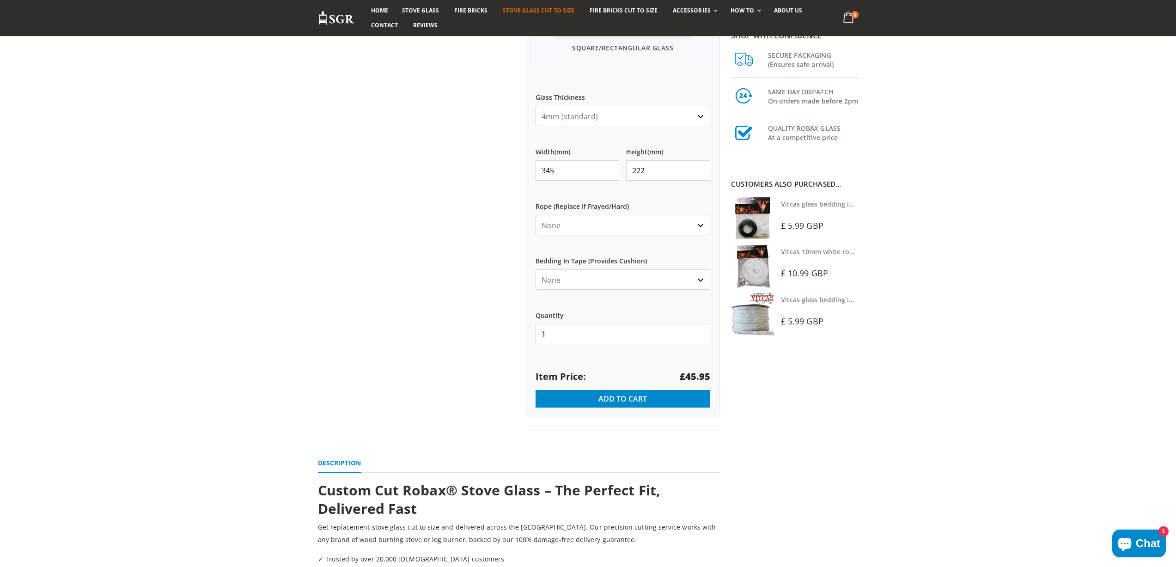
type input "222"
click at [689, 379] on strong "£45.95" at bounding box center [695, 376] width 30 height 13
drag, startPoint x: 557, startPoint y: 174, endPoint x: 510, endPoint y: 182, distance: 47.8
click at [510, 182] on div "Custom Cut Robax® Stove Glass 299 reviews Pool Type Default Title Pool #1 Pool …" at bounding box center [519, 93] width 416 height 710
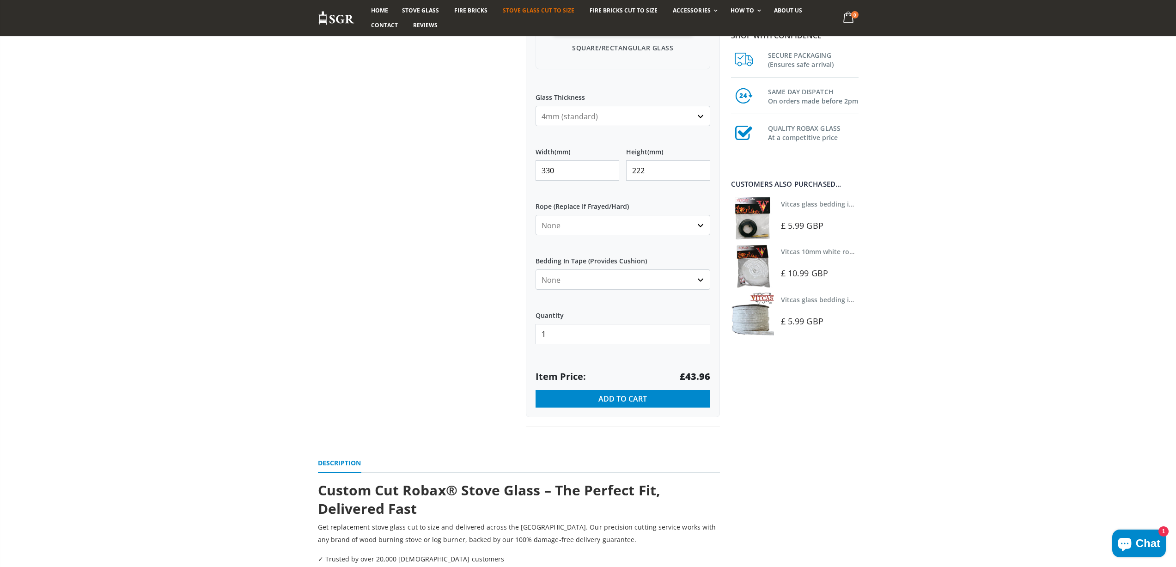
type input "330"
type input "206"
click at [688, 375] on strong "£40.79" at bounding box center [695, 376] width 30 height 13
click at [692, 375] on strong "£40.79" at bounding box center [695, 376] width 30 height 13
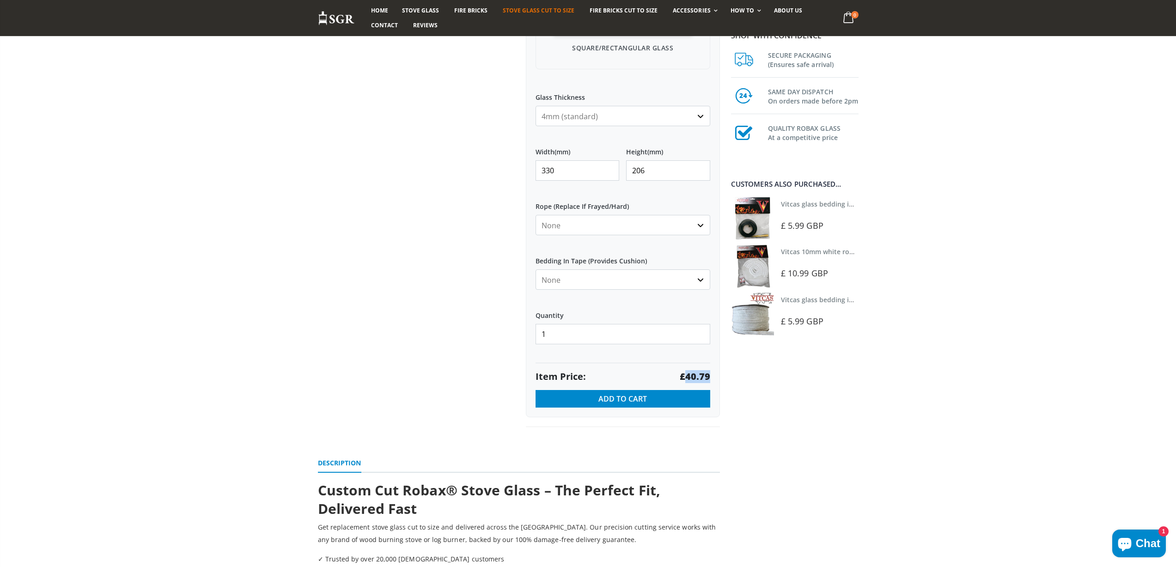
click at [692, 375] on strong "£40.79" at bounding box center [695, 376] width 30 height 13
drag, startPoint x: 577, startPoint y: 166, endPoint x: 505, endPoint y: 156, distance: 73.2
click at [505, 157] on div "Custom Cut Robax® Stove Glass 299 reviews Pool Type Default Title Pool #1 Pool …" at bounding box center [519, 93] width 416 height 710
type input "338"
type input "239"
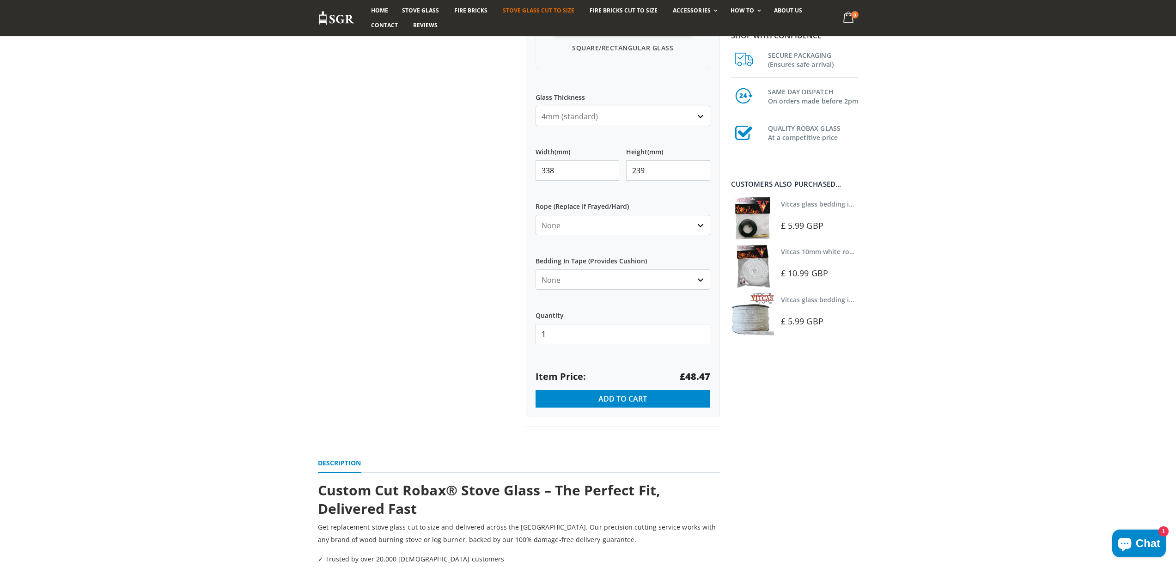
click at [690, 377] on strong "£48.47" at bounding box center [695, 376] width 30 height 13
drag, startPoint x: 482, startPoint y: 166, endPoint x: 477, endPoint y: 159, distance: 8.3
click at [482, 166] on div "Custom Cut Robax® Stove Glass 299 reviews Pool Type Default Title Pool #1 Pool …" at bounding box center [519, 93] width 416 height 710
type input "340"
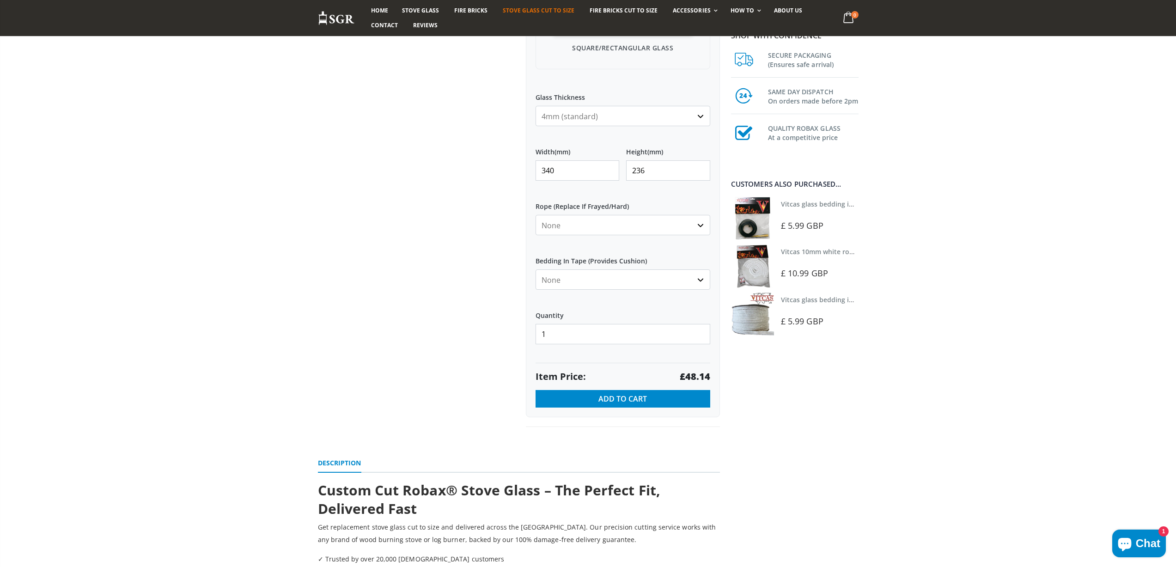
type input "236"
click at [692, 373] on strong "£48.14" at bounding box center [695, 376] width 30 height 13
drag, startPoint x: 556, startPoint y: 171, endPoint x: 473, endPoint y: 169, distance: 82.7
click at [476, 171] on div "Custom Cut Robax® Stove Glass 299 reviews Pool Type Default Title Pool #1 Pool …" at bounding box center [519, 93] width 416 height 710
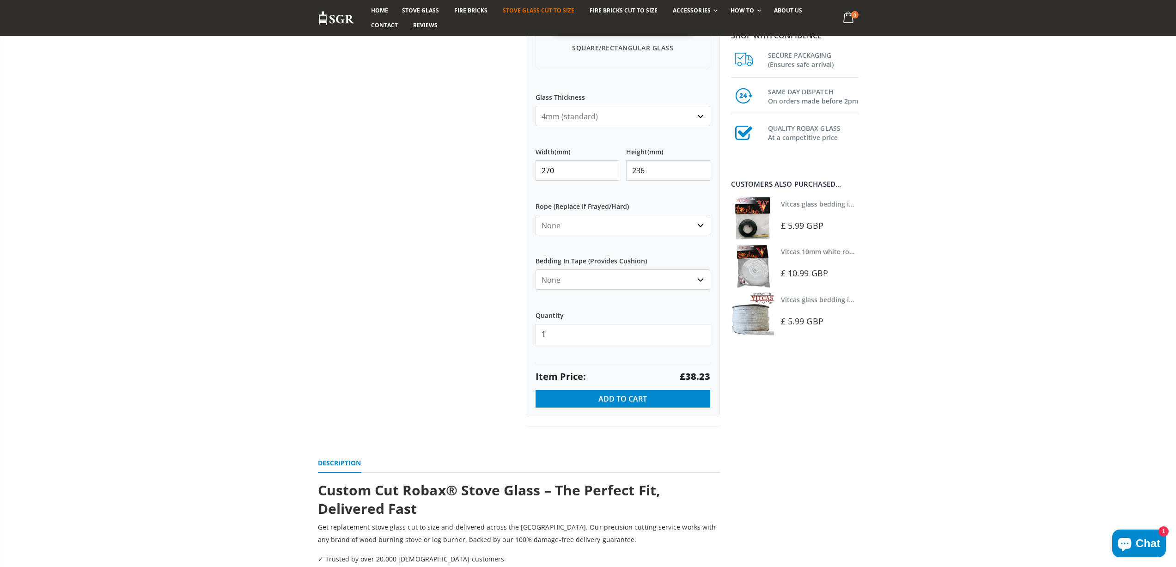
type input "270"
type input "220"
click at [700, 376] on strong "£35.64" at bounding box center [695, 376] width 30 height 13
drag, startPoint x: 569, startPoint y: 168, endPoint x: 511, endPoint y: 159, distance: 58.9
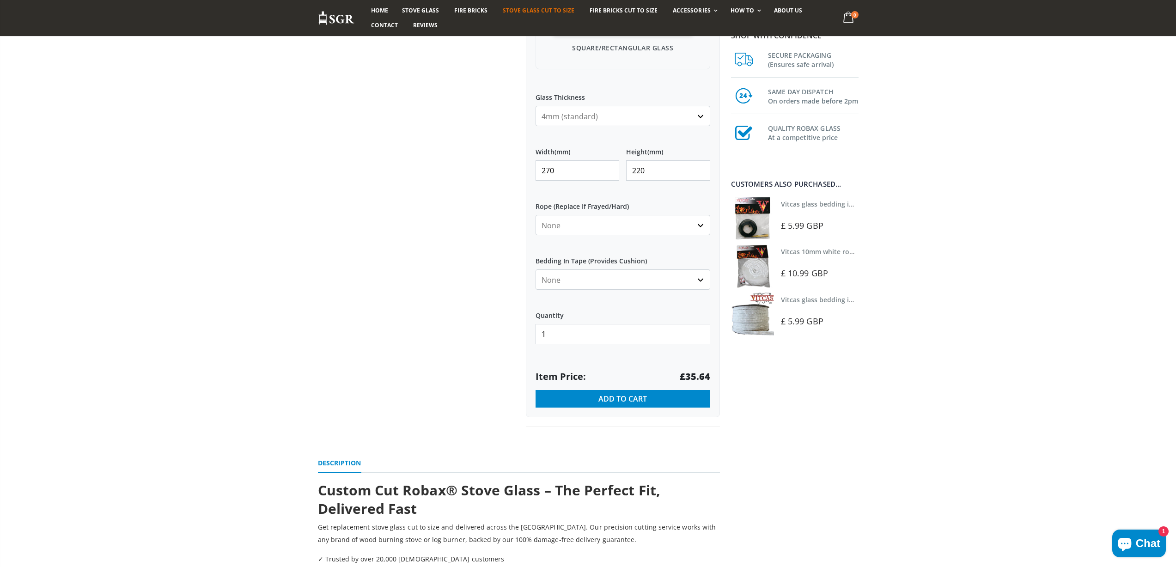
click at [511, 165] on div "Custom Cut Robax® Stove Glass 299 reviews Pool Type Default Title Pool #1 Pool …" at bounding box center [519, 93] width 416 height 710
type input "165"
type input "133"
click at [696, 373] on strong "£13.97" at bounding box center [695, 376] width 30 height 13
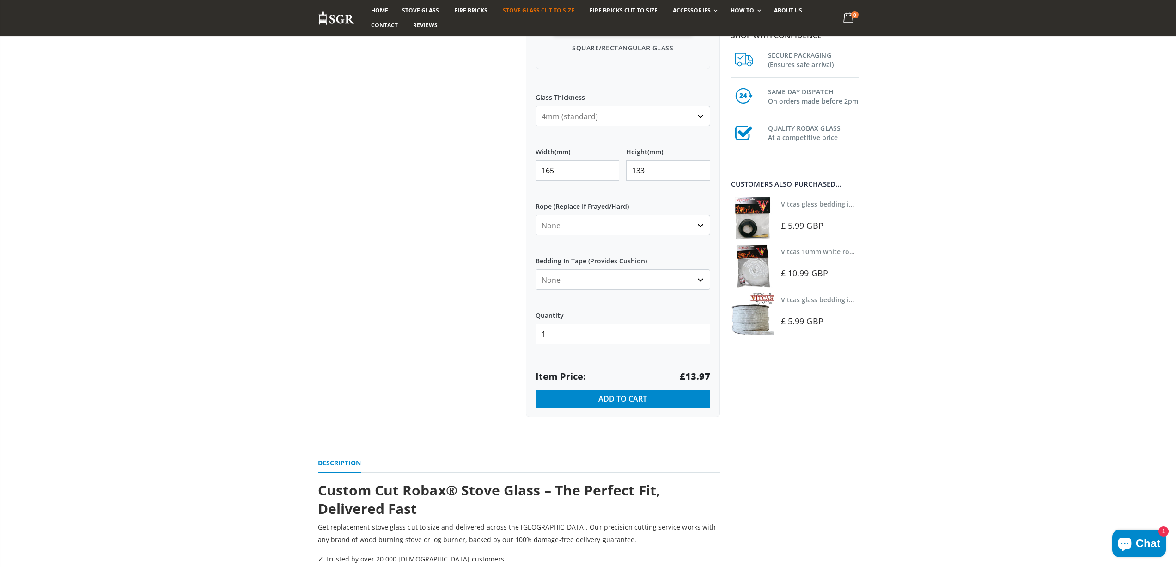
drag, startPoint x: 559, startPoint y: 168, endPoint x: 493, endPoint y: 146, distance: 69.2
click at [502, 165] on div "Custom Cut Robax® Stove Glass 299 reviews Pool Type Default Title Pool #1 Pool …" at bounding box center [519, 93] width 416 height 710
type input "278"
type input "196"
click at [698, 377] on strong "£32.69" at bounding box center [695, 376] width 30 height 13
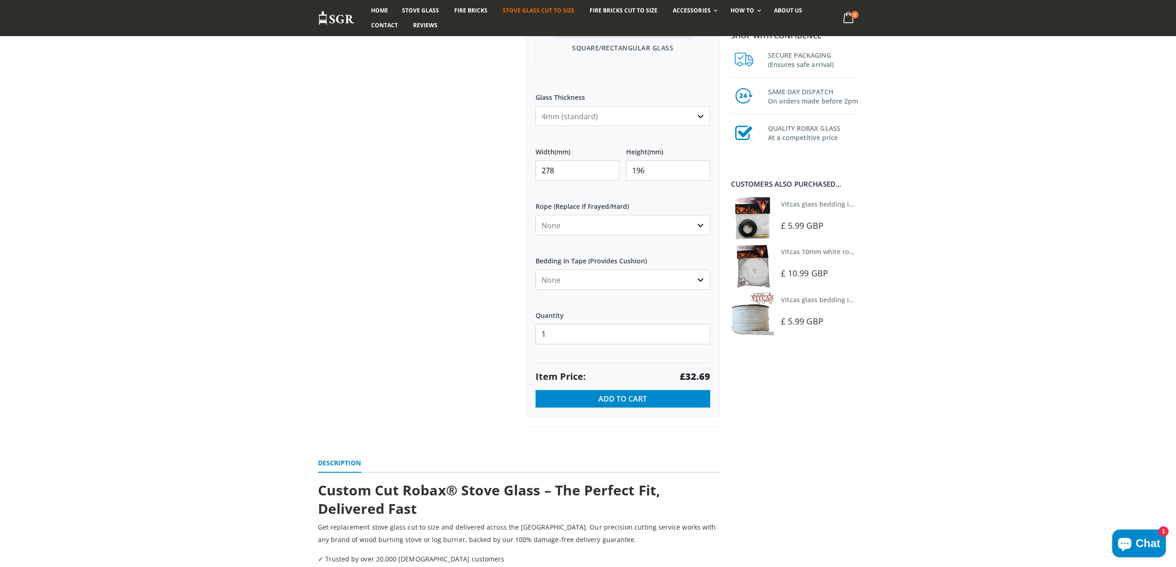
click at [698, 376] on strong "£32.69" at bounding box center [695, 376] width 30 height 13
click at [697, 377] on strong "£32.69" at bounding box center [695, 376] width 30 height 13
click at [696, 376] on strong "£32.69" at bounding box center [695, 376] width 30 height 13
click at [695, 374] on strong "£32.69" at bounding box center [695, 376] width 30 height 13
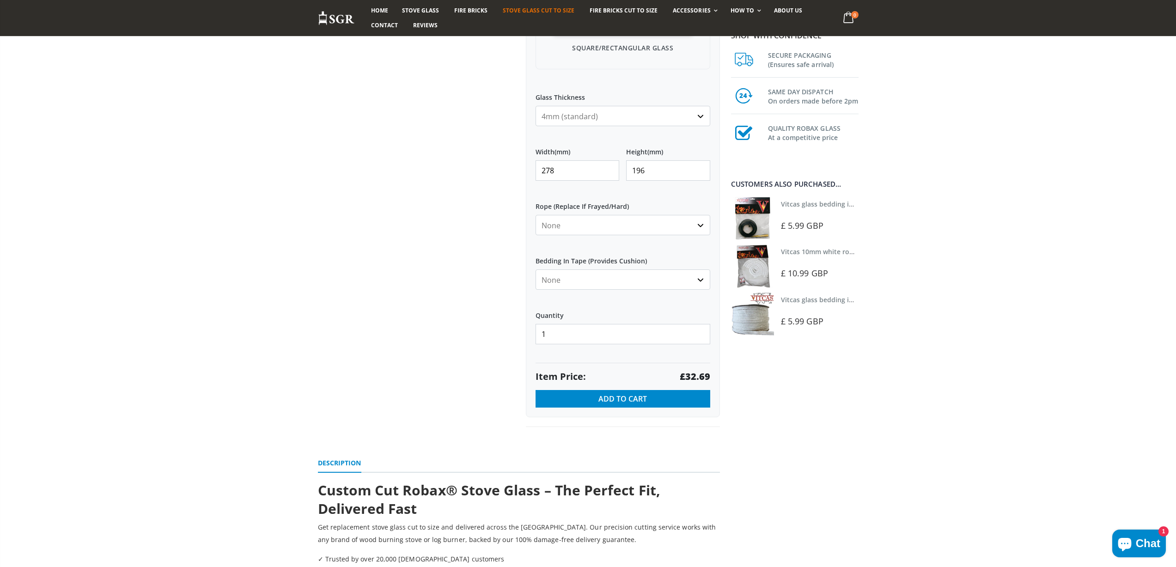
drag, startPoint x: 570, startPoint y: 174, endPoint x: 527, endPoint y: 170, distance: 43.1
click at [527, 170] on div "My Measurements Are In Millimeters Centimeters Inches For inches, please enter …" at bounding box center [623, 112] width 194 height 612
type input "277"
type input "187"
click at [694, 378] on strong "£31.08" at bounding box center [695, 376] width 30 height 13
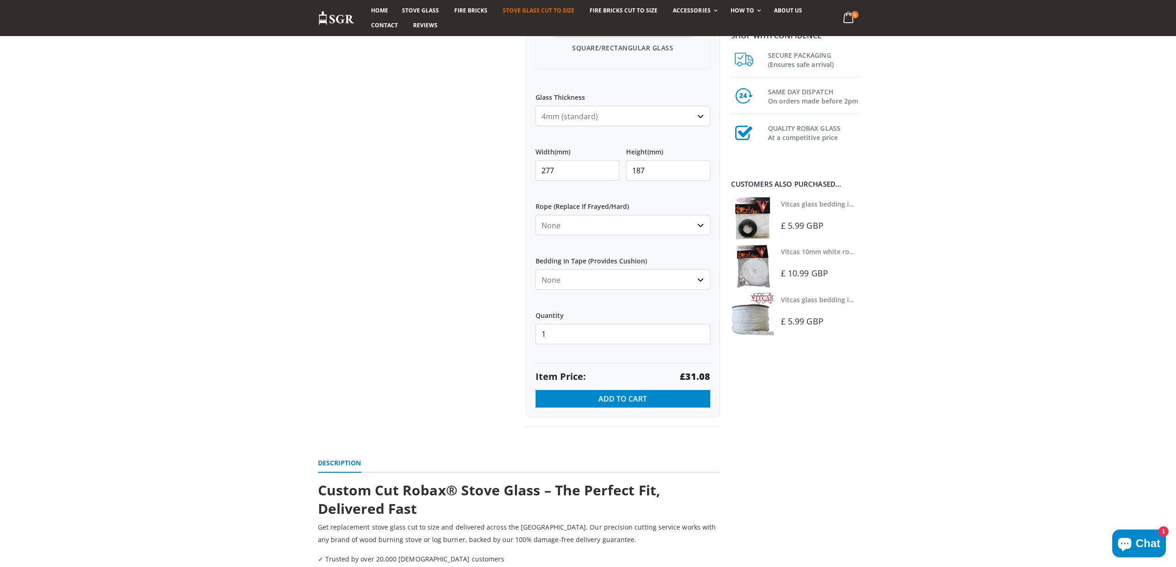
click at [694, 378] on strong "£31.08" at bounding box center [695, 376] width 30 height 13
drag, startPoint x: 573, startPoint y: 171, endPoint x: 522, endPoint y: 170, distance: 50.8
click at [522, 170] on div "Custom Cut Robax® Stove Glass 299 reviews Pool Type Default Title Pool #1 Pool …" at bounding box center [623, 82] width 208 height 689
type input "255"
type input "208"
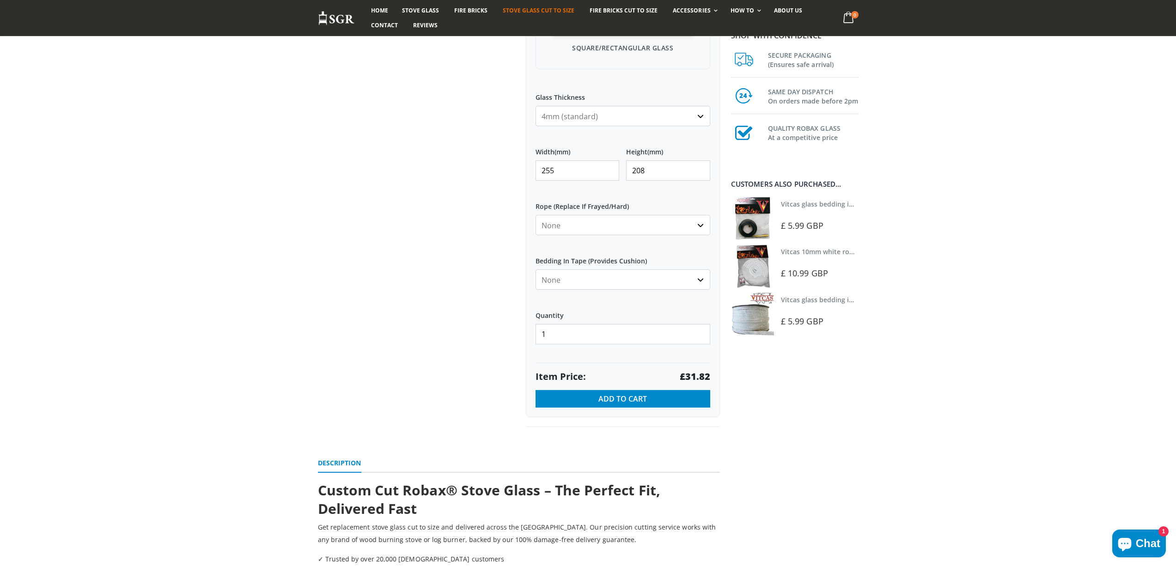
click at [702, 377] on strong "£31.82" at bounding box center [695, 376] width 30 height 13
drag, startPoint x: 560, startPoint y: 166, endPoint x: 518, endPoint y: 167, distance: 41.6
click at [519, 167] on div "Custom Cut Robax® Stove Glass 299 reviews Pool Type Default Title Pool #1 Pool …" at bounding box center [623, 82] width 208 height 689
type input "244"
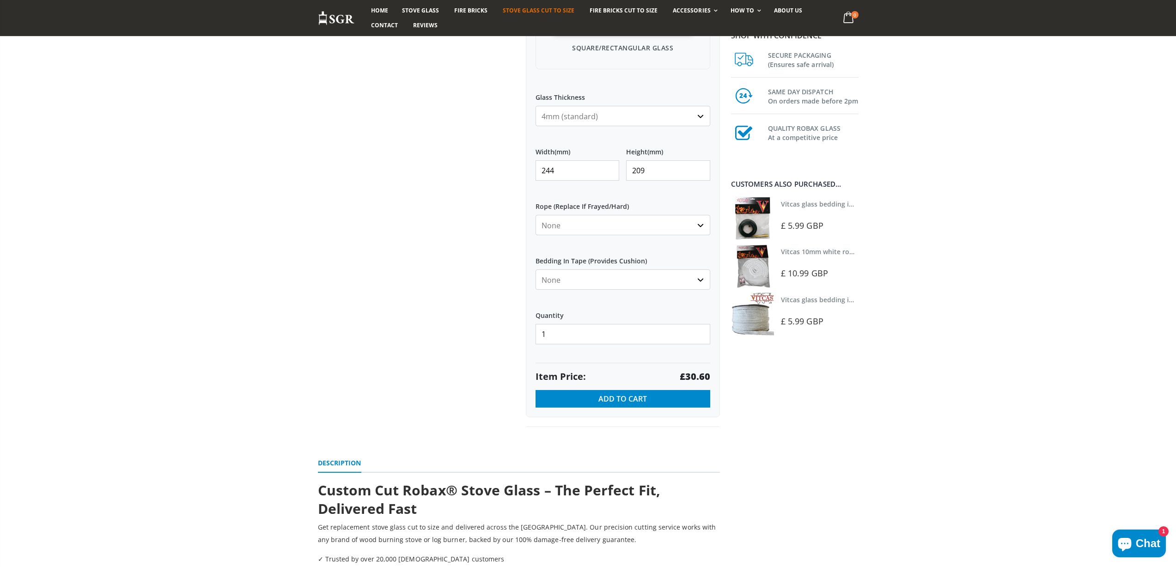
type input "209"
click at [696, 373] on strong "£30.60" at bounding box center [695, 376] width 30 height 13
drag, startPoint x: 574, startPoint y: 173, endPoint x: 524, endPoint y: 172, distance: 49.4
click at [524, 172] on div "Custom Cut Robax® Stove Glass 299 reviews Pool Type Default Title Pool #1 Pool …" at bounding box center [623, 82] width 208 height 689
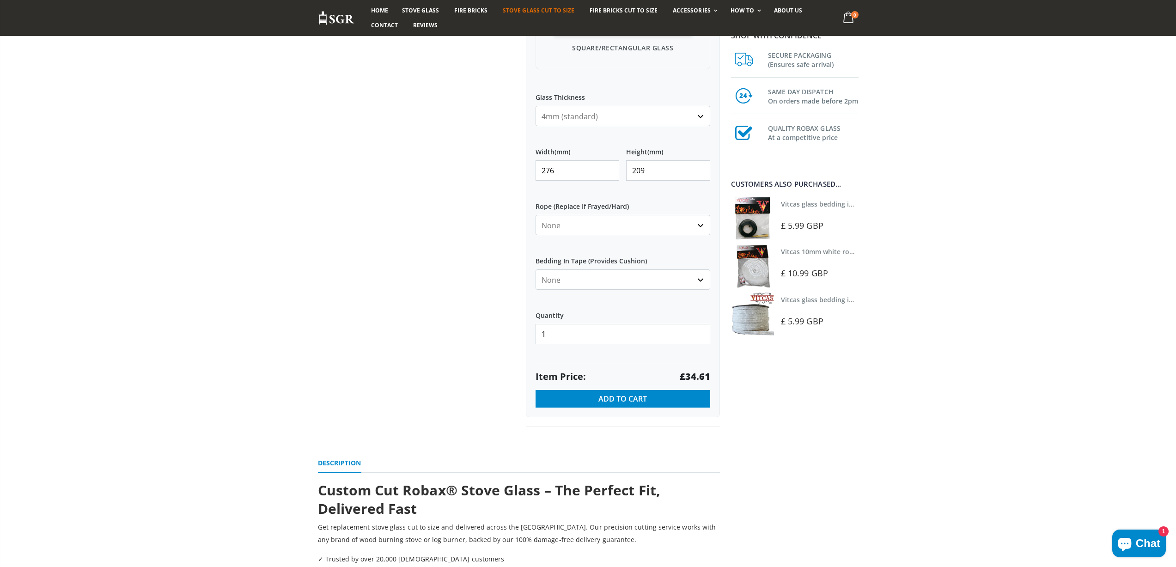
type input "276"
type input "260"
click at [692, 376] on strong "£43.06" at bounding box center [695, 376] width 30 height 13
drag, startPoint x: 546, startPoint y: 168, endPoint x: 528, endPoint y: 160, distance: 19.9
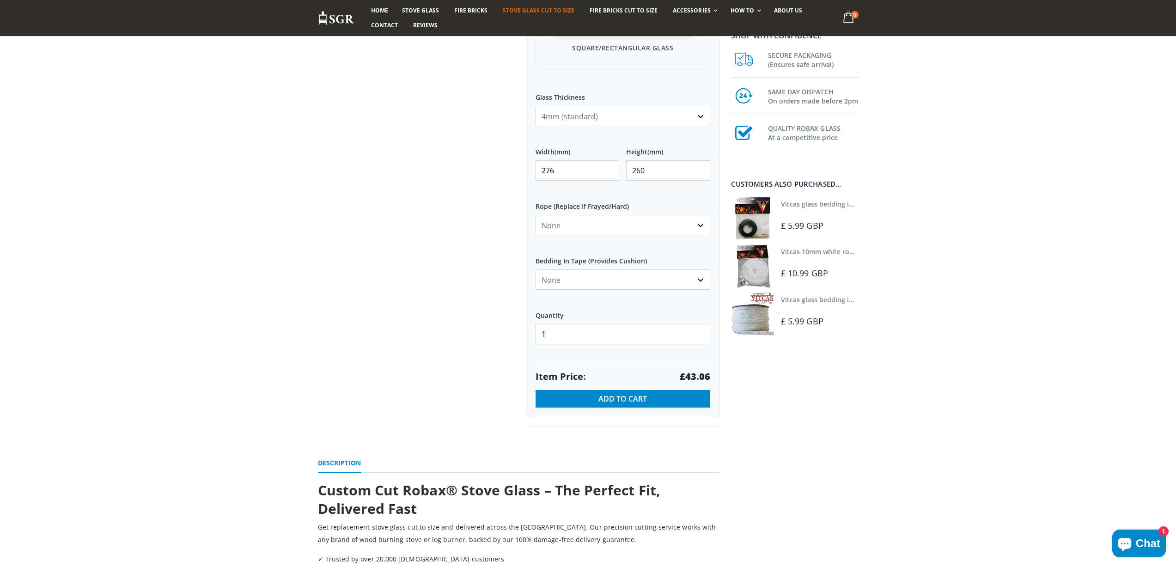
click at [531, 164] on div "My Measurements Are In Millimeters Centimeters Inches For inches, please enter …" at bounding box center [623, 112] width 194 height 612
click at [695, 376] on strong "£41.34" at bounding box center [695, 376] width 30 height 13
drag, startPoint x: 563, startPoint y: 170, endPoint x: 528, endPoint y: 167, distance: 35.3
click at [528, 167] on div "My Measurements Are In Millimeters Centimeters Inches For inches, please enter …" at bounding box center [623, 112] width 194 height 612
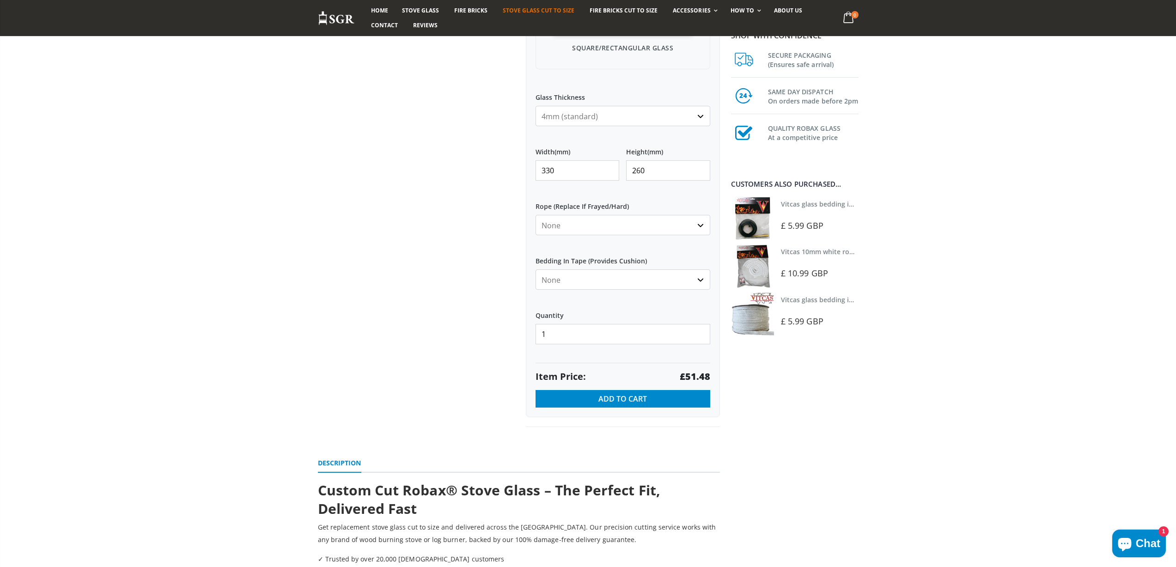
type input "330"
type input "233"
click at [689, 373] on strong "£46.13" at bounding box center [695, 376] width 30 height 13
drag, startPoint x: 558, startPoint y: 167, endPoint x: 520, endPoint y: 164, distance: 38.1
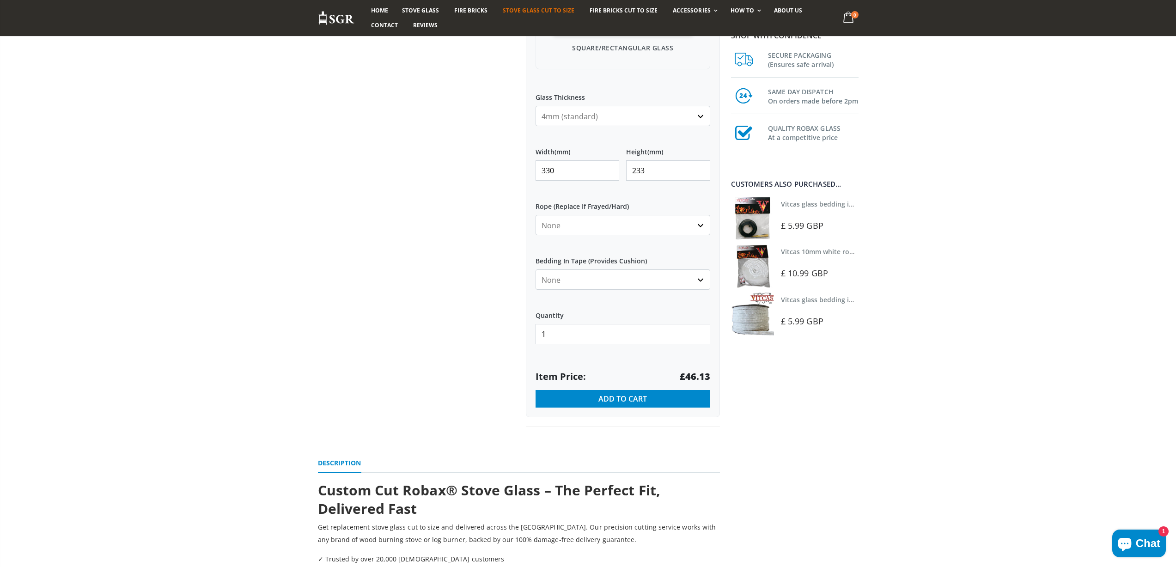
click at [522, 164] on div "Custom Cut Robax® Stove Glass 299 reviews Pool Type Default Title Pool #1 Pool …" at bounding box center [623, 82] width 208 height 689
type input "247"
type input "190"
click at [694, 373] on strong "£28.16" at bounding box center [695, 376] width 30 height 13
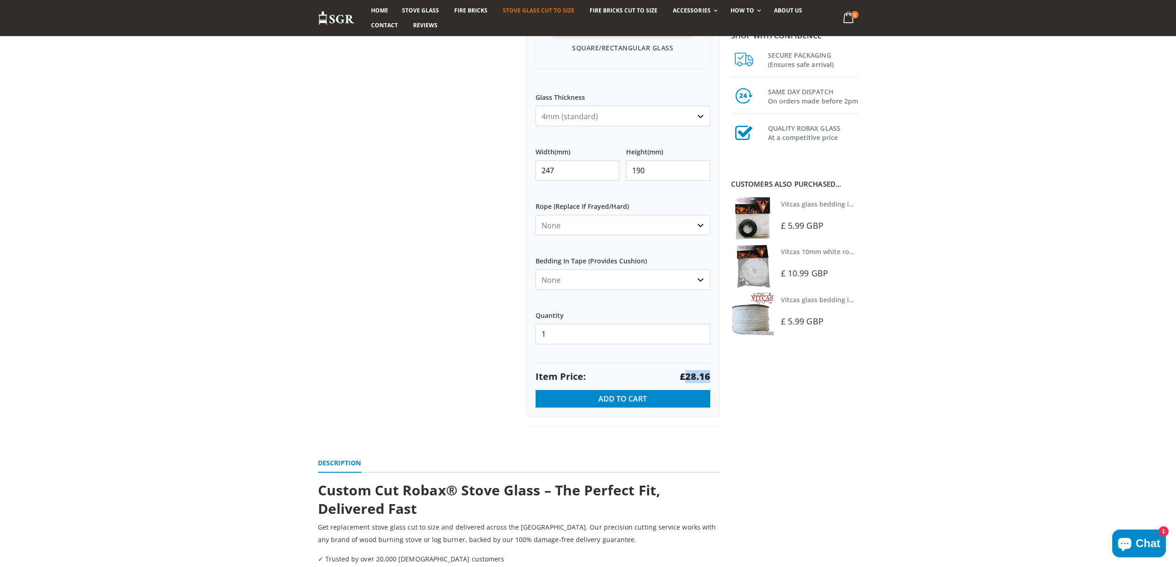
click at [569, 164] on input "247" at bounding box center [577, 170] width 84 height 20
type input "249"
type input "185"
click at [688, 374] on strong "£27.64" at bounding box center [695, 376] width 30 height 13
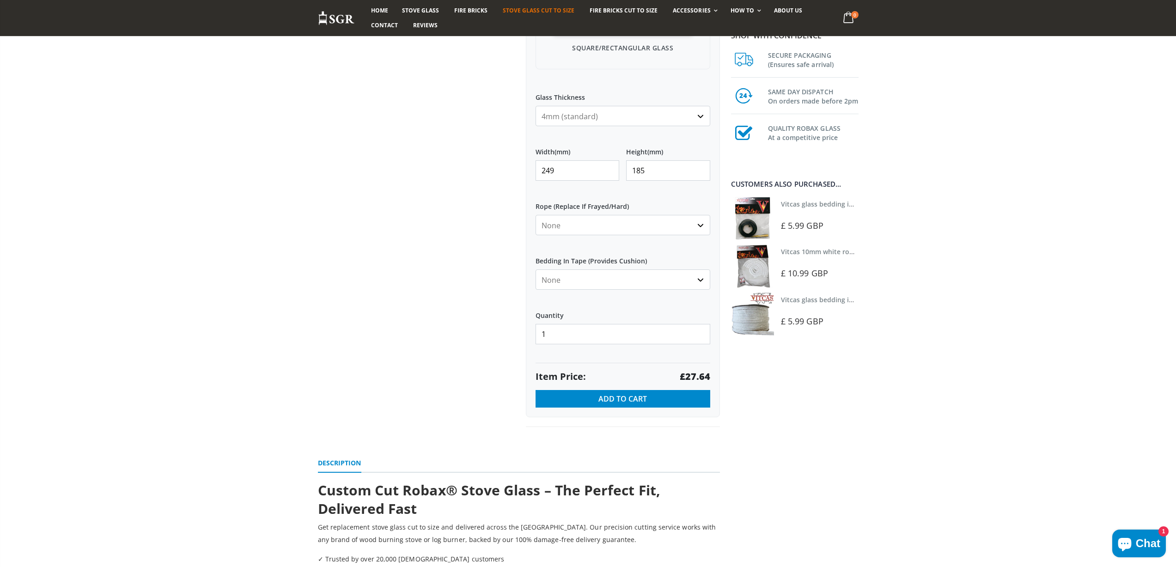
drag, startPoint x: 561, startPoint y: 170, endPoint x: 526, endPoint y: 174, distance: 35.7
click at [526, 174] on div "My Measurements Are In Millimeters Centimeters Inches For inches, please enter …" at bounding box center [623, 112] width 194 height 612
type input "252"
type input "236"
click at [692, 377] on strong "£35.68" at bounding box center [695, 376] width 30 height 13
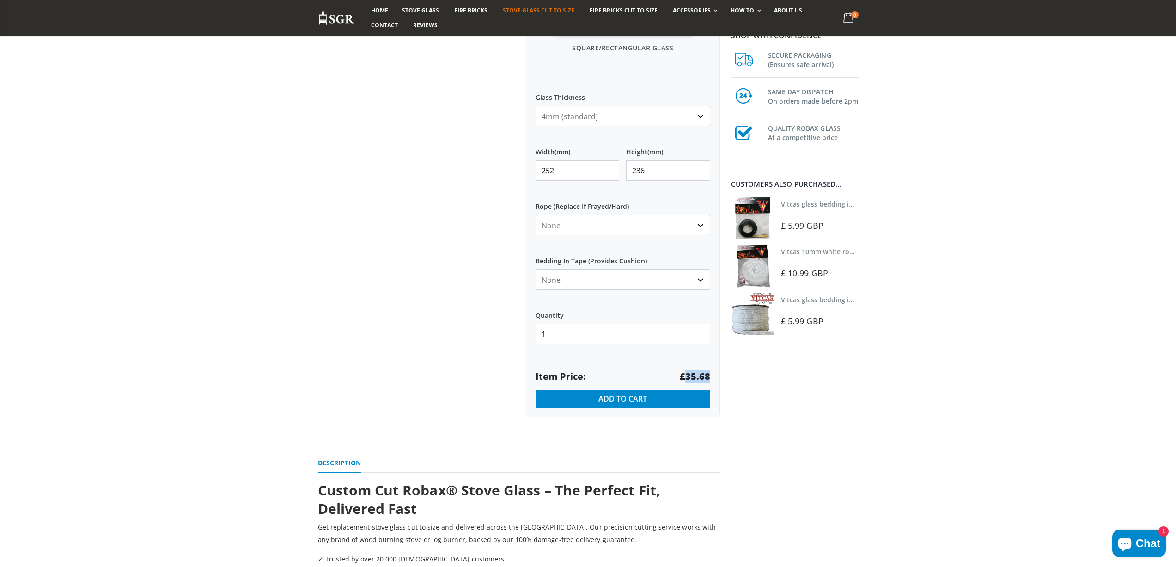
click at [692, 377] on strong "£35.68" at bounding box center [695, 376] width 30 height 13
drag, startPoint x: 559, startPoint y: 169, endPoint x: 540, endPoint y: 169, distance: 18.9
click at [540, 171] on input "252" at bounding box center [577, 170] width 84 height 20
type input "268"
drag, startPoint x: 649, startPoint y: 170, endPoint x: 631, endPoint y: 172, distance: 19.0
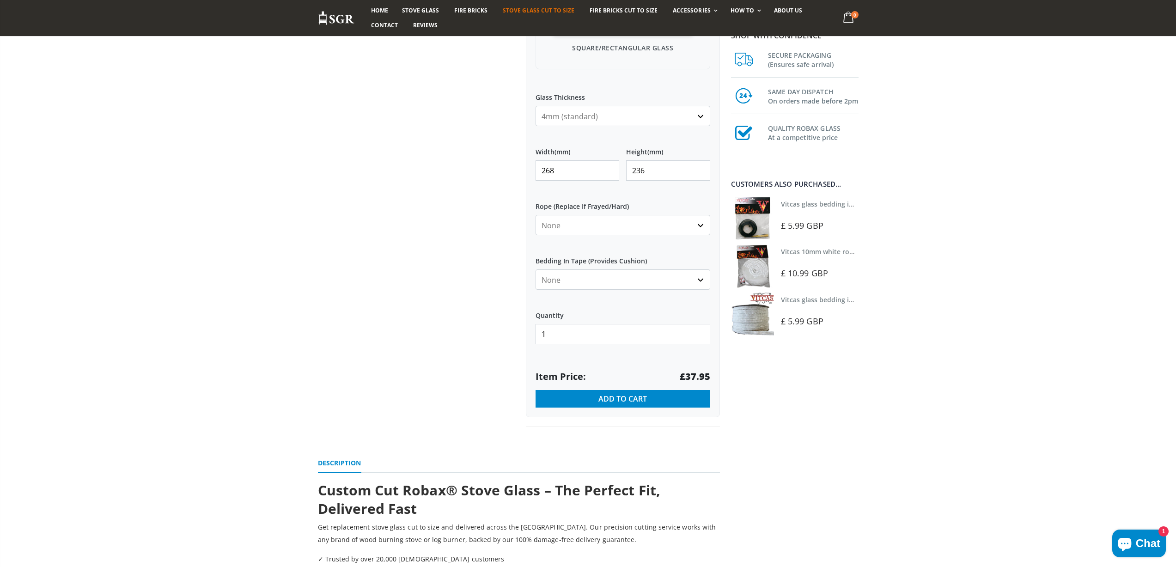
click at [631, 172] on input "236" at bounding box center [668, 170] width 84 height 20
drag, startPoint x: 657, startPoint y: 169, endPoint x: 619, endPoint y: 165, distance: 39.0
click at [619, 165] on div "Width (mm) 268 Height (mm) 2318" at bounding box center [622, 164] width 175 height 48
type input "218"
click at [698, 379] on strong "£35.05" at bounding box center [695, 376] width 30 height 13
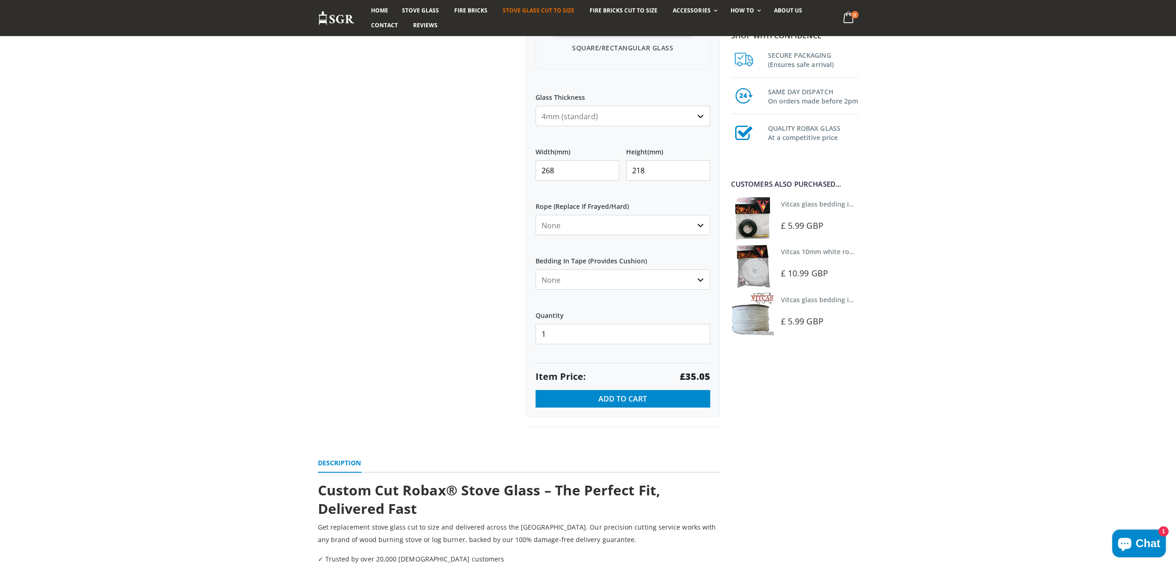
click at [698, 379] on strong "£35.05" at bounding box center [695, 376] width 30 height 13
click at [568, 160] on div "Width (mm) 268" at bounding box center [577, 160] width 84 height 41
drag, startPoint x: 564, startPoint y: 171, endPoint x: 503, endPoint y: 164, distance: 62.4
click at [503, 164] on div "Custom Cut Robax® Stove Glass 299 reviews Pool Type Default Title Pool #1 Pool …" at bounding box center [519, 93] width 416 height 710
type input "375"
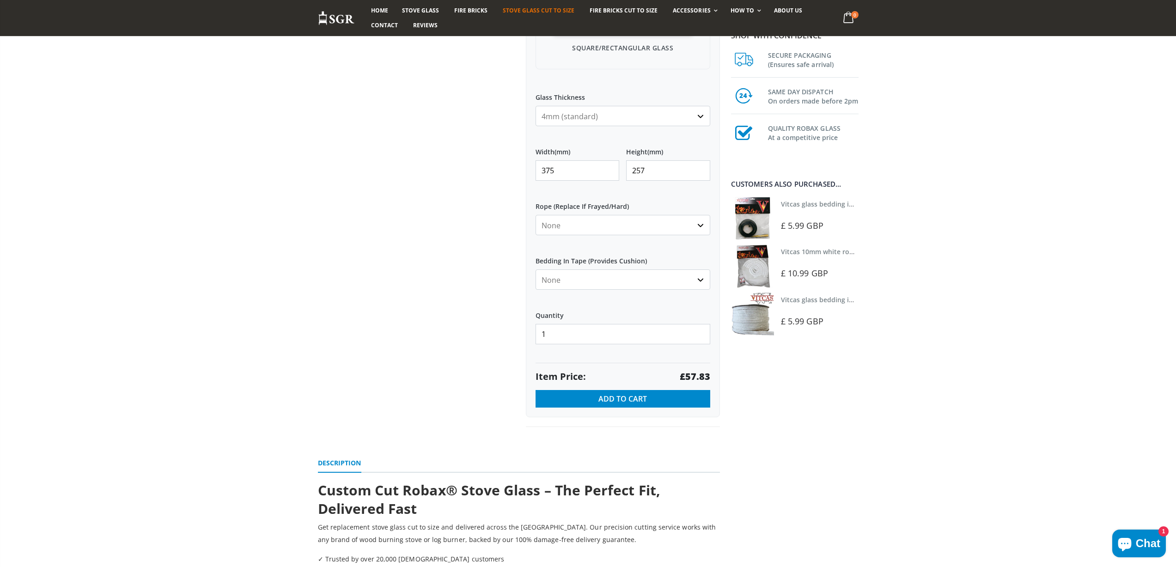
type input "257"
click at [692, 374] on strong "£57.83" at bounding box center [695, 376] width 30 height 13
drag, startPoint x: 548, startPoint y: 166, endPoint x: 530, endPoint y: 169, distance: 18.6
click at [530, 169] on div "My Measurements Are In Millimeters Centimeters Inches For inches, please enter …" at bounding box center [623, 112] width 194 height 612
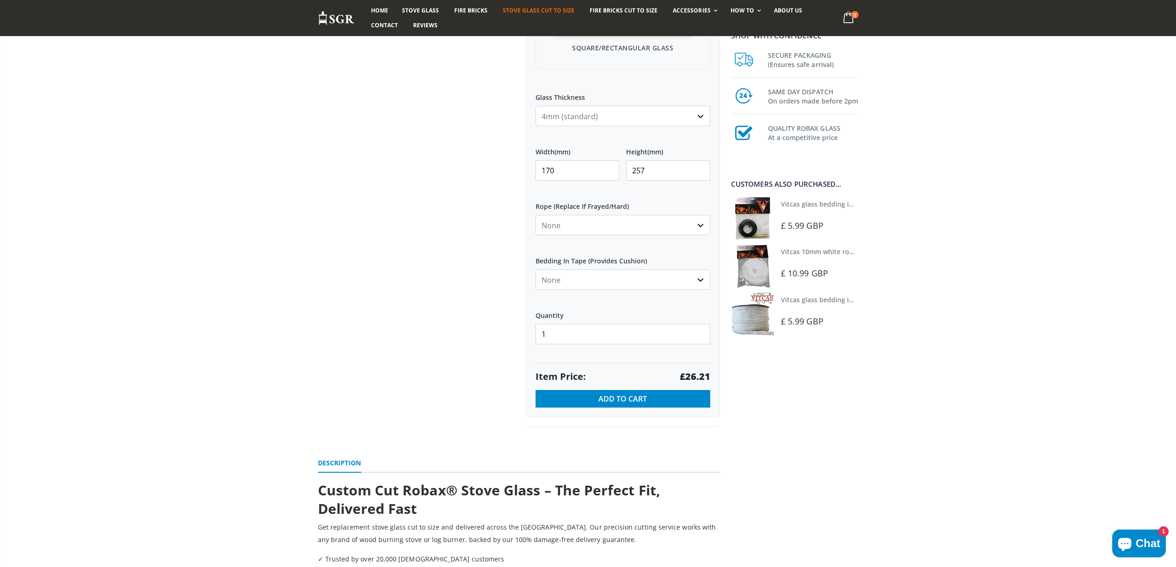
type input "170"
type input "160"
click at [705, 377] on strong "£16.32" at bounding box center [695, 376] width 30 height 13
drag, startPoint x: 582, startPoint y: 170, endPoint x: 531, endPoint y: 173, distance: 50.9
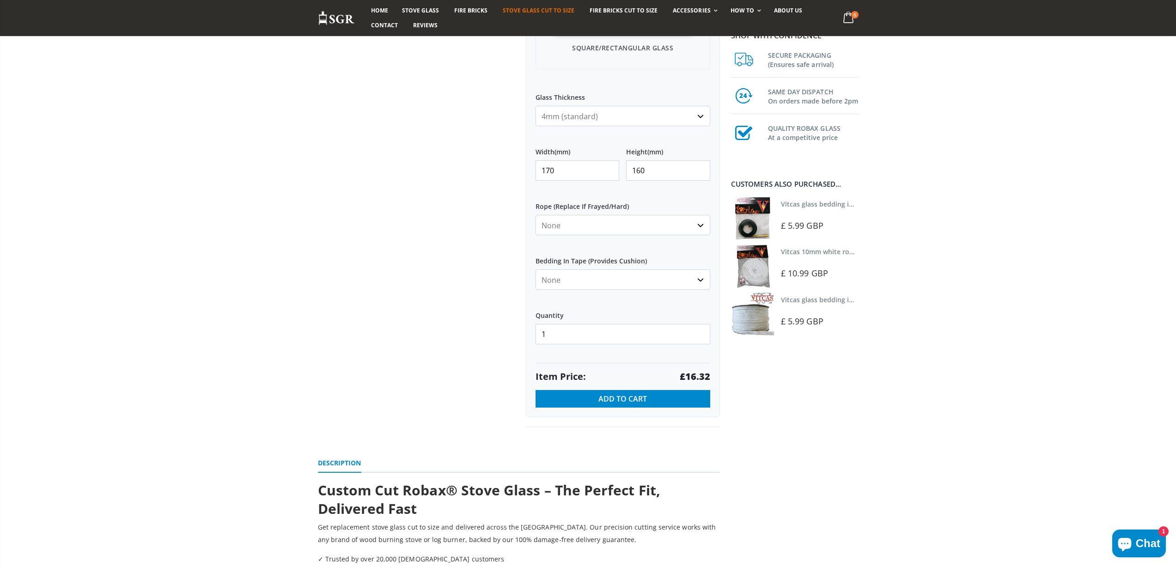
click at [531, 173] on div "My Measurements Are In Millimeters Centimeters Inches For inches, please enter …" at bounding box center [623, 112] width 194 height 612
type input "342"
type input "298"
click at [698, 377] on strong "£61.15" at bounding box center [695, 376] width 30 height 13
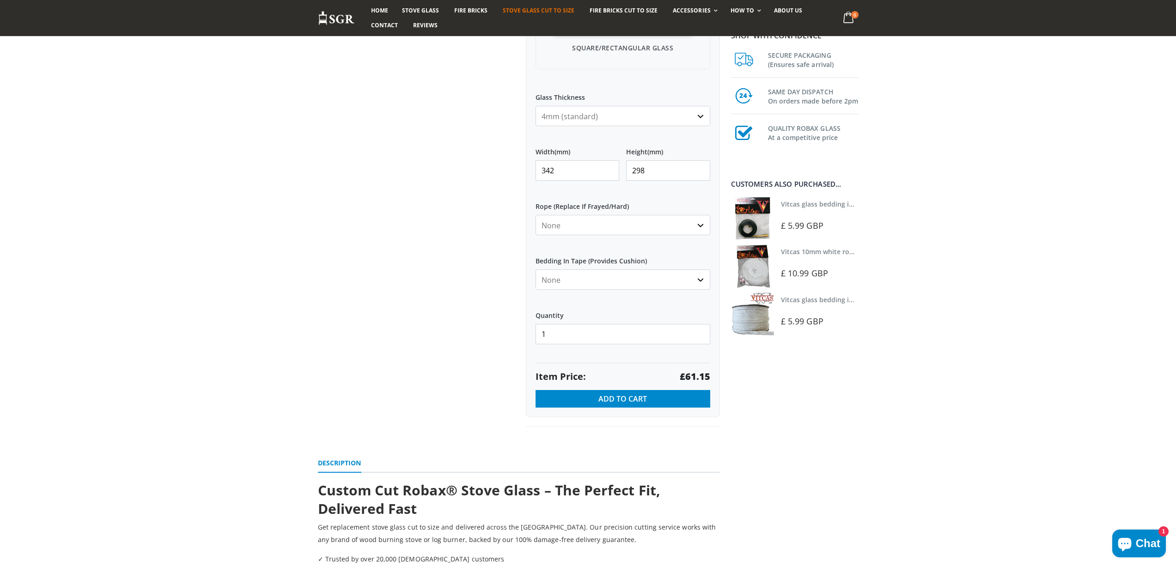
drag, startPoint x: 570, startPoint y: 167, endPoint x: 529, endPoint y: 166, distance: 41.1
click at [529, 166] on div "My Measurements Are In Millimeters Centimeters Inches For inches, please enter …" at bounding box center [623, 112] width 194 height 612
type input "275"
click at [689, 374] on strong "£45.38" at bounding box center [695, 376] width 30 height 13
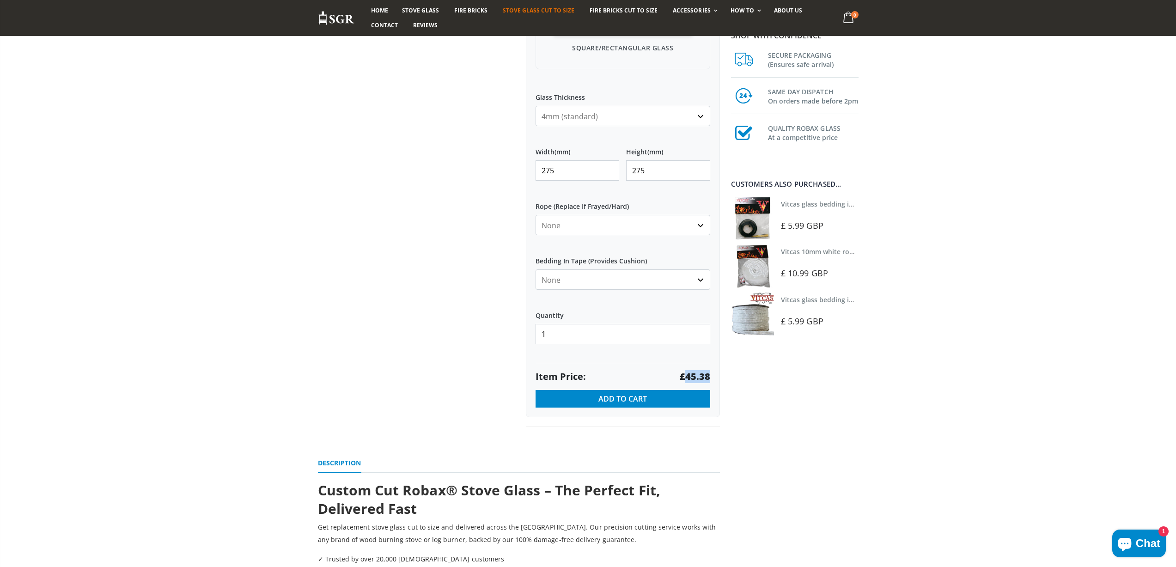
click at [689, 374] on strong "£45.38" at bounding box center [695, 376] width 30 height 13
drag, startPoint x: 558, startPoint y: 171, endPoint x: 520, endPoint y: 171, distance: 37.9
click at [520, 171] on div "Custom Cut Robax® Stove Glass 299 reviews Pool Type Default Title Pool #1 Pool …" at bounding box center [623, 82] width 208 height 689
type input "277"
type input "195"
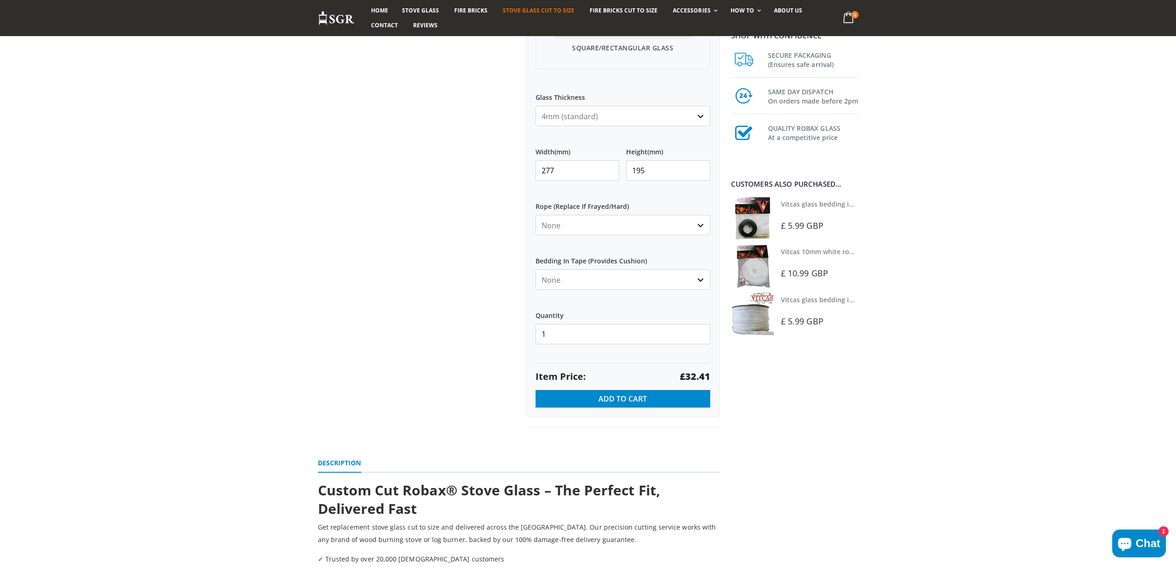
click at [696, 377] on strong "£32.41" at bounding box center [695, 376] width 30 height 13
drag, startPoint x: 562, startPoint y: 169, endPoint x: 524, endPoint y: 170, distance: 37.9
click at [524, 170] on div "Custom Cut Robax® Stove Glass 299 reviews Pool Type Default Title Pool #1 Pool …" at bounding box center [623, 82] width 208 height 689
type input "196"
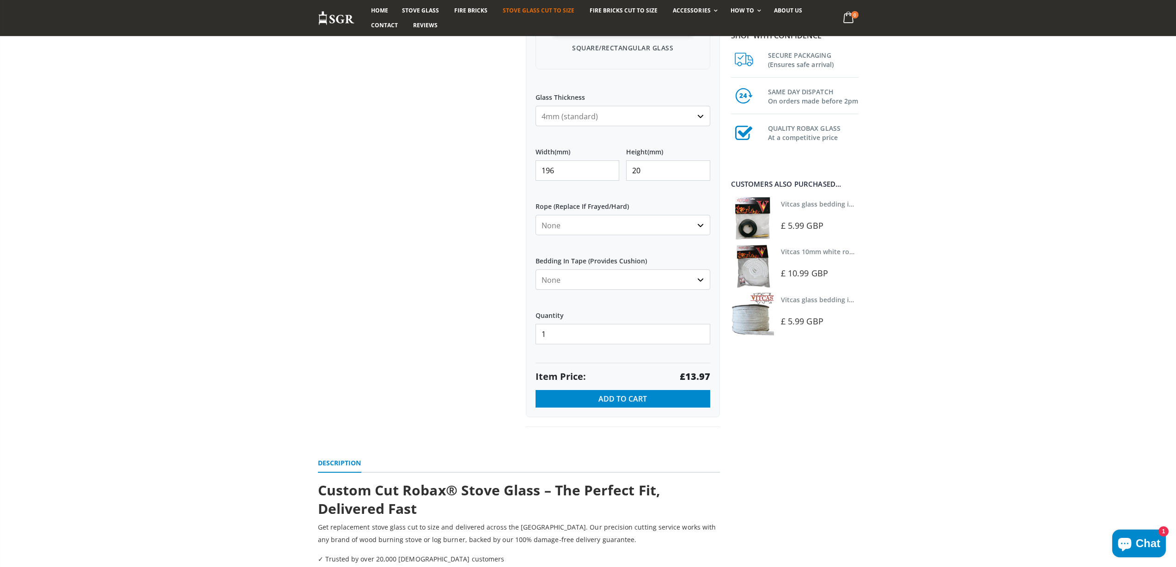
type input "20"
click at [697, 375] on strong "£13.97" at bounding box center [695, 376] width 30 height 13
drag, startPoint x: 591, startPoint y: 169, endPoint x: 504, endPoint y: 158, distance: 88.0
click at [505, 165] on div "Custom Cut Robax® Stove Glass 299 reviews Pool Type Default Title Pool #1 Pool …" at bounding box center [519, 93] width 416 height 710
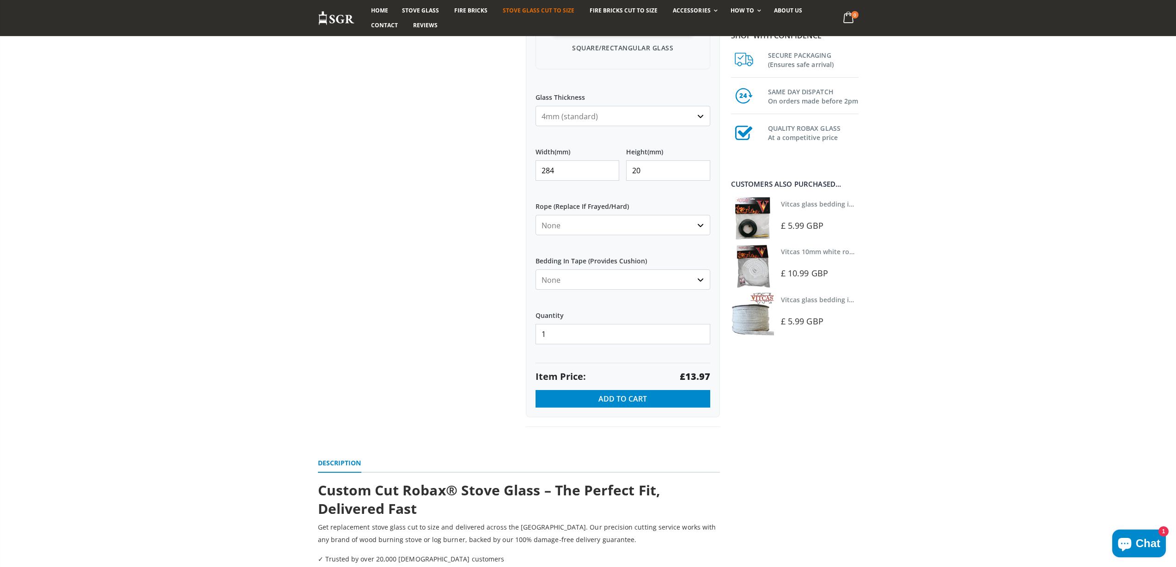
type input "284"
type input "211"
click at [701, 375] on strong "£35.95" at bounding box center [695, 376] width 30 height 13
drag, startPoint x: 563, startPoint y: 166, endPoint x: 522, endPoint y: 164, distance: 41.6
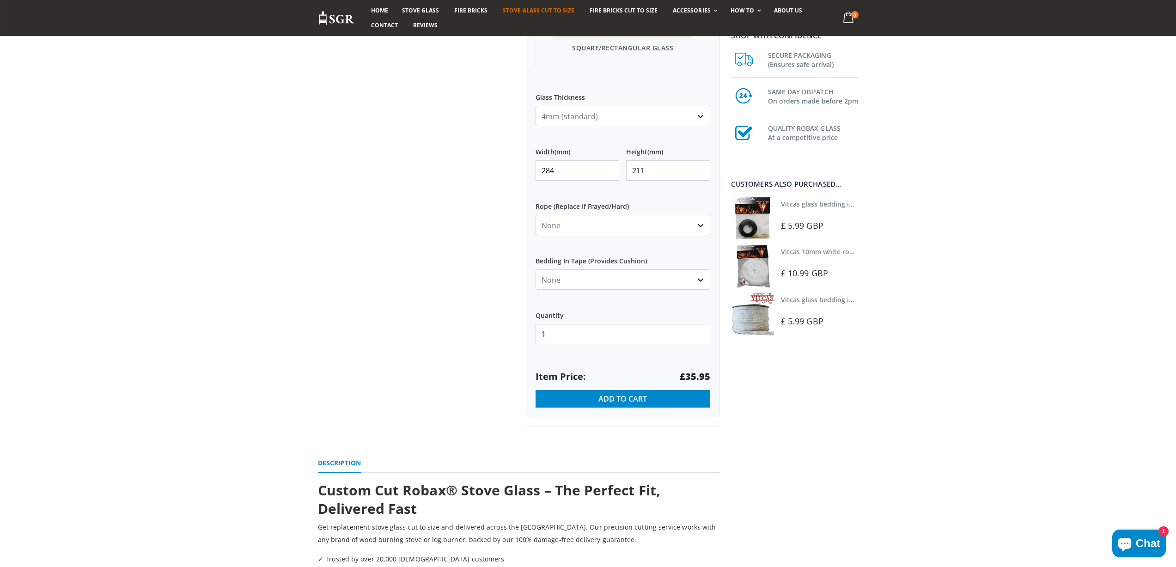
click at [522, 164] on div "Custom Cut Robax® Stove Glass 299 reviews Pool Type Default Title Pool #1 Pool …" at bounding box center [623, 82] width 208 height 689
type input "260"
type input "200"
click at [701, 378] on strong "£31.20" at bounding box center [695, 376] width 30 height 13
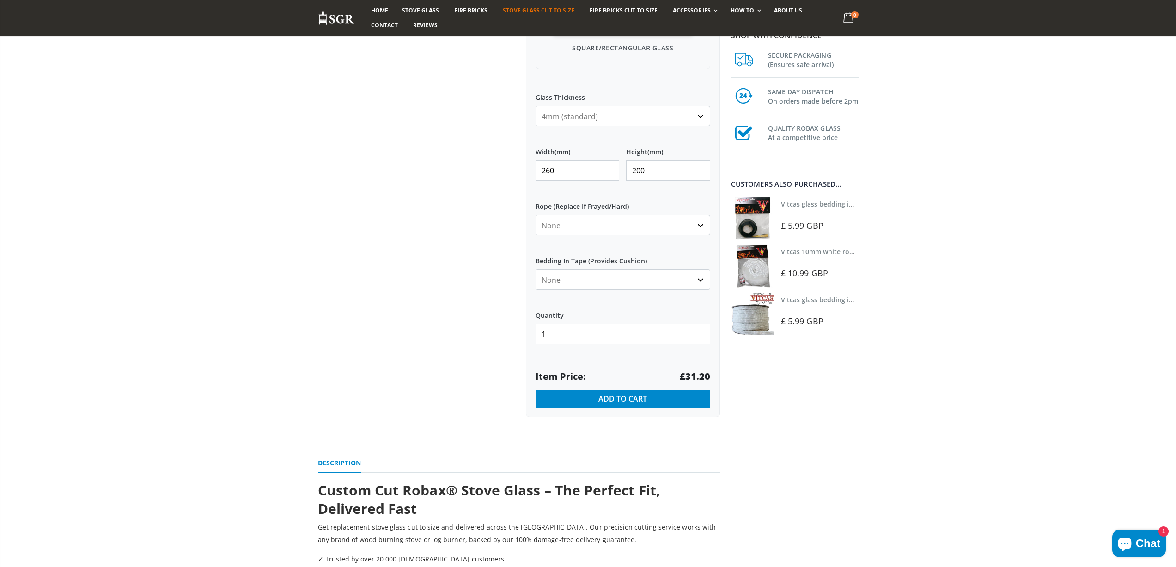
drag, startPoint x: 594, startPoint y: 169, endPoint x: 497, endPoint y: 169, distance: 97.0
click at [497, 169] on div "Custom Cut Robax® Stove Glass 299 reviews Pool Type Default Title Pool #1 Pool …" at bounding box center [519, 93] width 416 height 710
type input "340"
type input "250"
click at [693, 373] on strong "£51.00" at bounding box center [695, 376] width 30 height 13
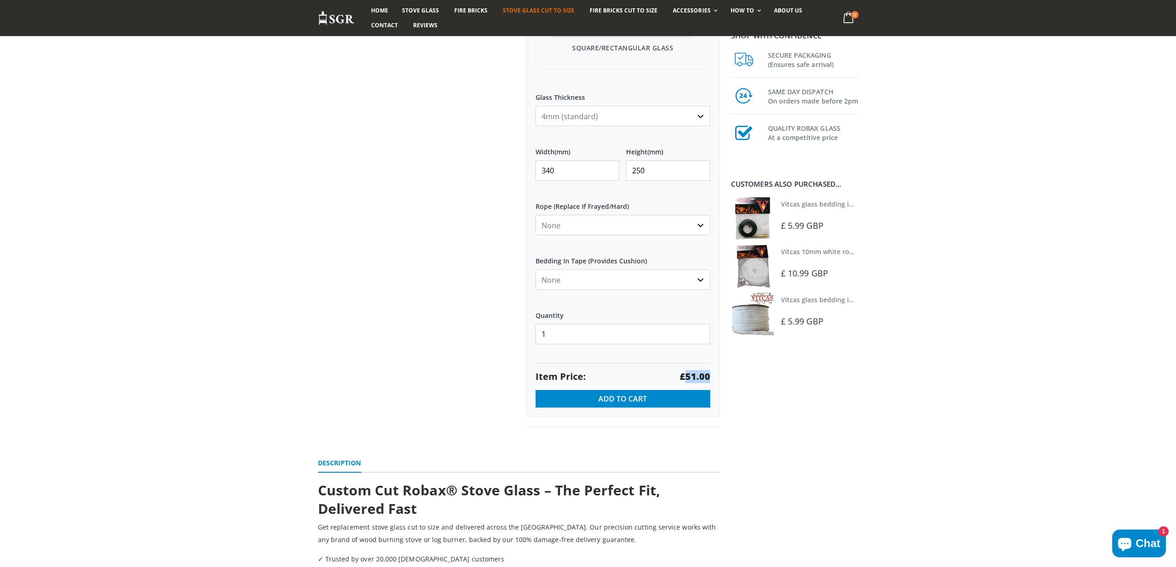
click at [693, 373] on strong "£51.00" at bounding box center [695, 376] width 30 height 13
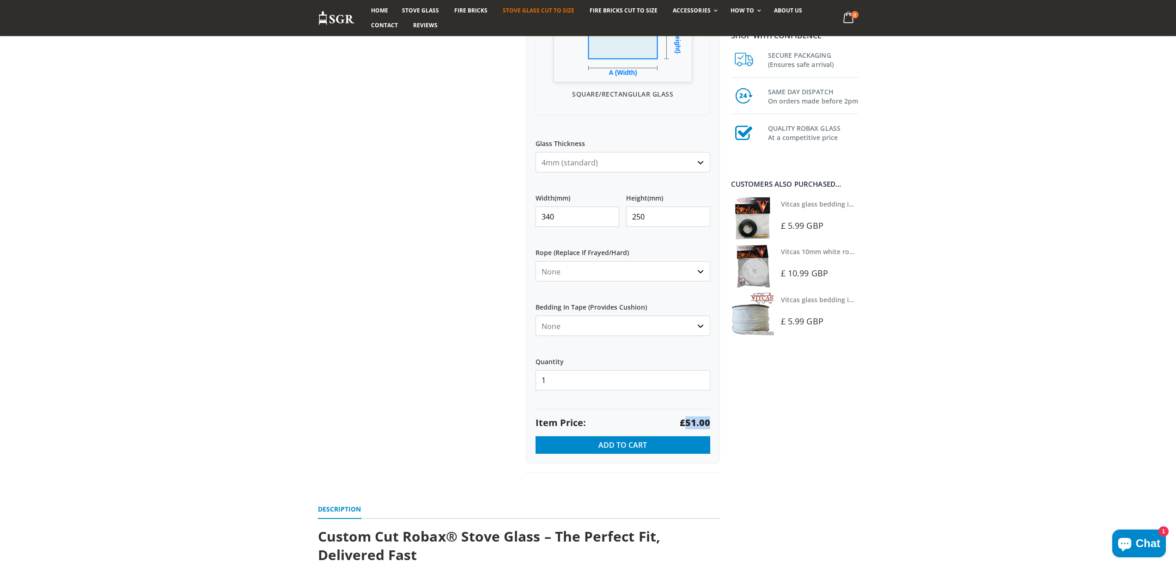
scroll to position [0, 0]
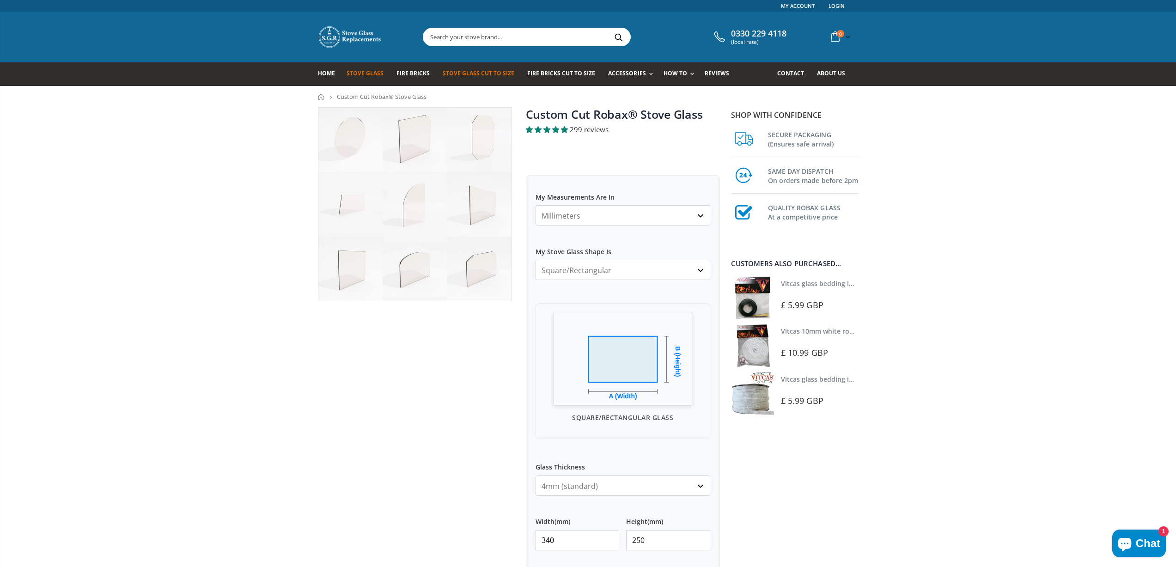
click at [374, 77] on span "Stove Glass" at bounding box center [364, 73] width 37 height 8
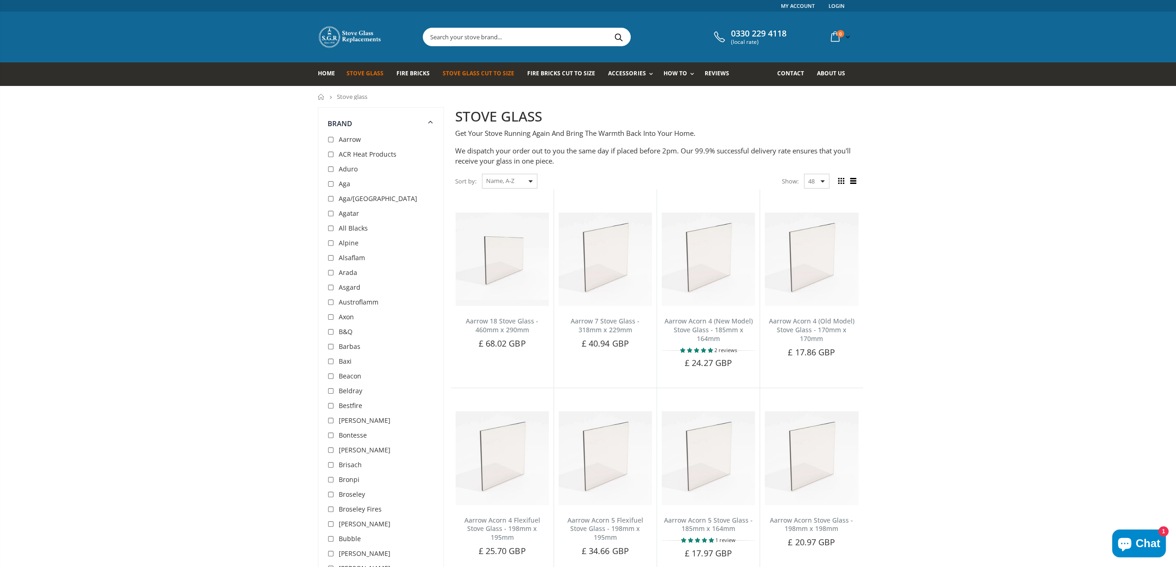
click at [478, 76] on span "Stove Glass Cut To Size" at bounding box center [479, 73] width 72 height 8
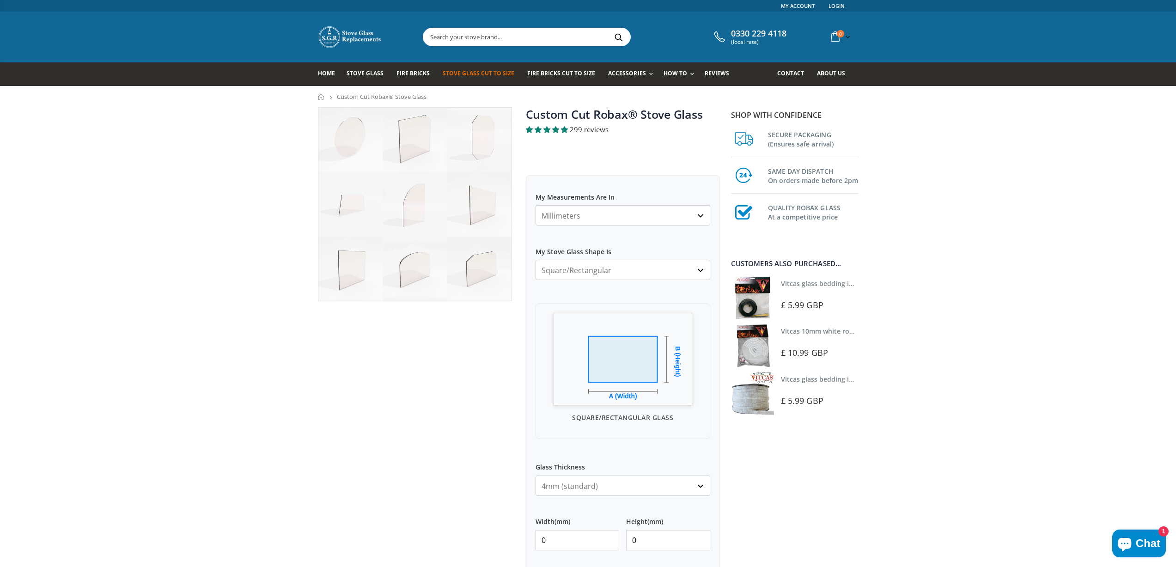
click at [559, 215] on select "Millimeters Centimeters Inches" at bounding box center [622, 215] width 175 height 20
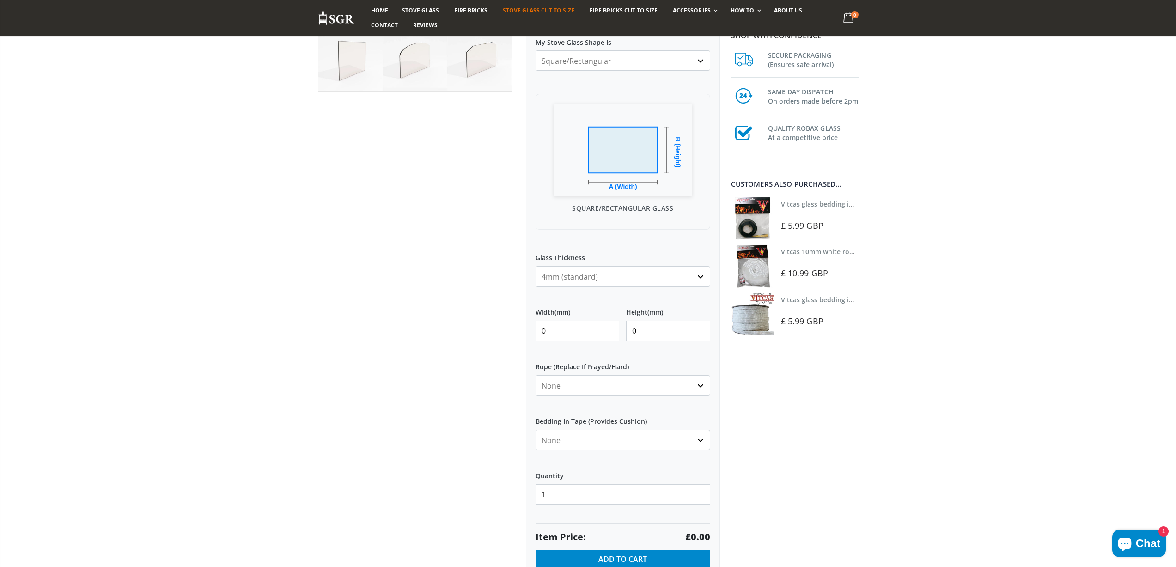
scroll to position [231, 0]
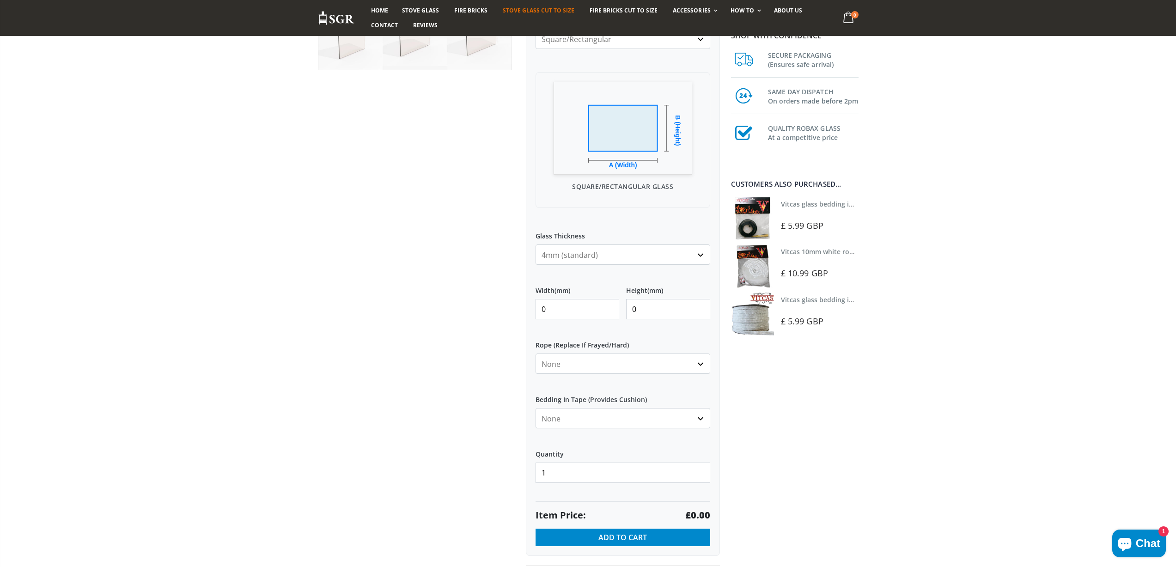
drag, startPoint x: 546, startPoint y: 311, endPoint x: 505, endPoint y: 311, distance: 40.7
click at [505, 311] on div "Custom Cut Robax® Stove Glass 299 reviews Pool Type Default Title Pool #1 Pool …" at bounding box center [519, 231] width 416 height 710
type input "132"
type input "118"
click at [697, 516] on strong "£13.97" at bounding box center [695, 515] width 30 height 13
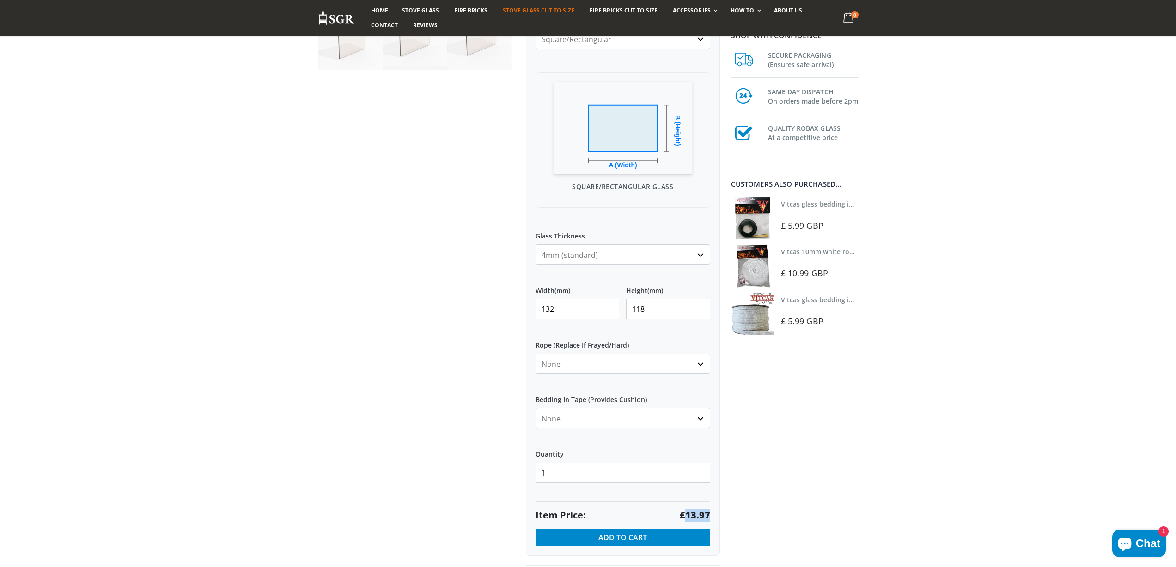
click at [697, 516] on strong "£13.97" at bounding box center [695, 515] width 30 height 13
copy strong "13.97"
